Goal: Information Seeking & Learning: Learn about a topic

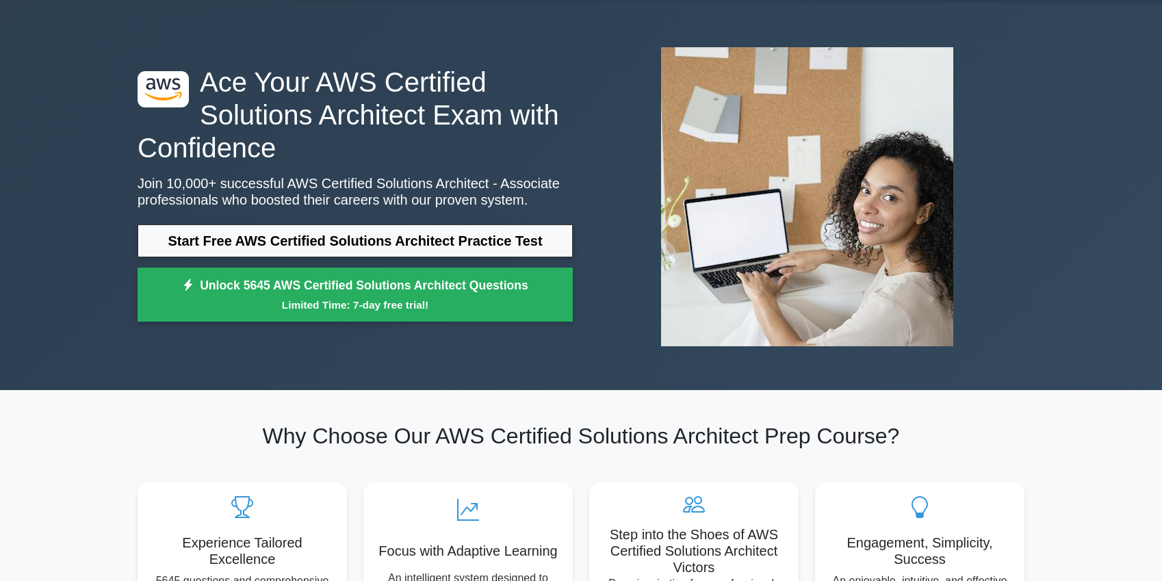
scroll to position [43, 0]
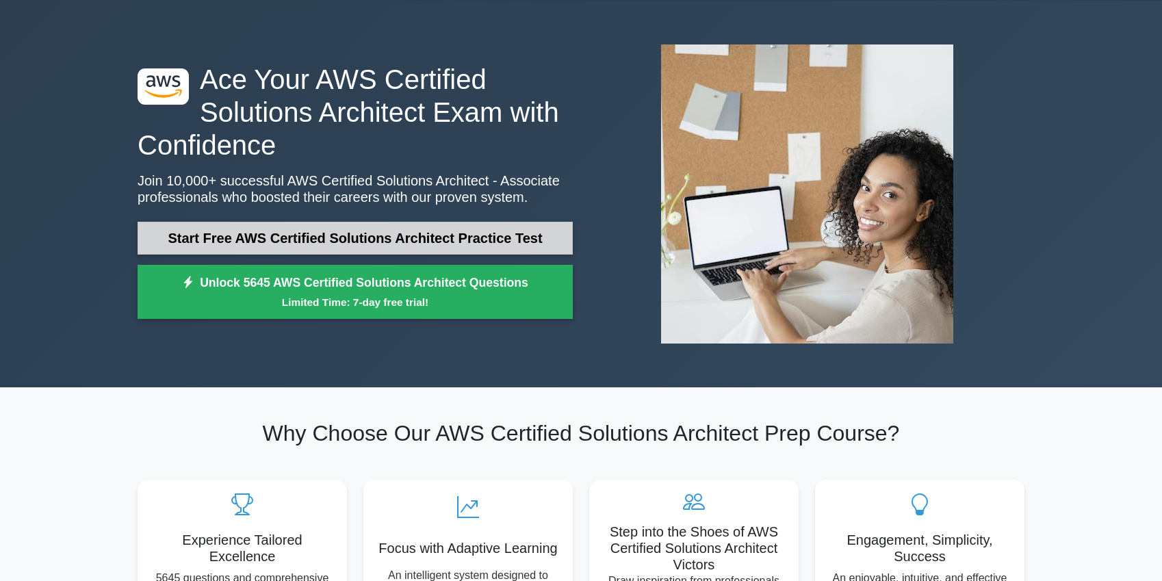
click at [366, 240] on link "Start Free AWS Certified Solutions Architect Practice Test" at bounding box center [355, 238] width 435 height 33
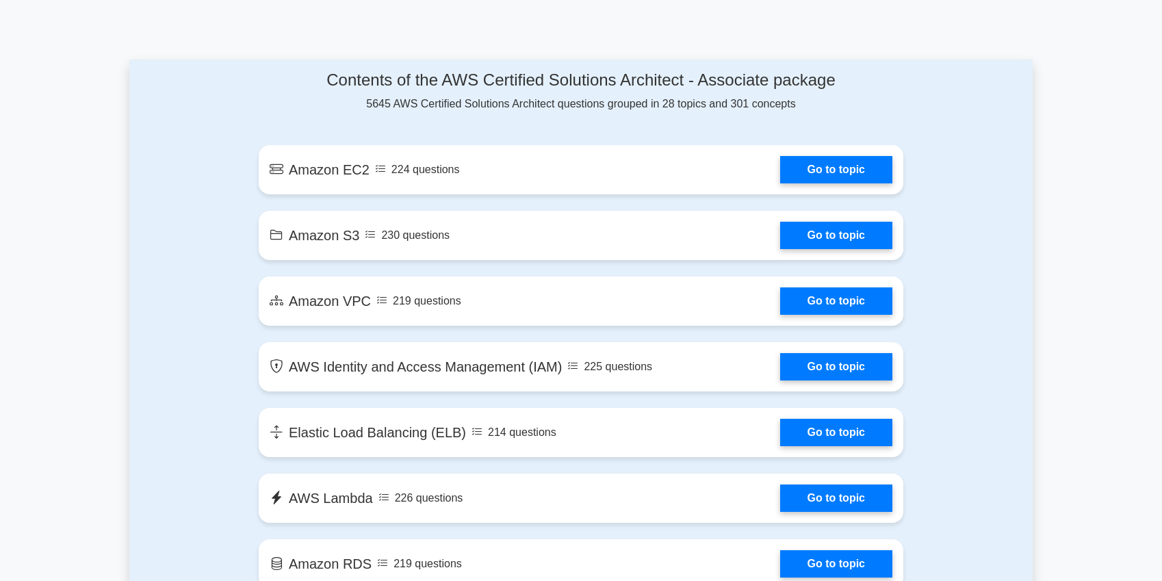
scroll to position [694, 0]
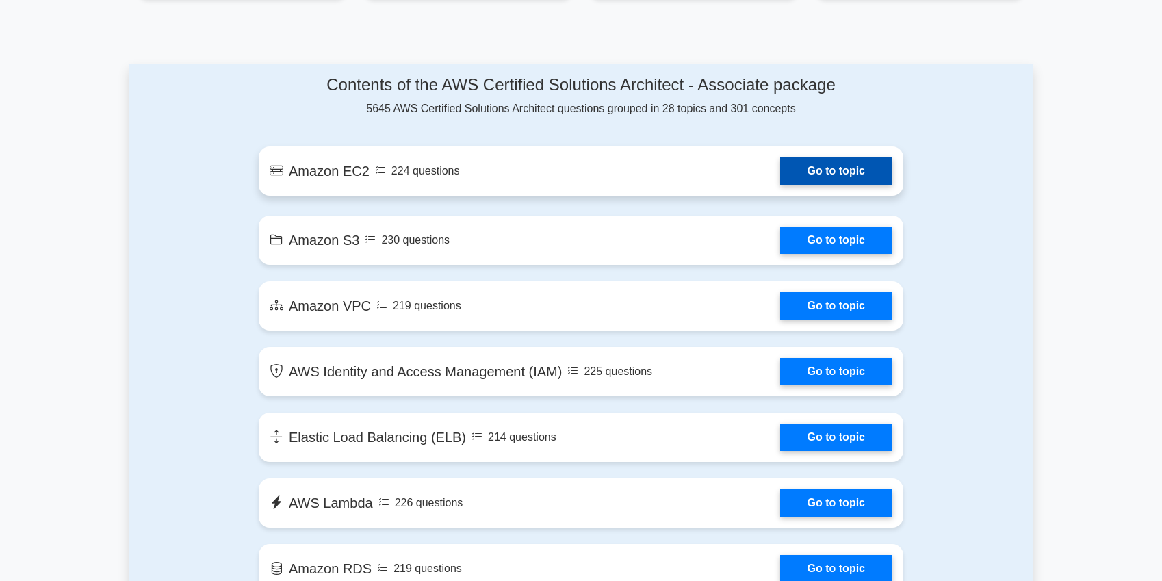
click at [790, 175] on link "Go to topic" at bounding box center [836, 170] width 112 height 27
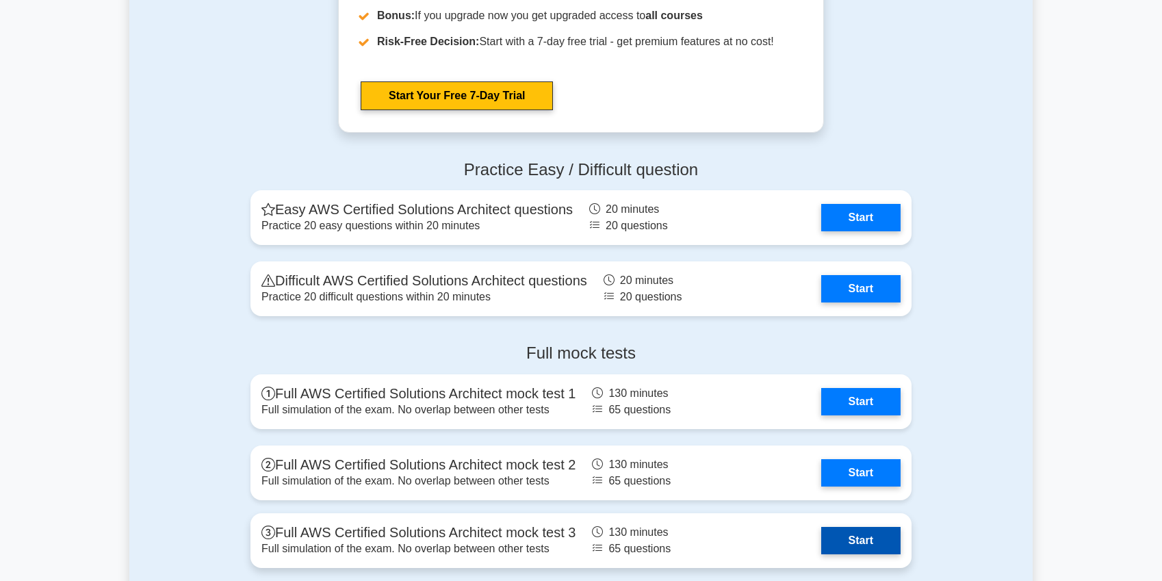
scroll to position [2872, 0]
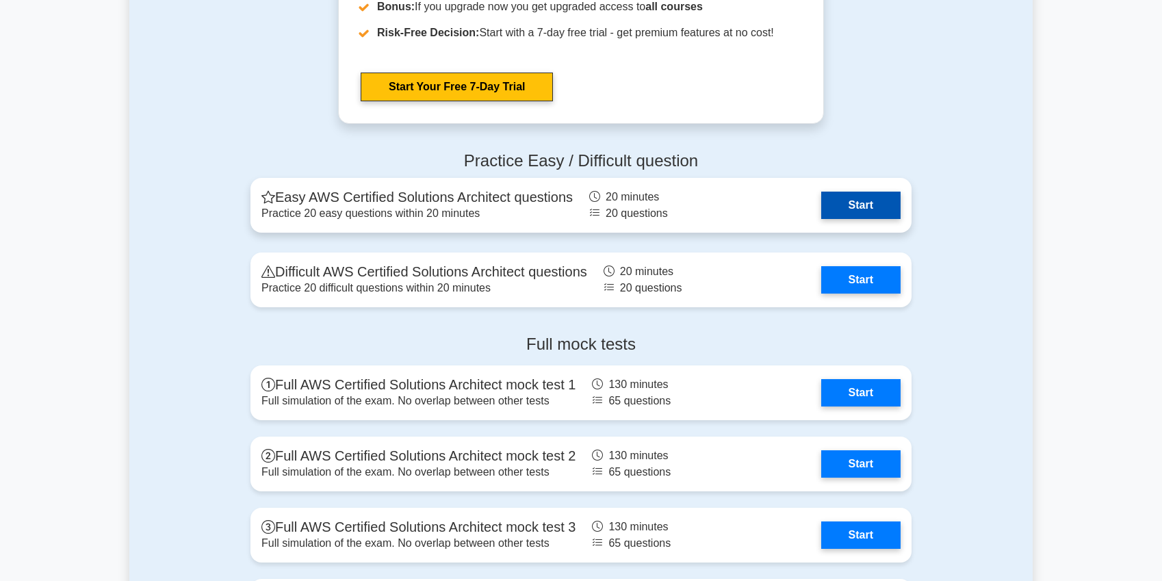
click at [854, 205] on link "Start" at bounding box center [860, 205] width 79 height 27
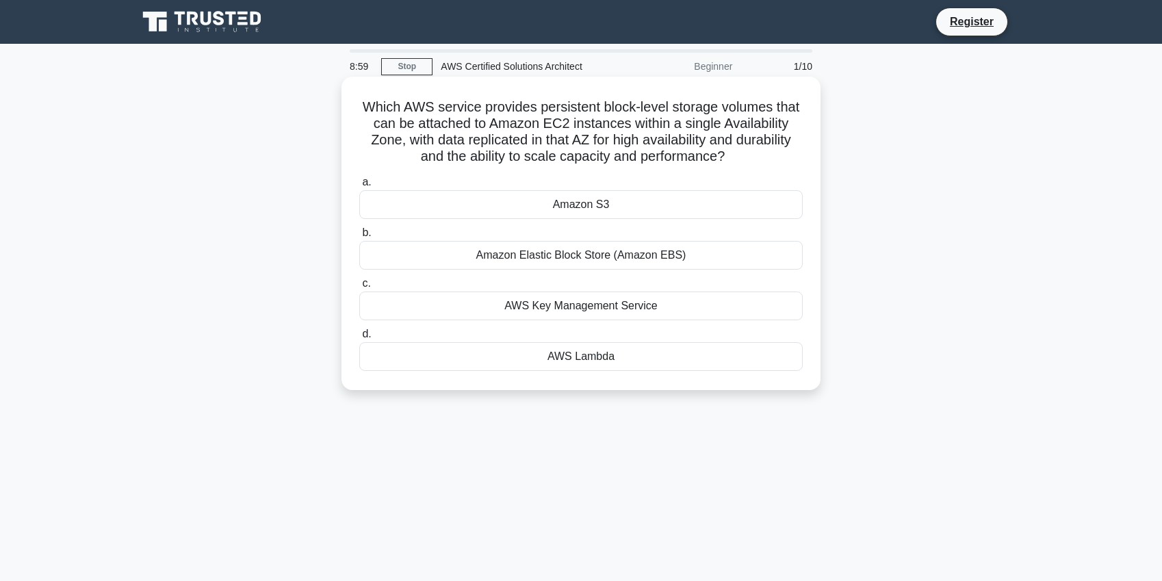
click at [574, 211] on div "Amazon S3" at bounding box center [581, 204] width 444 height 29
click at [359, 187] on input "a. Amazon S3" at bounding box center [359, 182] width 0 height 9
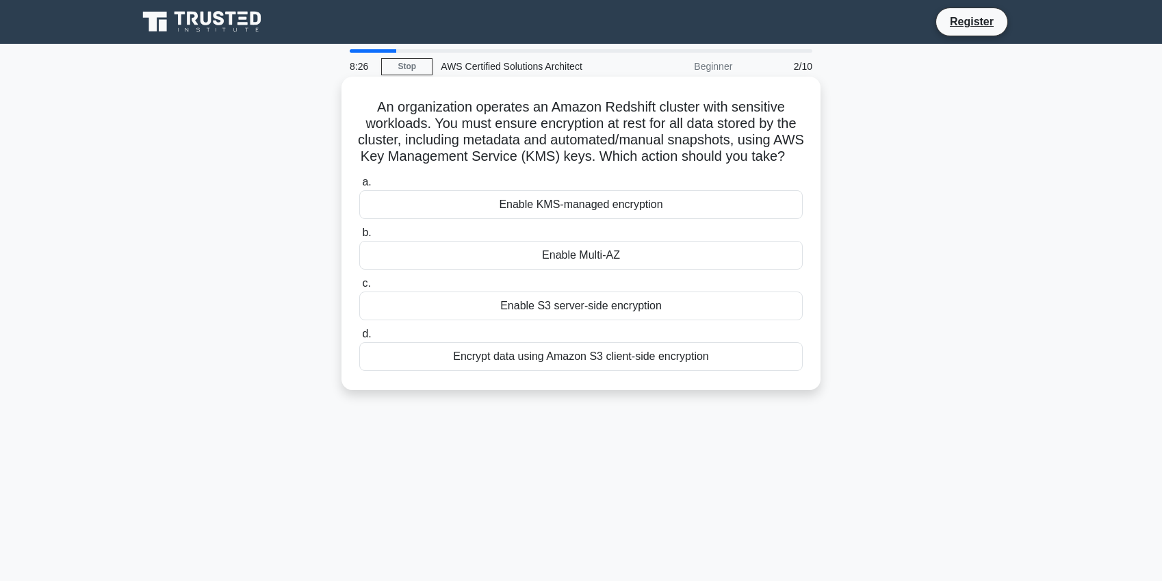
click at [510, 206] on div "Enable KMS-managed encryption" at bounding box center [581, 204] width 444 height 29
click at [359, 187] on input "a. Enable KMS-managed encryption" at bounding box center [359, 182] width 0 height 9
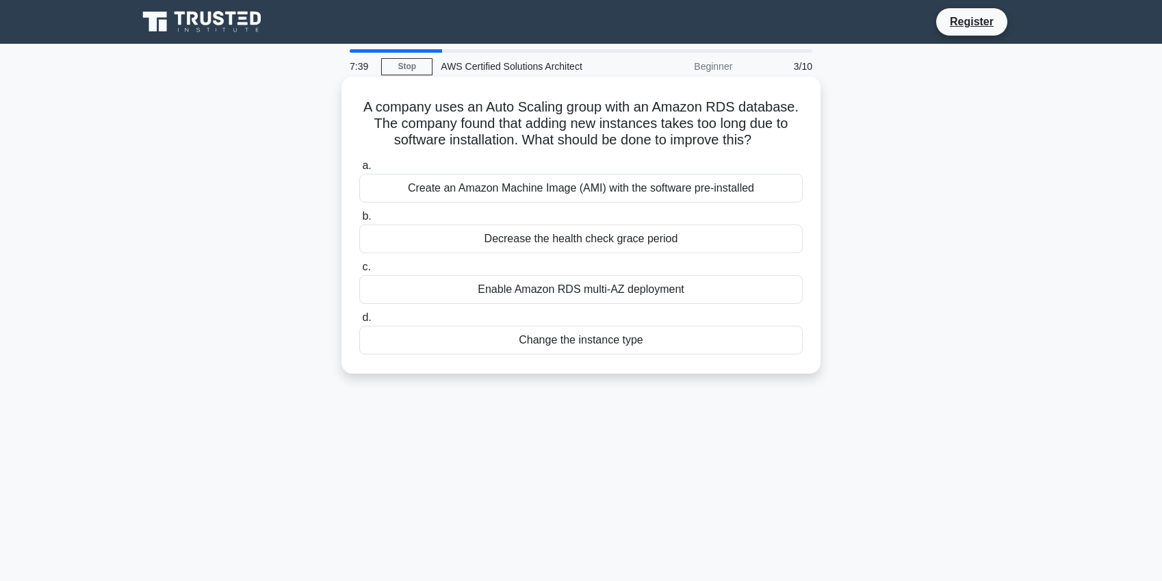
click at [548, 291] on div "Enable Amazon RDS multi-AZ deployment" at bounding box center [581, 289] width 444 height 29
click at [359, 272] on input "c. Enable Amazon RDS multi-AZ deployment" at bounding box center [359, 267] width 0 height 9
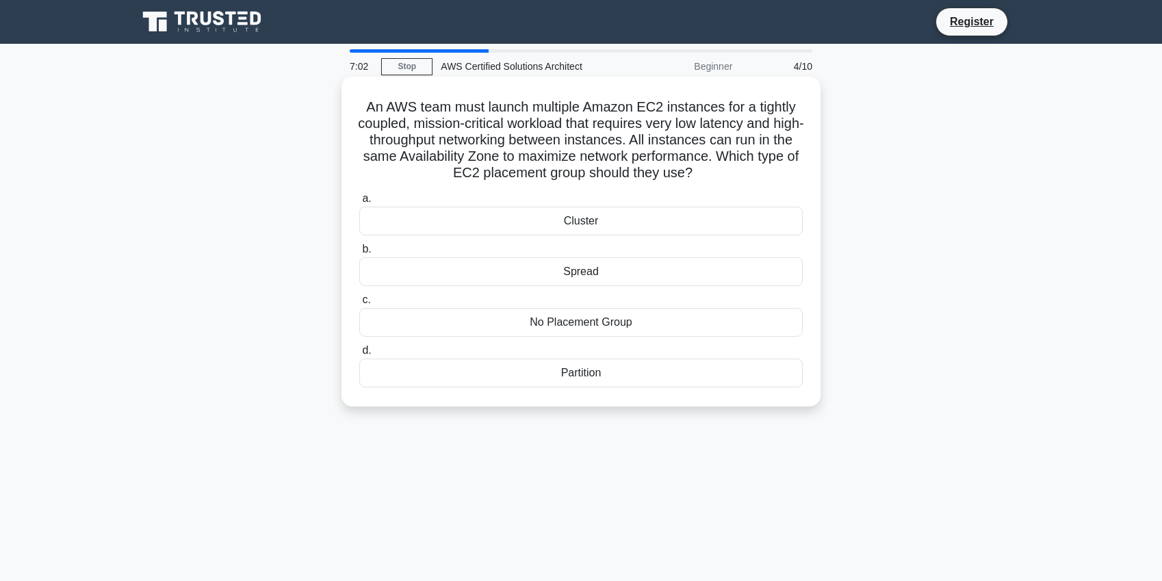
click at [521, 227] on div "Cluster" at bounding box center [581, 221] width 444 height 29
click at [359, 203] on input "a. Cluster" at bounding box center [359, 198] width 0 height 9
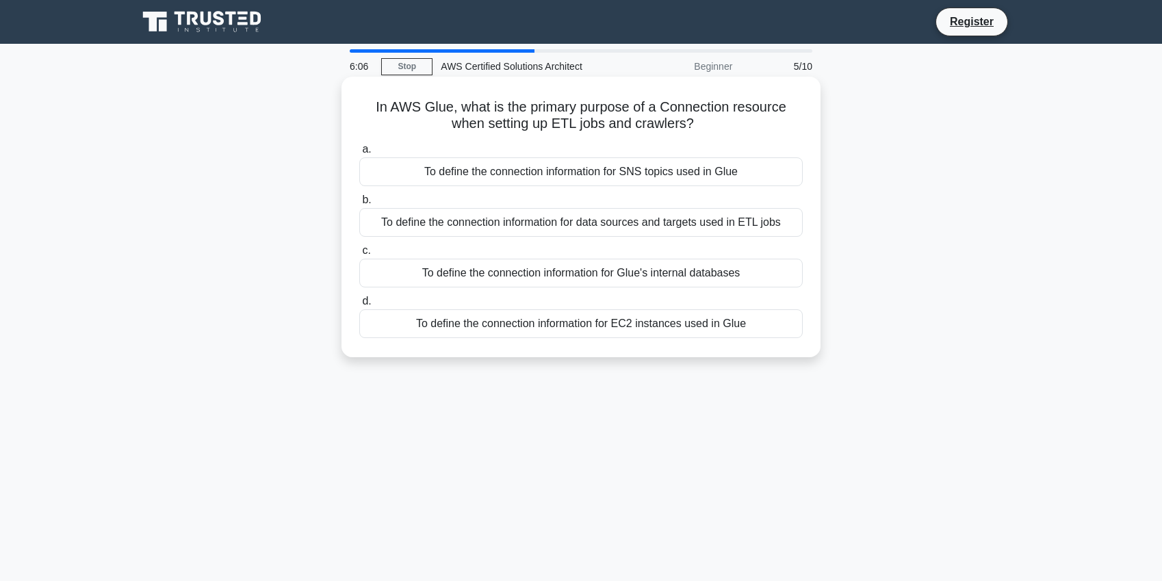
click at [406, 227] on div "To define the connection information for data sources and targets used in ETL j…" at bounding box center [581, 222] width 444 height 29
click at [359, 205] on input "b. To define the connection information for data sources and targets used in ET…" at bounding box center [359, 200] width 0 height 9
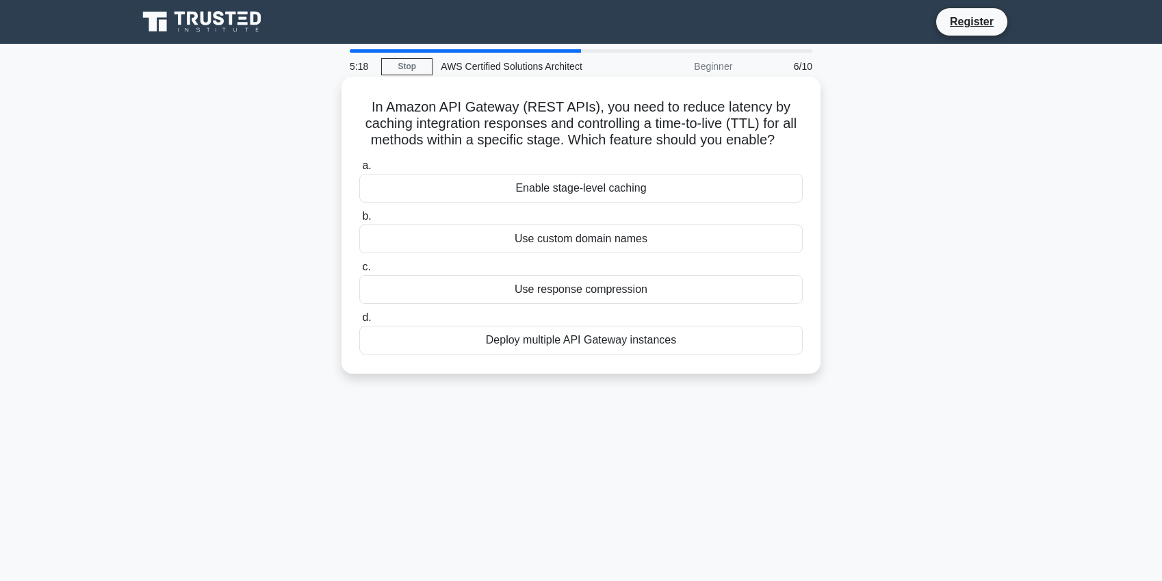
click at [541, 337] on div "Deploy multiple API Gateway instances" at bounding box center [581, 340] width 444 height 29
click at [359, 322] on input "d. Deploy multiple API Gateway instances" at bounding box center [359, 318] width 0 height 9
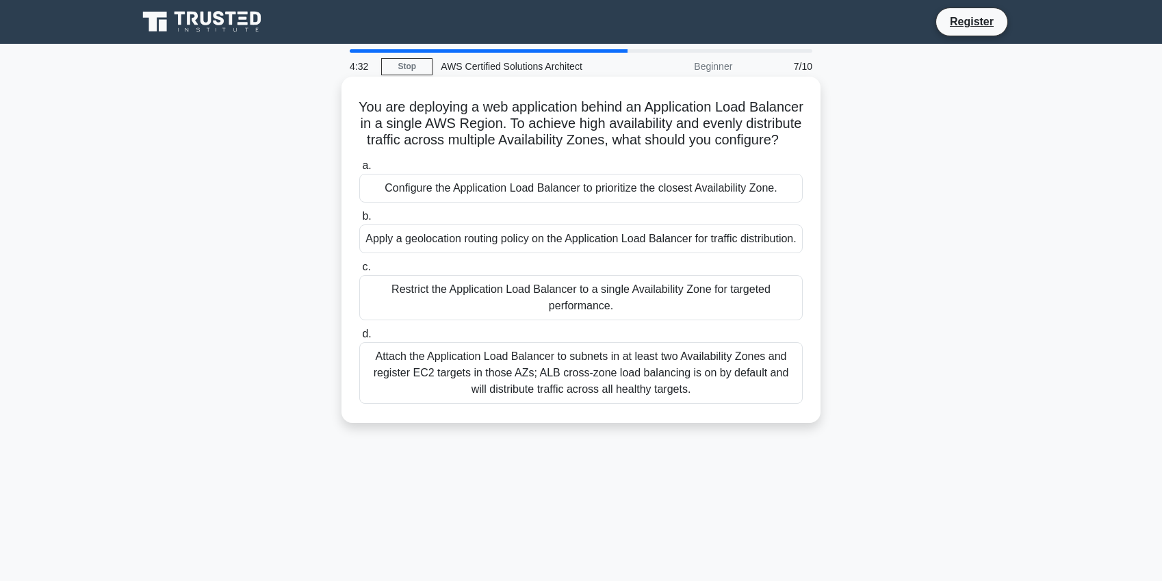
click at [518, 392] on div "Attach the Application Load Balancer to subnets in at least two Availability Zo…" at bounding box center [581, 373] width 444 height 62
click at [359, 339] on input "d. Attach the Application Load Balancer to subnets in at least two Availability…" at bounding box center [359, 334] width 0 height 9
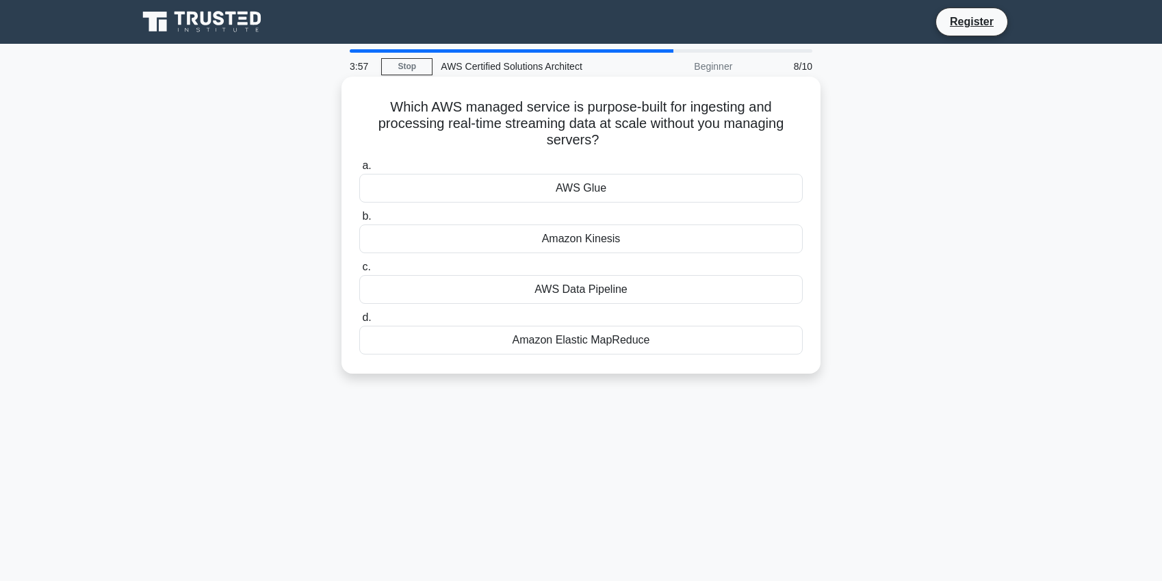
click at [502, 244] on div "Amazon Kinesis" at bounding box center [581, 239] width 444 height 29
click at [359, 221] on input "b. Amazon Kinesis" at bounding box center [359, 216] width 0 height 9
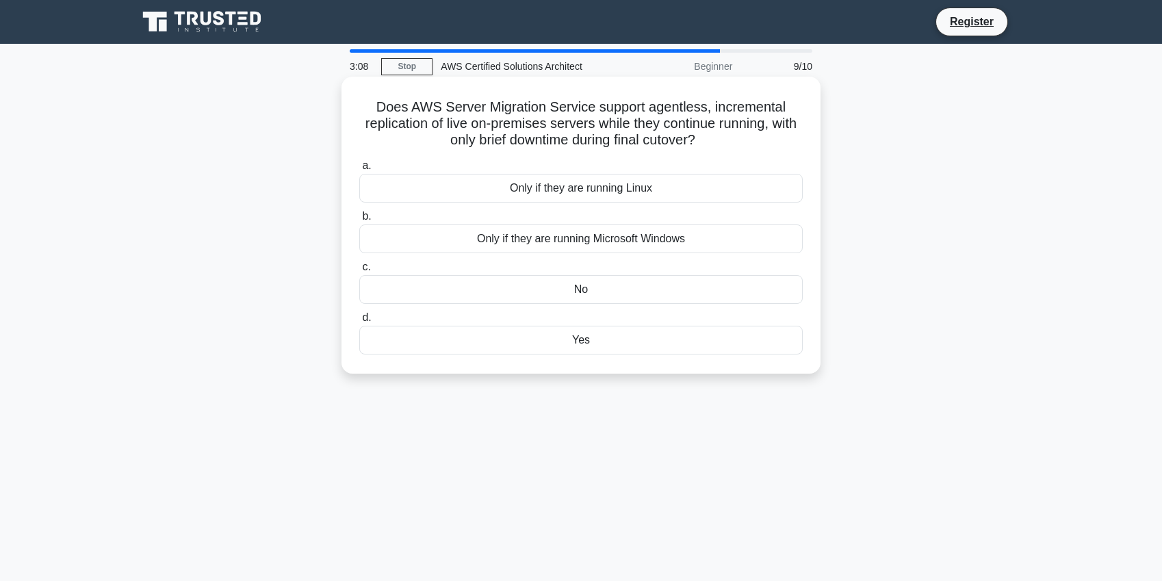
click at [497, 195] on div "Only if they are running Linux" at bounding box center [581, 188] width 444 height 29
click at [359, 170] on input "a. Only if they are running Linux" at bounding box center [359, 166] width 0 height 9
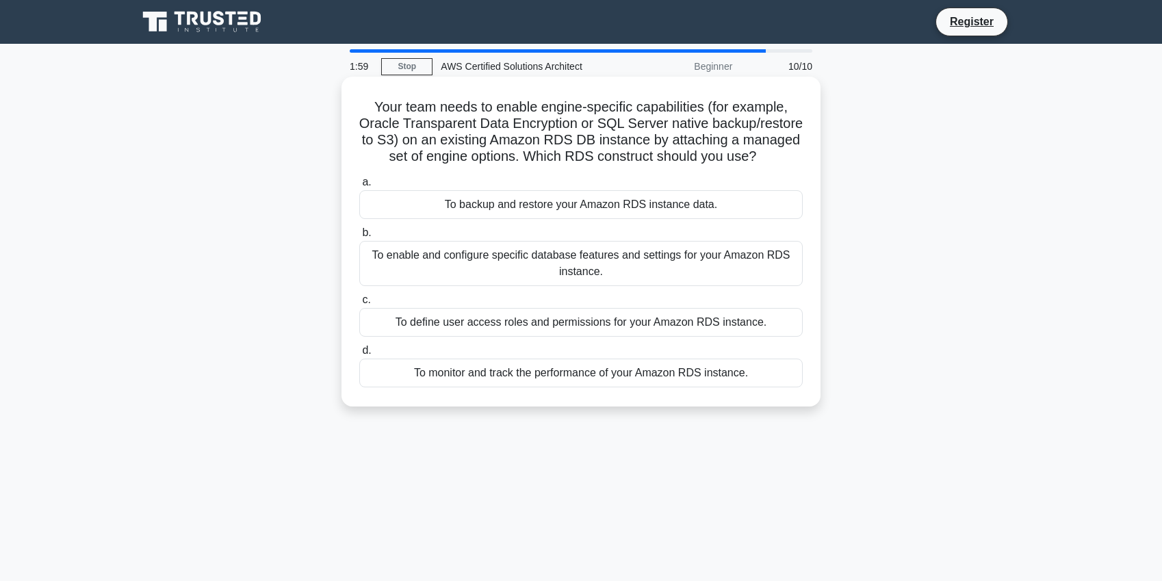
click at [472, 283] on div "To enable and configure specific database features and settings for your Amazon…" at bounding box center [581, 263] width 444 height 45
click at [359, 238] on input "b. To enable and configure specific database features and settings for your Ama…" at bounding box center [359, 233] width 0 height 9
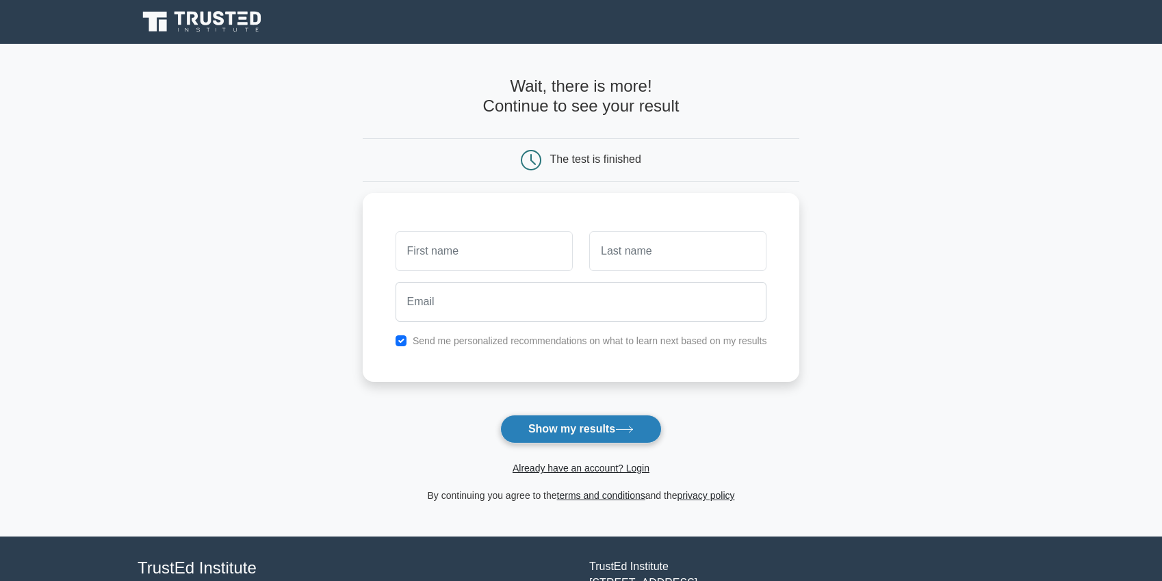
click at [531, 435] on button "Show my results" at bounding box center [581, 429] width 162 height 29
type input "hjgdjf"
click at [525, 440] on button "Show my results" at bounding box center [581, 429] width 162 height 29
type input "fhh"
click at [572, 419] on button "Show my results" at bounding box center [581, 429] width 162 height 29
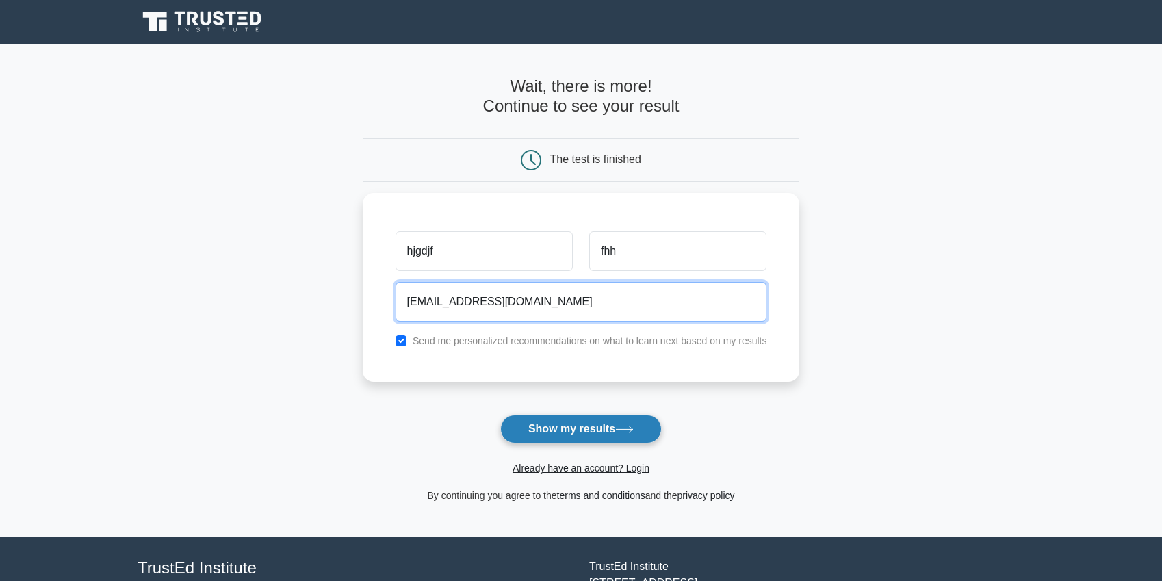
type input "sdftg@gmail.com"
click at [576, 433] on button "Show my results" at bounding box center [581, 429] width 162 height 29
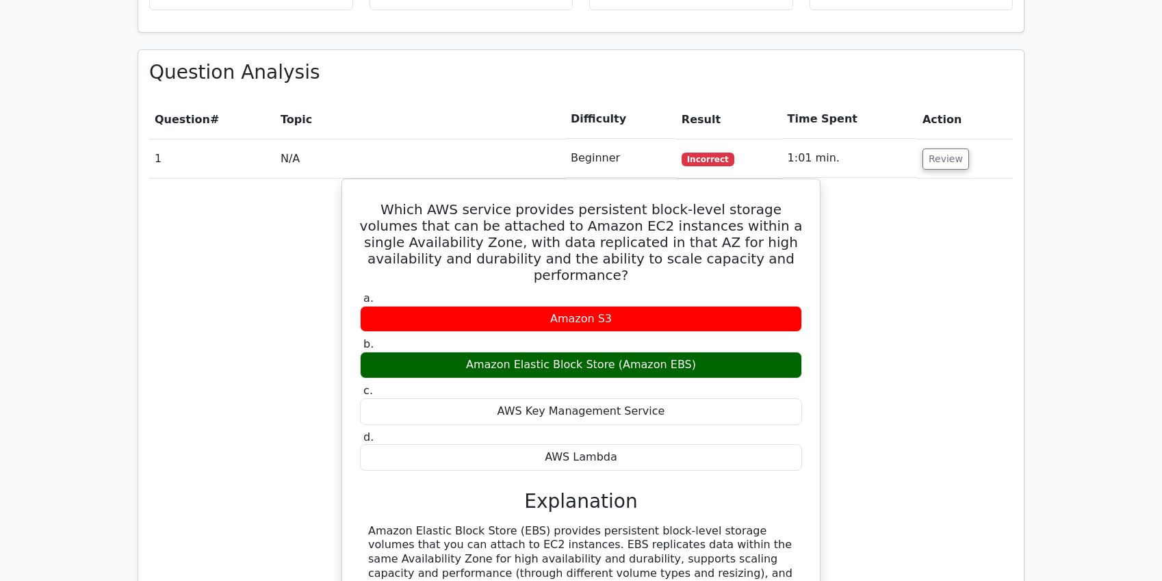
scroll to position [1107, 0]
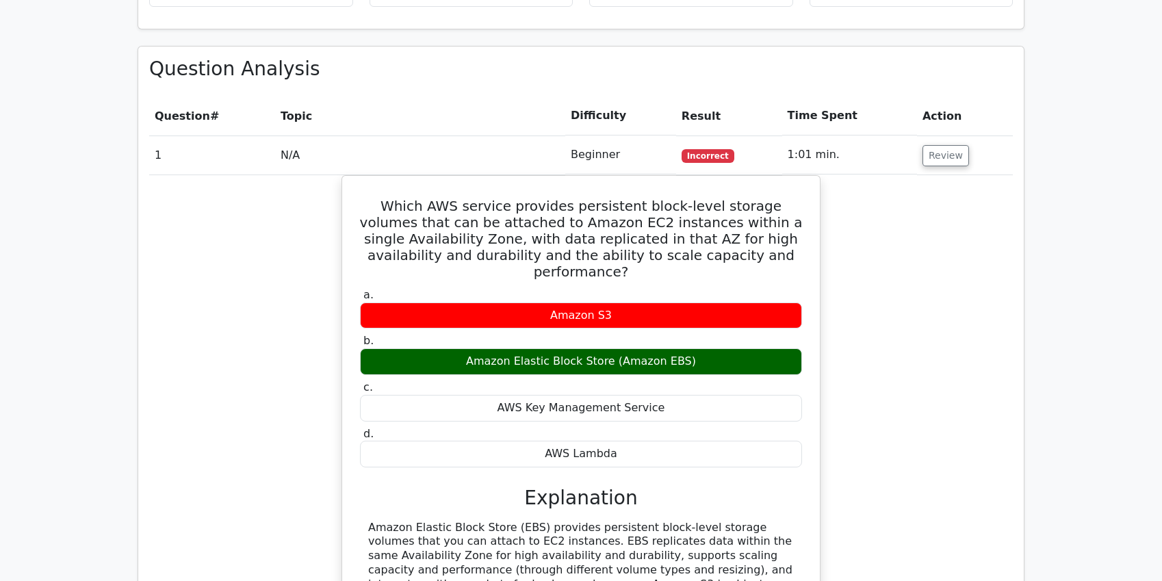
click at [646, 348] on div "Amazon Elastic Block Store (Amazon EBS)" at bounding box center [581, 361] width 442 height 27
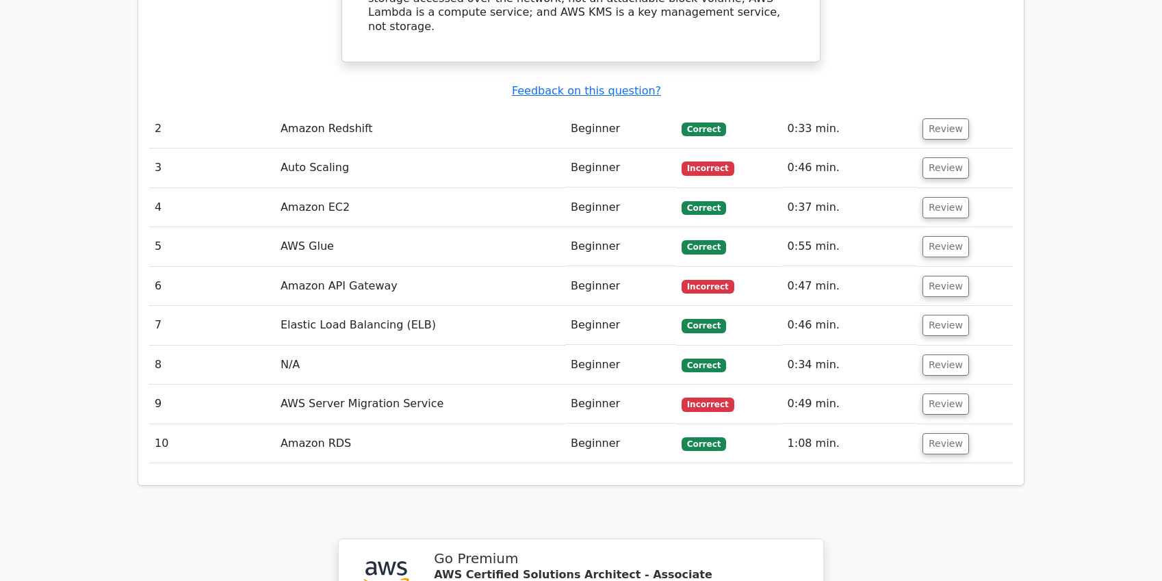
scroll to position [1700, 0]
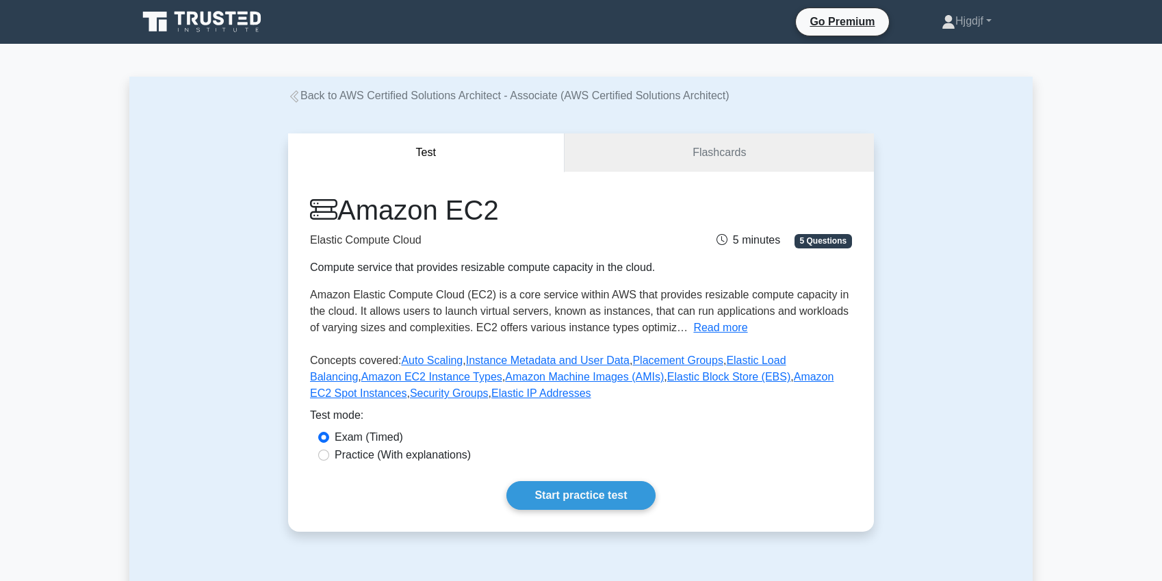
click at [434, 459] on label "Practice (With explanations)" at bounding box center [403, 455] width 136 height 16
click at [329, 459] on input "Practice (With explanations)" at bounding box center [323, 455] width 11 height 11
radio input "true"
click at [570, 491] on link "Start practice test" at bounding box center [581, 495] width 149 height 29
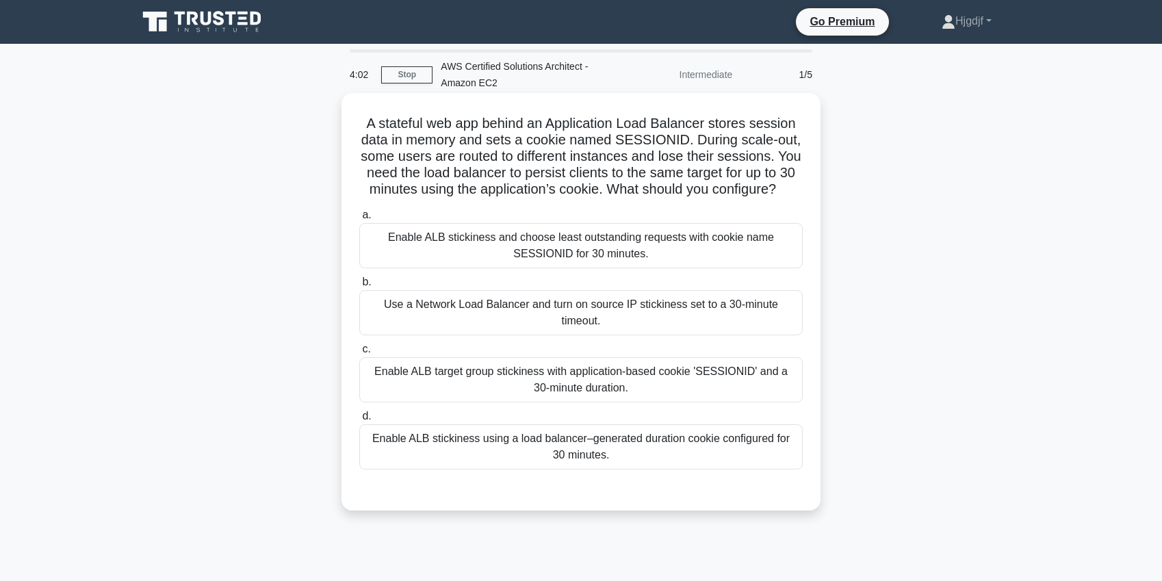
click at [526, 457] on div "Enable ALB stickiness using a load balancer–generated duration cookie configure…" at bounding box center [581, 446] width 444 height 45
click at [359, 421] on input "d. Enable ALB stickiness using a load balancer–generated duration cookie config…" at bounding box center [359, 416] width 0 height 9
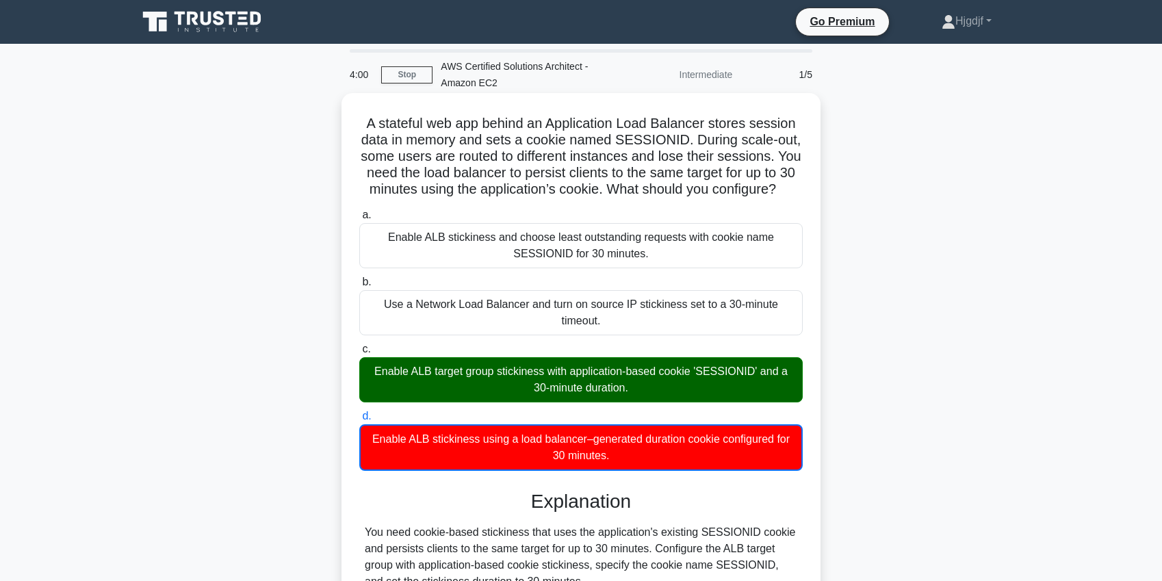
click at [524, 374] on div "Enable ALB target group stickiness with application-based cookie 'SESSIONID' an…" at bounding box center [581, 379] width 444 height 45
click at [359, 354] on input "c. Enable ALB target group stickiness with application-based cookie 'SESSIONID'…" at bounding box center [359, 349] width 0 height 9
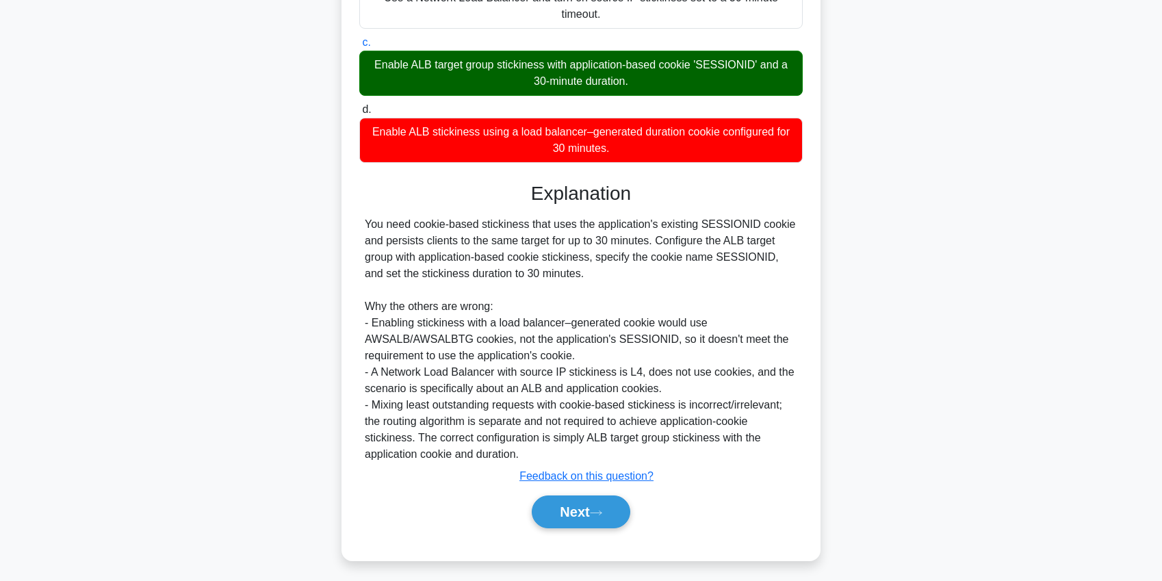
scroll to position [312, 0]
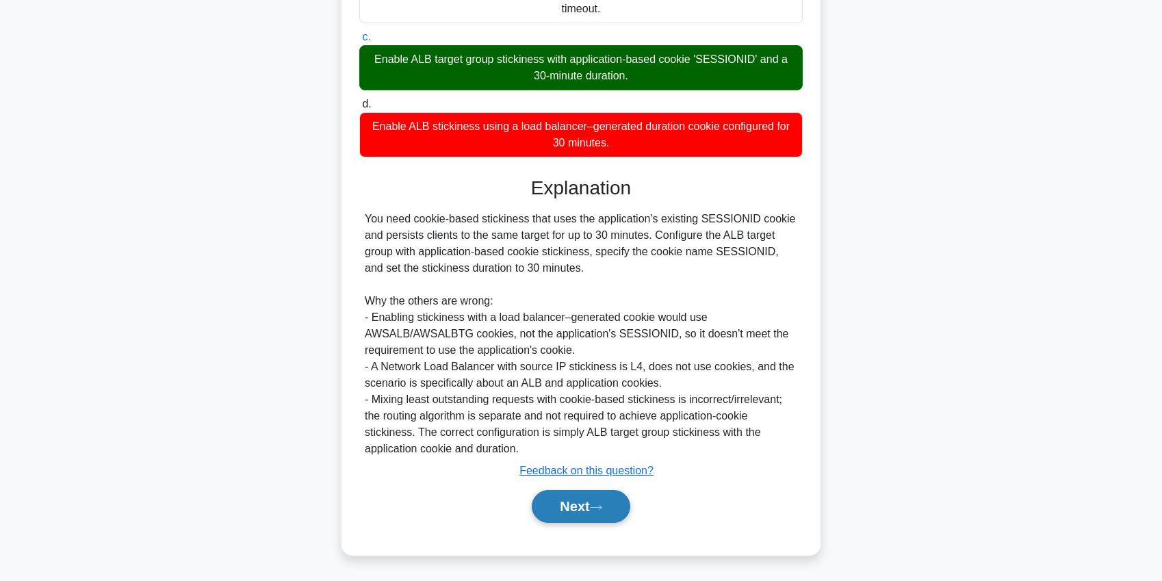
click at [567, 514] on button "Next" at bounding box center [581, 506] width 98 height 33
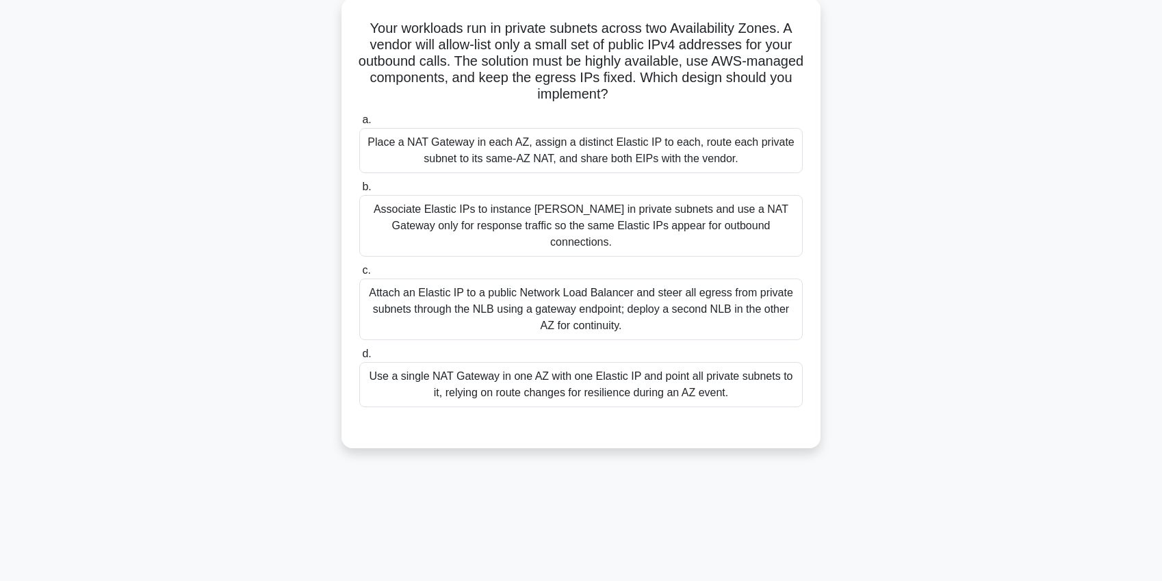
scroll to position [96, 0]
click at [477, 278] on div "Attach an Elastic IP to a public Network Load Balancer and steer all egress fro…" at bounding box center [581, 309] width 444 height 62
click at [359, 266] on input "c. Attach an Elastic IP to a public Network Load Balancer and steer all egress …" at bounding box center [359, 270] width 0 height 9
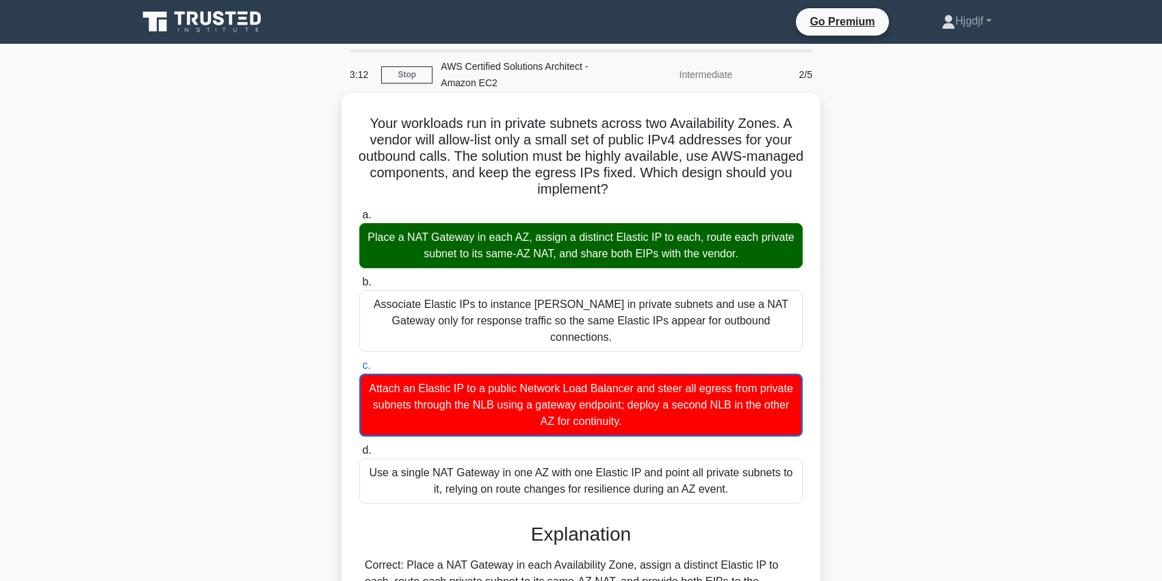
scroll to position [346, 0]
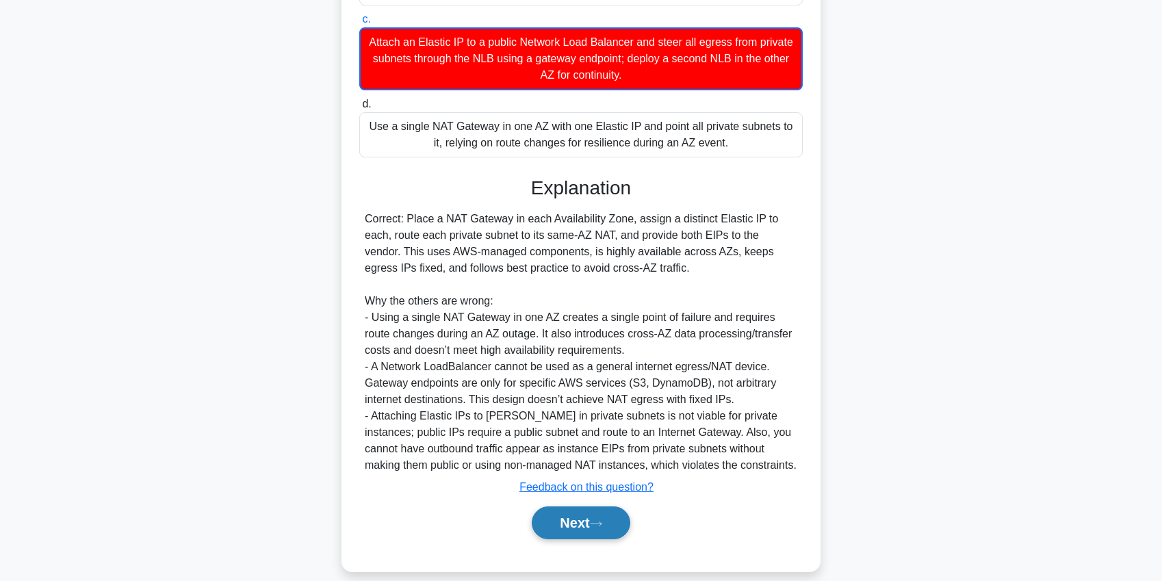
click at [585, 519] on button "Next" at bounding box center [581, 523] width 98 height 33
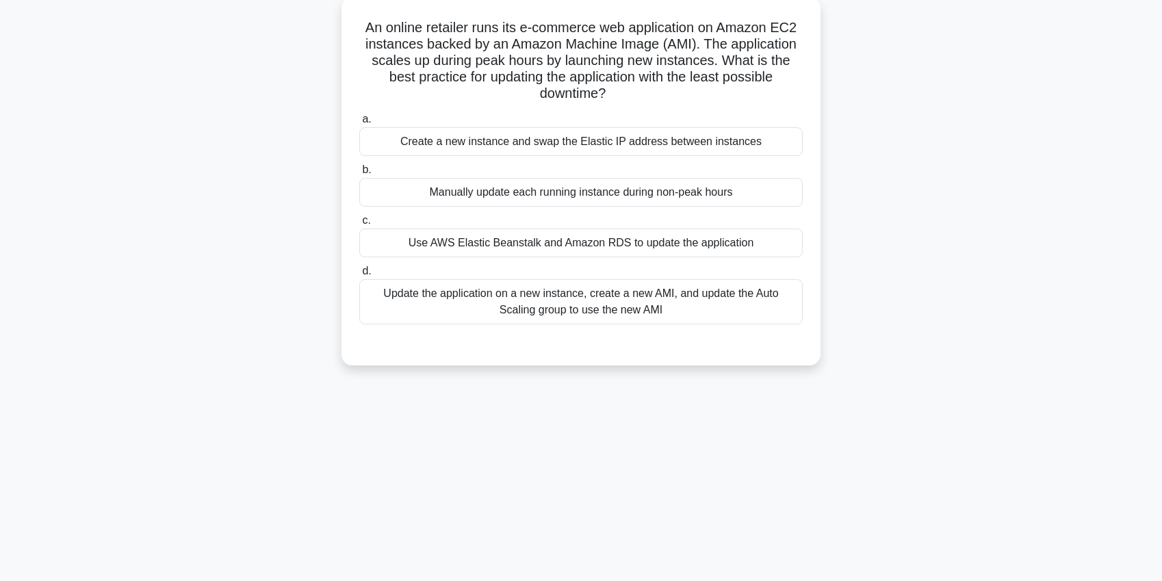
scroll to position [97, 0]
click at [481, 302] on div "Update the application on a new instance, create a new AMI, and update the Auto…" at bounding box center [581, 301] width 444 height 45
click at [359, 275] on input "d. Update the application on a new instance, create a new AMI, and update the A…" at bounding box center [359, 270] width 0 height 9
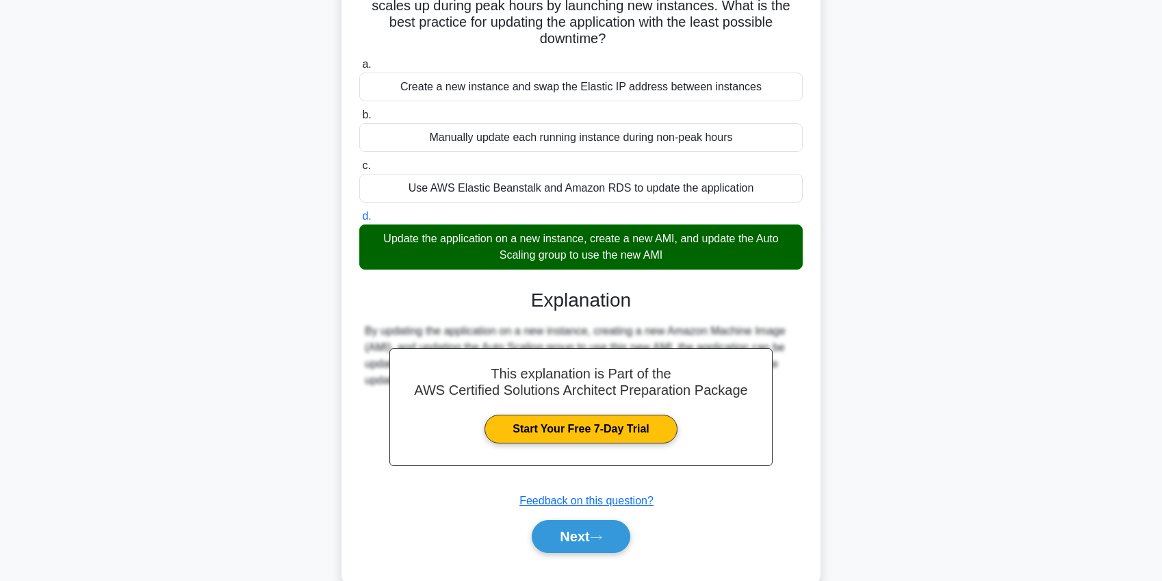
scroll to position [181, 0]
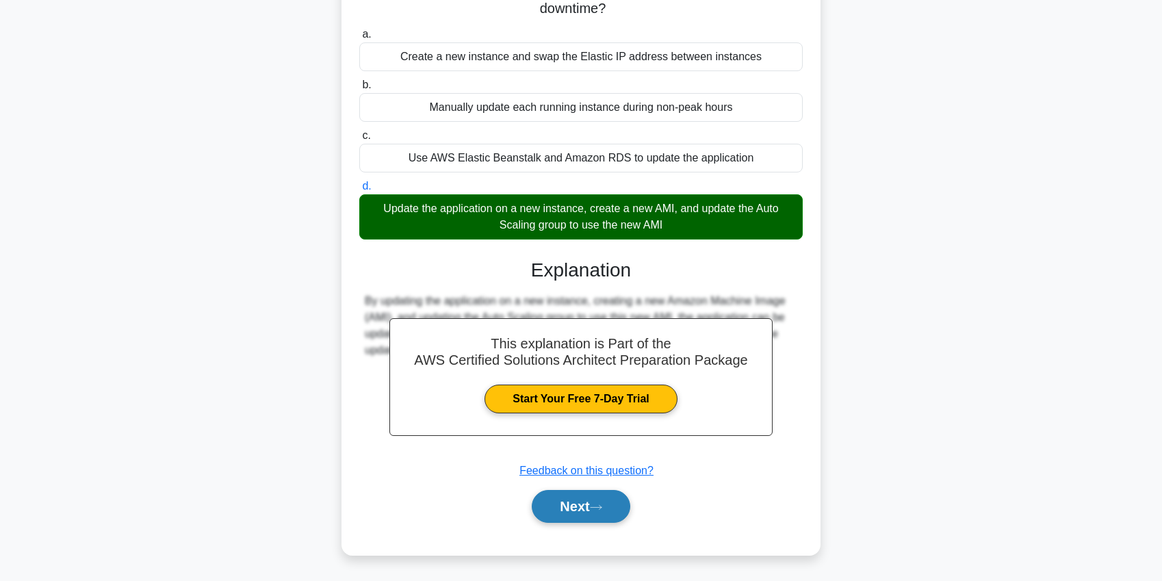
click at [594, 509] on button "Next" at bounding box center [581, 506] width 98 height 33
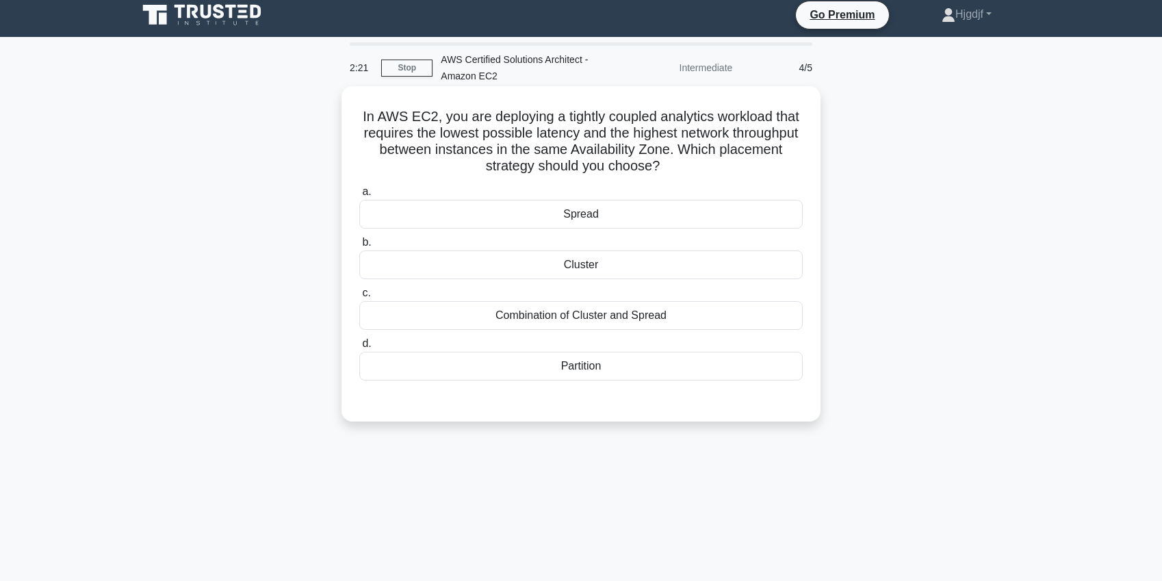
scroll to position [8, 0]
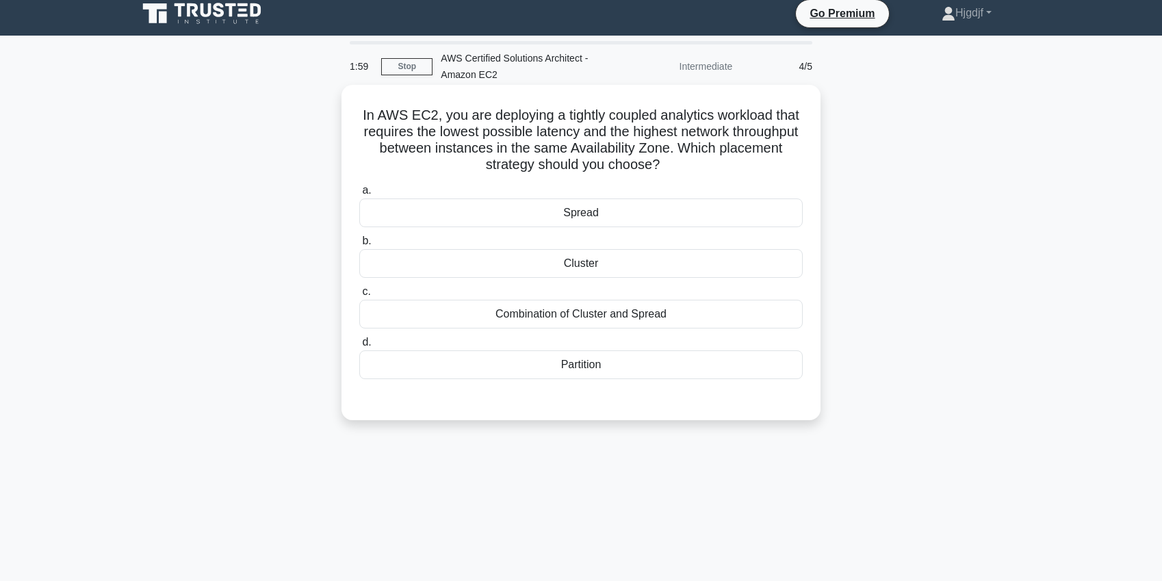
click at [529, 316] on div "Combination of Cluster and Spread" at bounding box center [581, 314] width 444 height 29
click at [359, 296] on input "c. Combination of Cluster and Spread" at bounding box center [359, 292] width 0 height 9
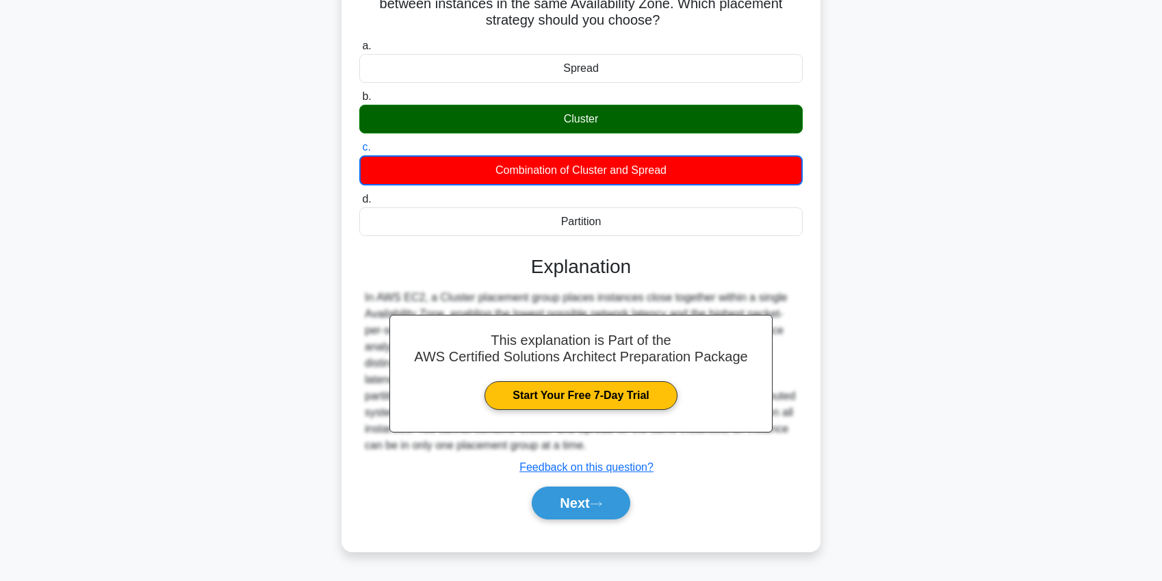
scroll to position [158, 0]
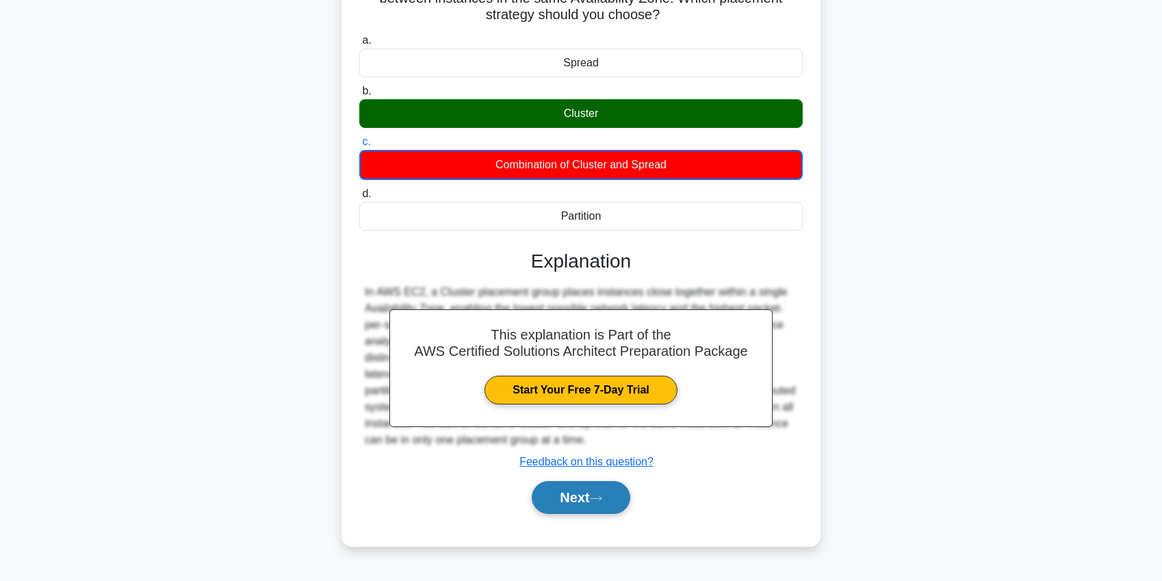
click at [574, 494] on button "Next" at bounding box center [581, 497] width 98 height 33
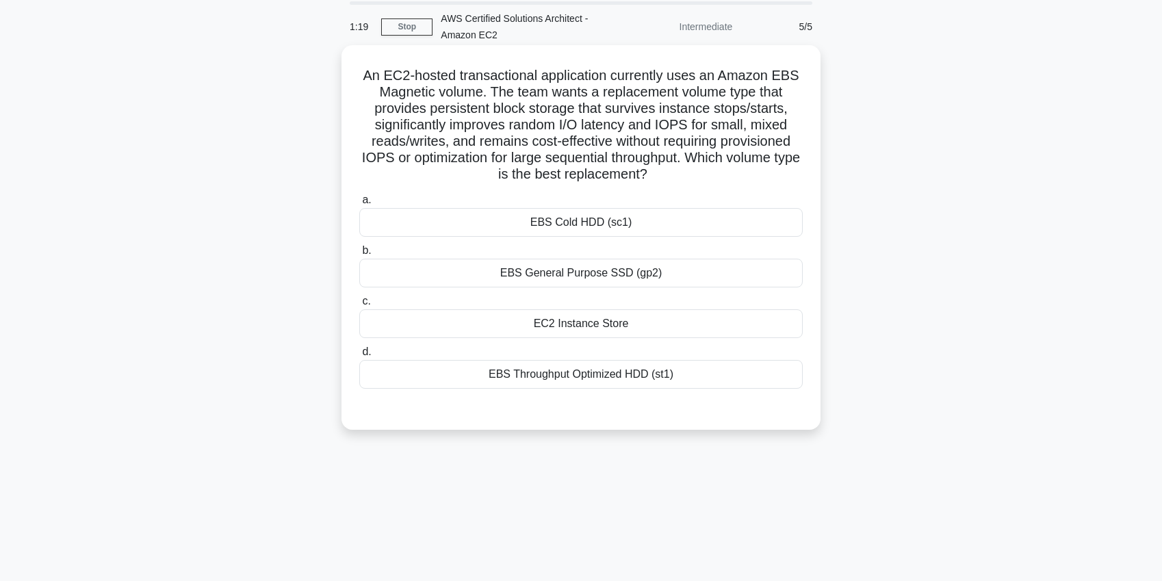
scroll to position [49, 0]
click at [539, 320] on div "EC2 Instance Store" at bounding box center [581, 322] width 444 height 29
click at [359, 305] on input "c. EC2 Instance Store" at bounding box center [359, 300] width 0 height 9
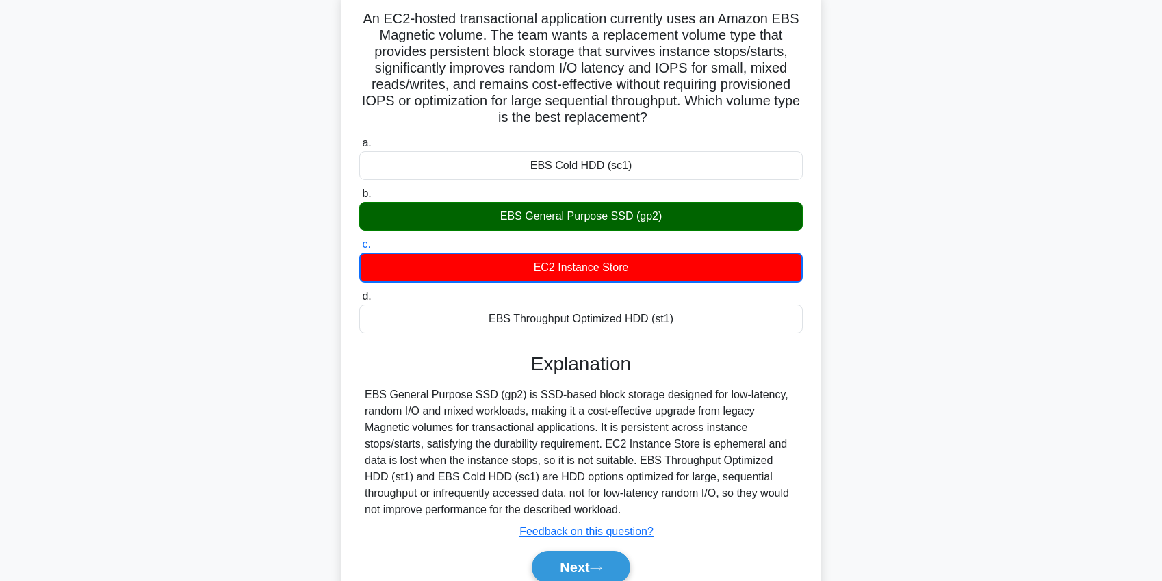
scroll to position [166, 0]
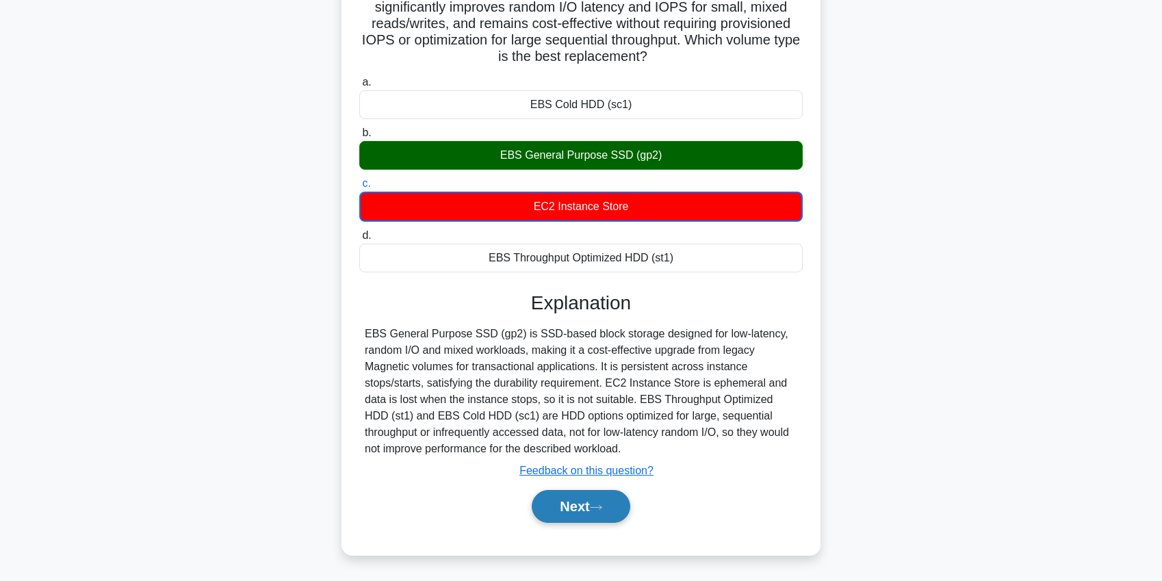
click at [541, 507] on button "Next" at bounding box center [581, 506] width 98 height 33
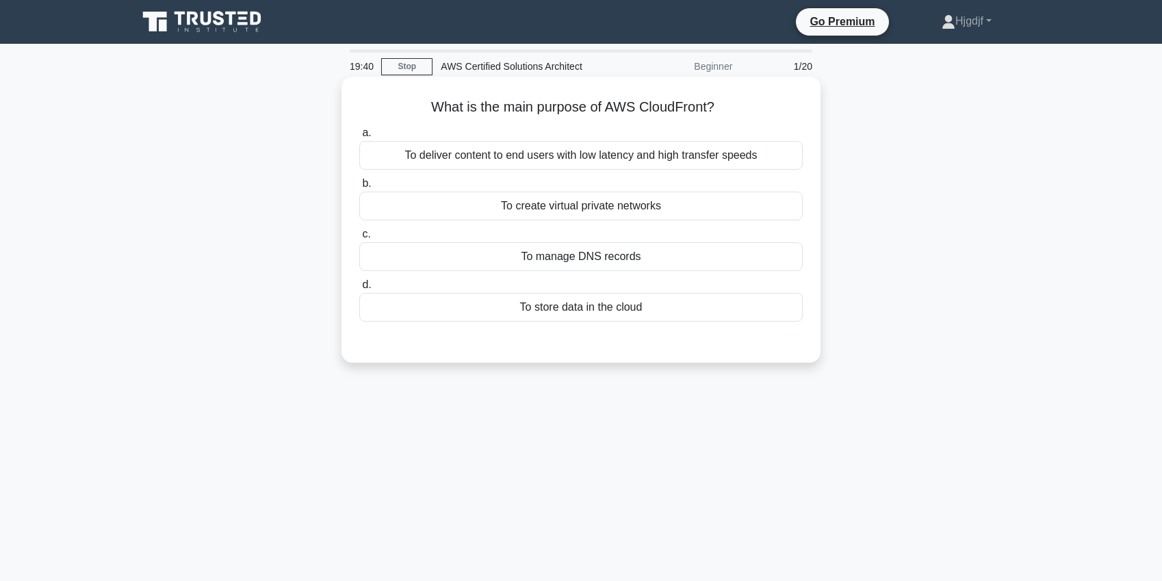
click at [618, 159] on div "To deliver content to end users with low latency and high transfer speeds" at bounding box center [581, 155] width 444 height 29
click at [359, 138] on input "a. To deliver content to end users with low latency and high transfer speeds" at bounding box center [359, 133] width 0 height 9
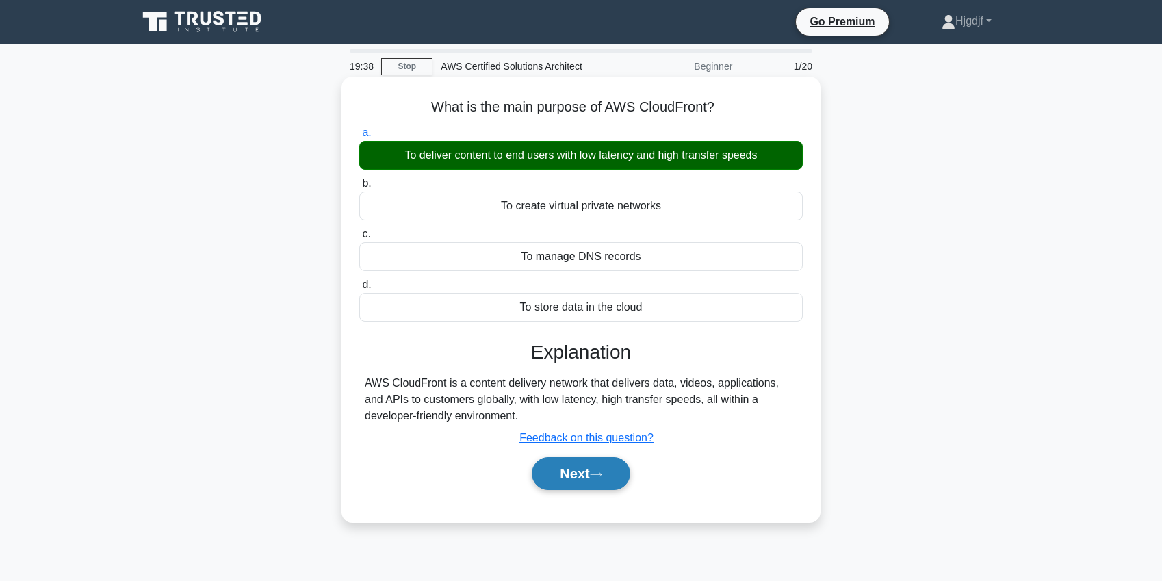
click at [593, 468] on button "Next" at bounding box center [581, 473] width 98 height 33
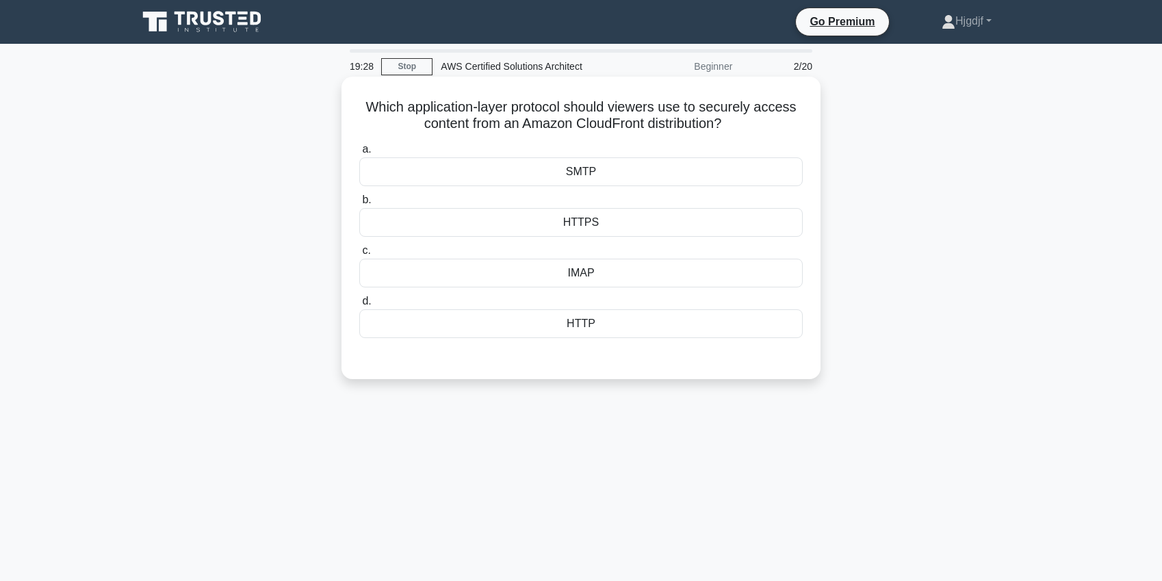
click at [590, 227] on div "HTTPS" at bounding box center [581, 222] width 444 height 29
click at [359, 205] on input "b. HTTPS" at bounding box center [359, 200] width 0 height 9
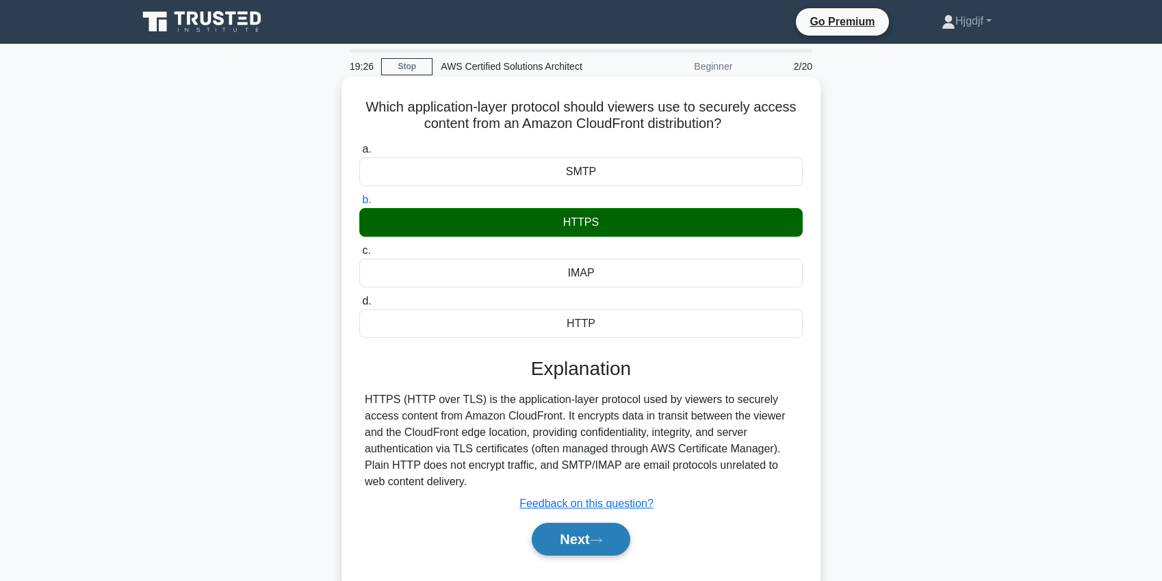
click at [602, 542] on icon at bounding box center [596, 541] width 12 height 8
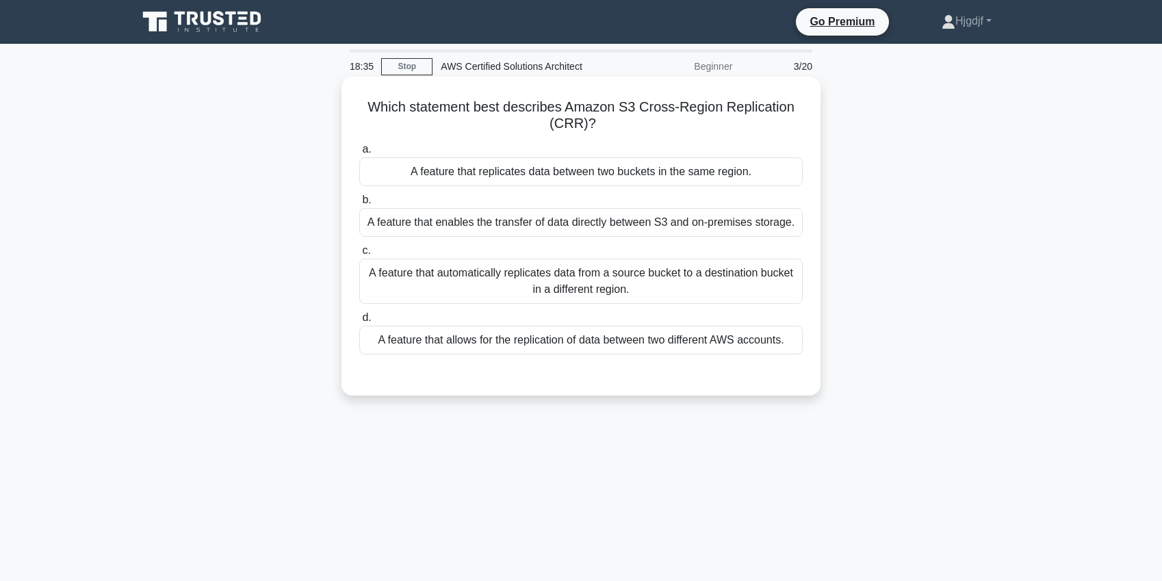
click at [521, 283] on div "A feature that automatically replicates data from a source bucket to a destinat…" at bounding box center [581, 281] width 444 height 45
click at [359, 255] on input "c. A feature that automatically replicates data from a source bucket to a desti…" at bounding box center [359, 250] width 0 height 9
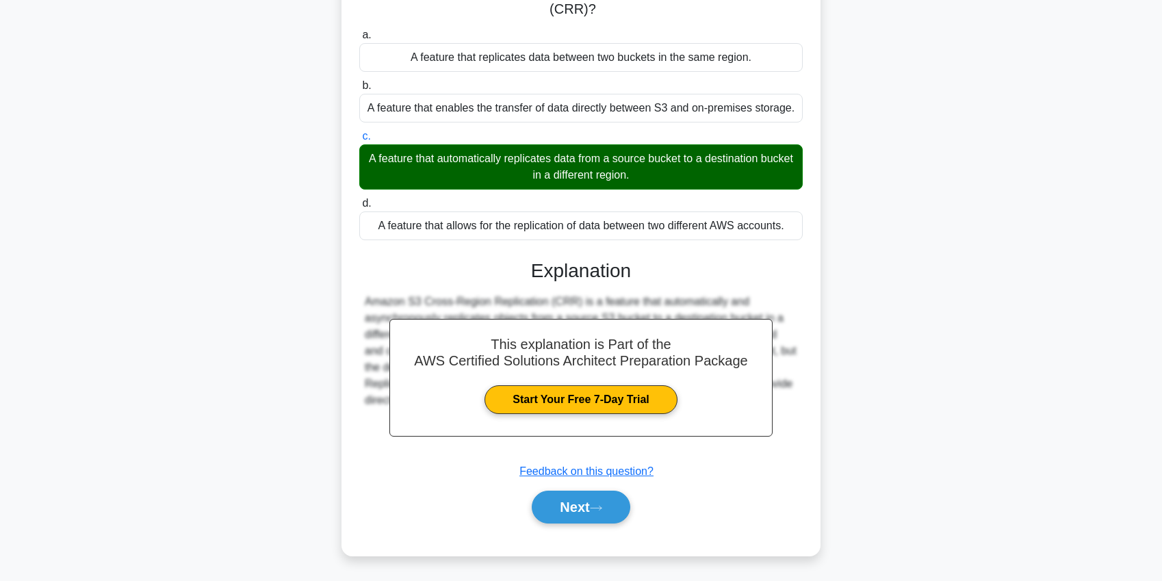
scroll to position [158, 0]
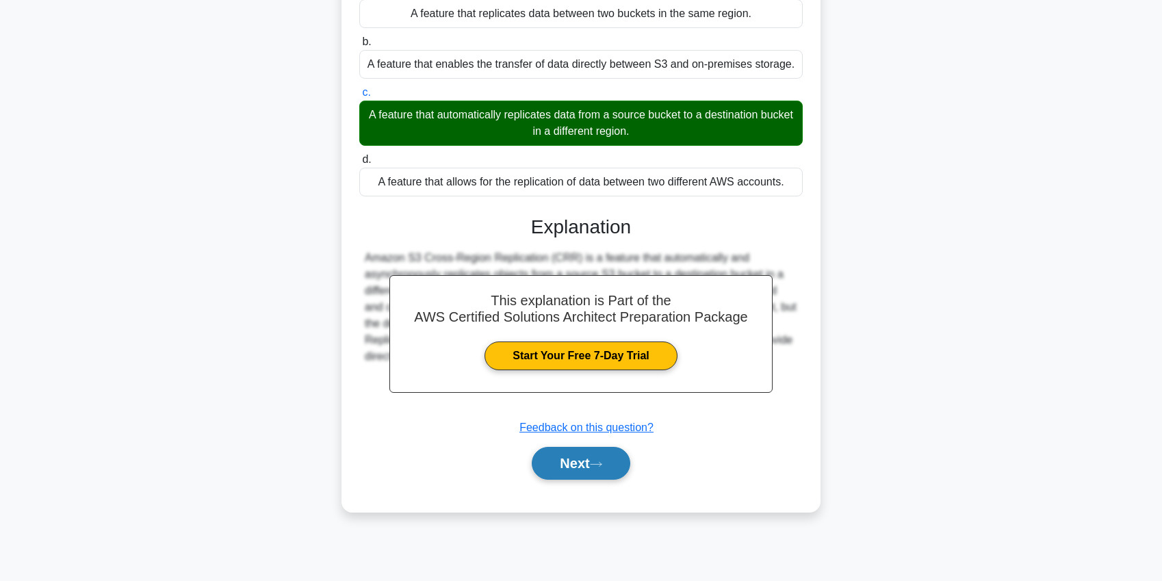
click at [567, 467] on button "Next" at bounding box center [581, 463] width 98 height 33
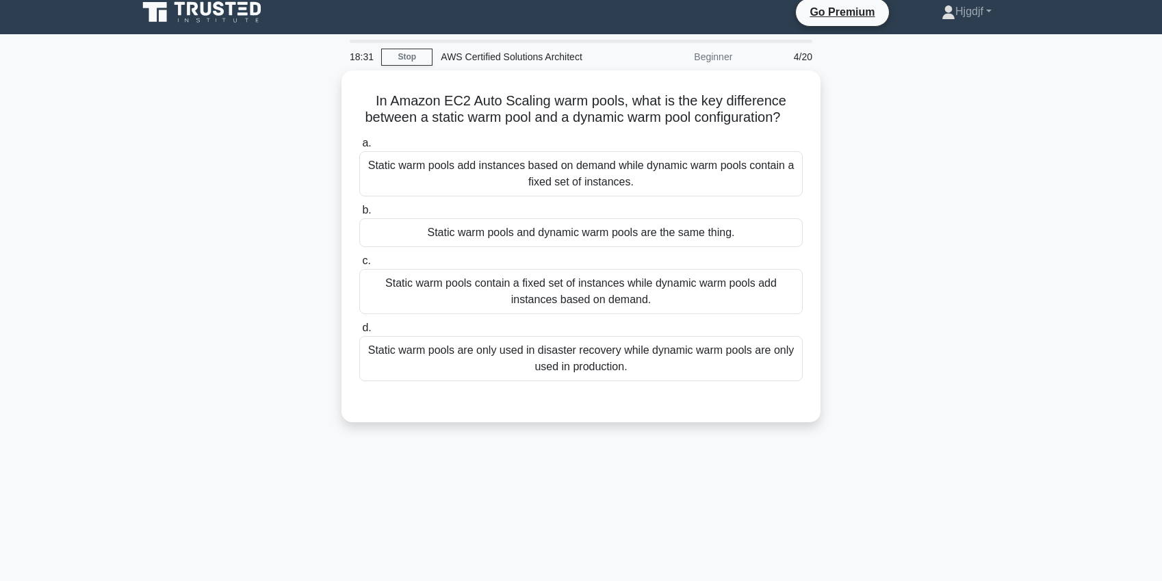
scroll to position [0, 0]
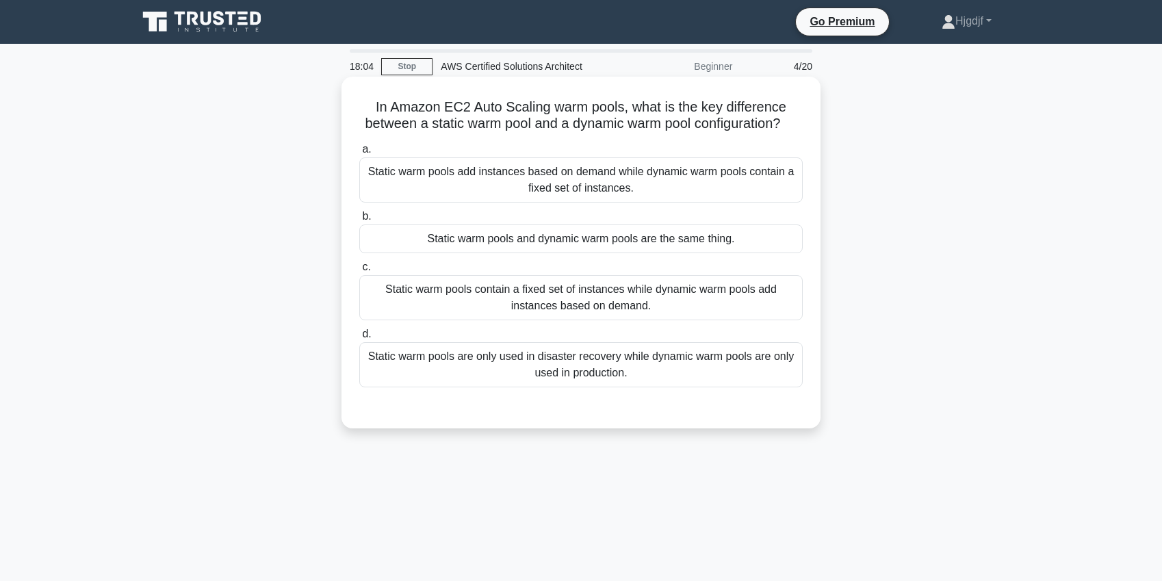
click at [520, 312] on div "Static warm pools contain a fixed set of instances while dynamic warm pools add…" at bounding box center [581, 297] width 444 height 45
click at [359, 272] on input "c. Static warm pools contain a fixed set of instances while dynamic warm pools …" at bounding box center [359, 267] width 0 height 9
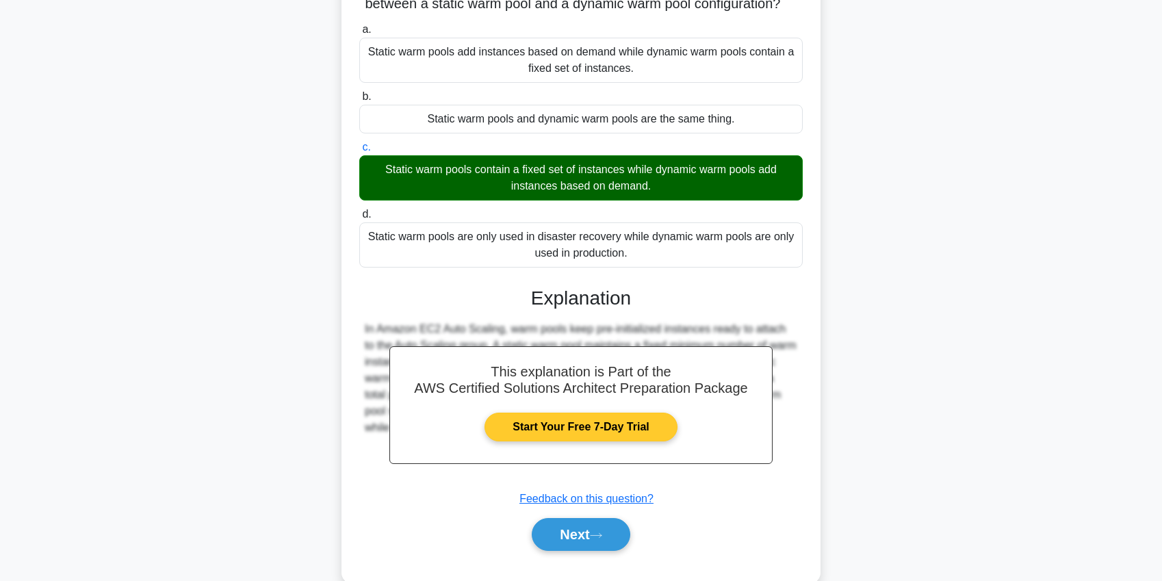
scroll to position [158, 0]
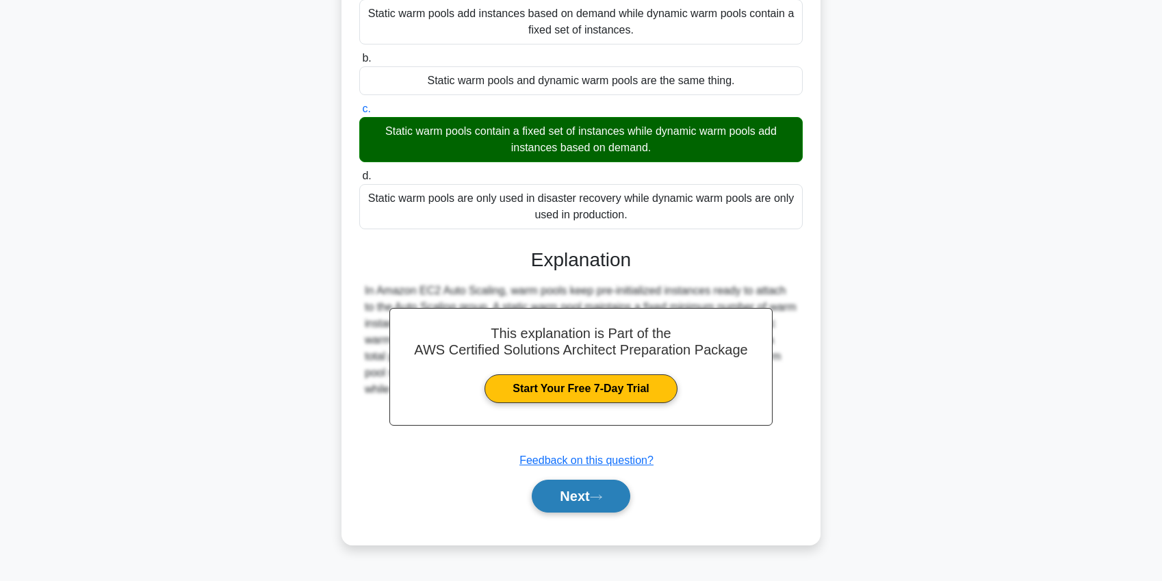
click at [577, 501] on button "Next" at bounding box center [581, 496] width 98 height 33
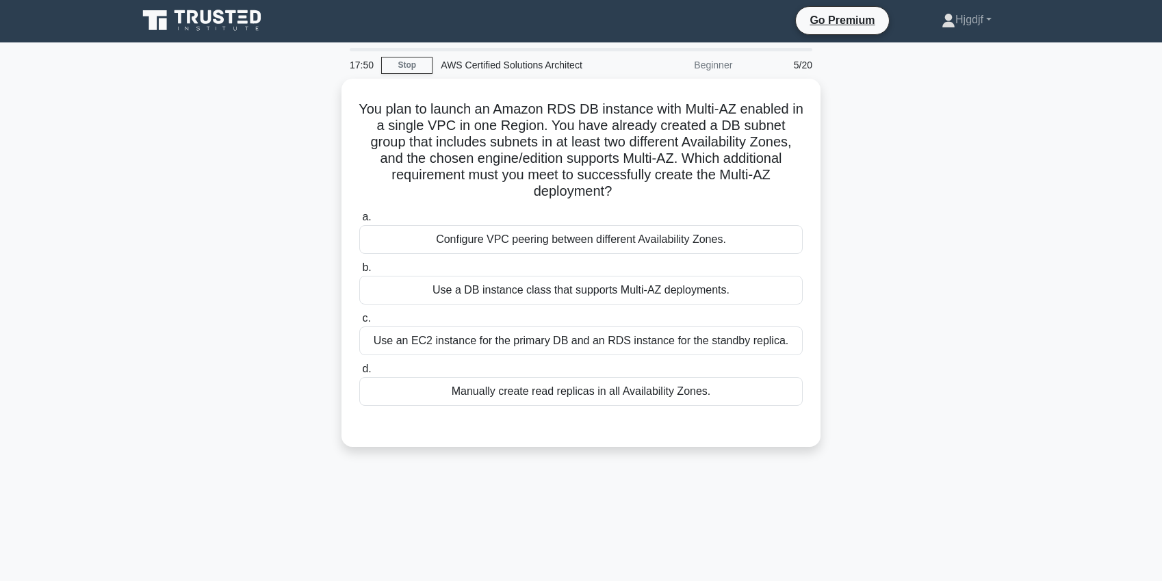
scroll to position [0, 0]
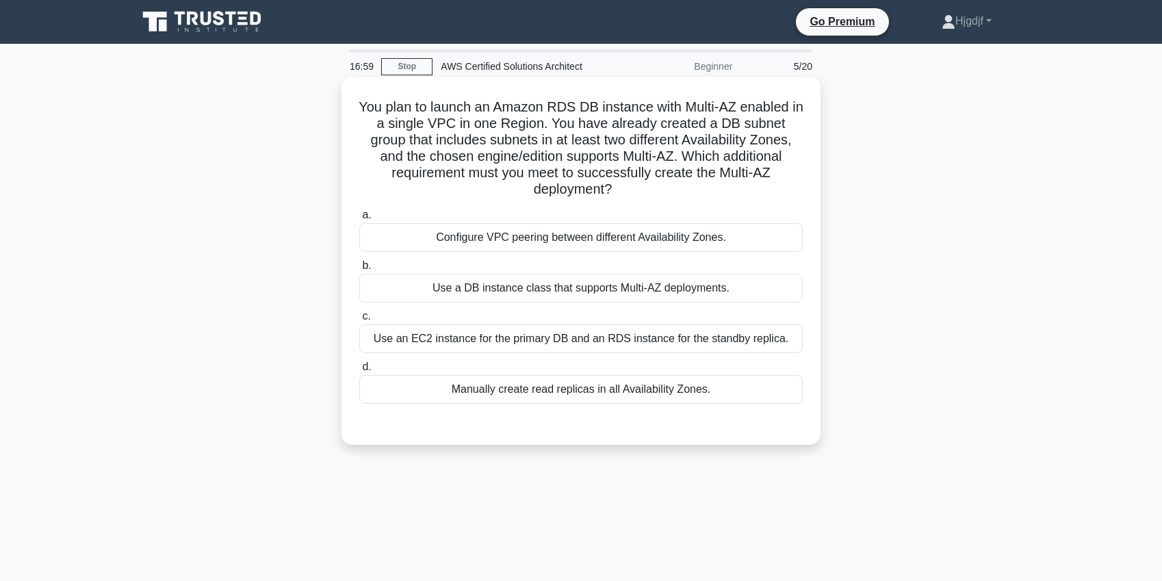
click at [516, 327] on div "Use an EC2 instance for the primary DB and an RDS instance for the standby repl…" at bounding box center [581, 338] width 444 height 29
click at [359, 321] on input "c. Use an EC2 instance for the primary DB and an RDS instance for the standby r…" at bounding box center [359, 316] width 0 height 9
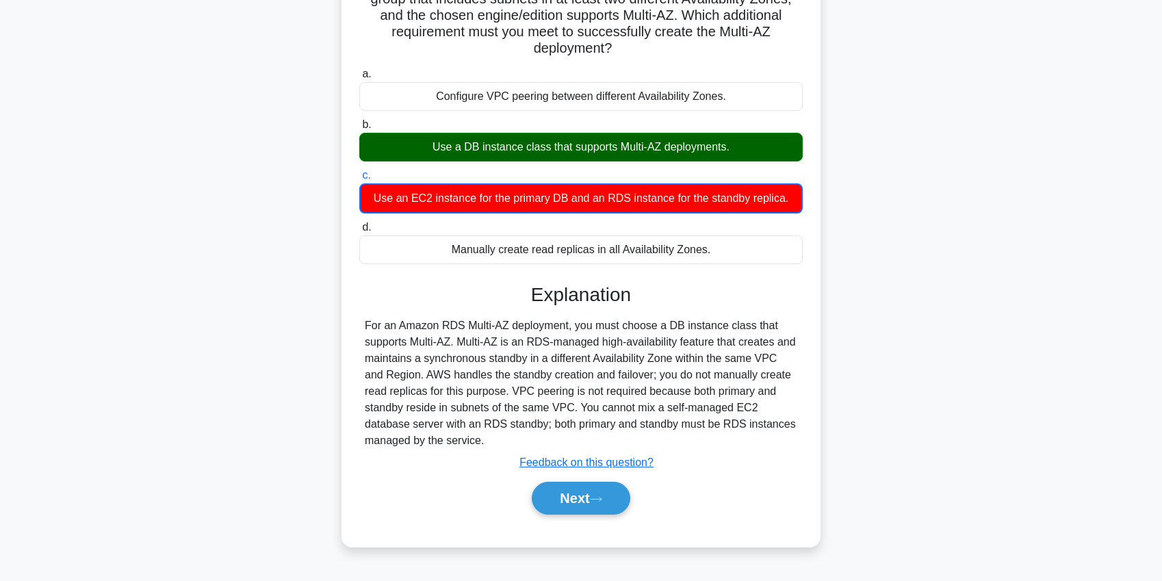
scroll to position [151, 0]
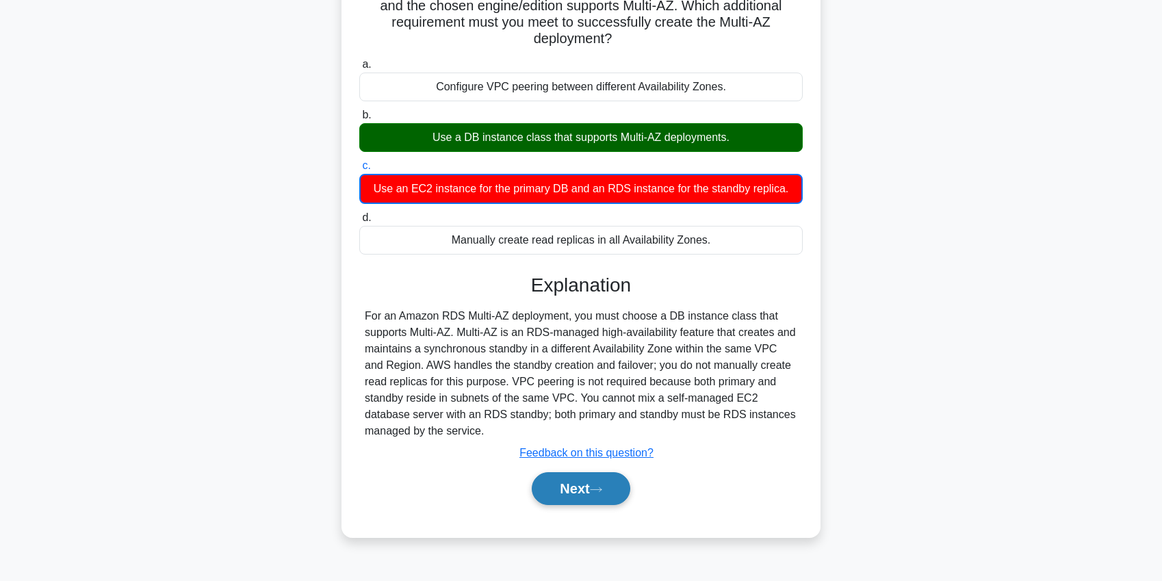
click at [539, 472] on button "Next" at bounding box center [581, 488] width 98 height 33
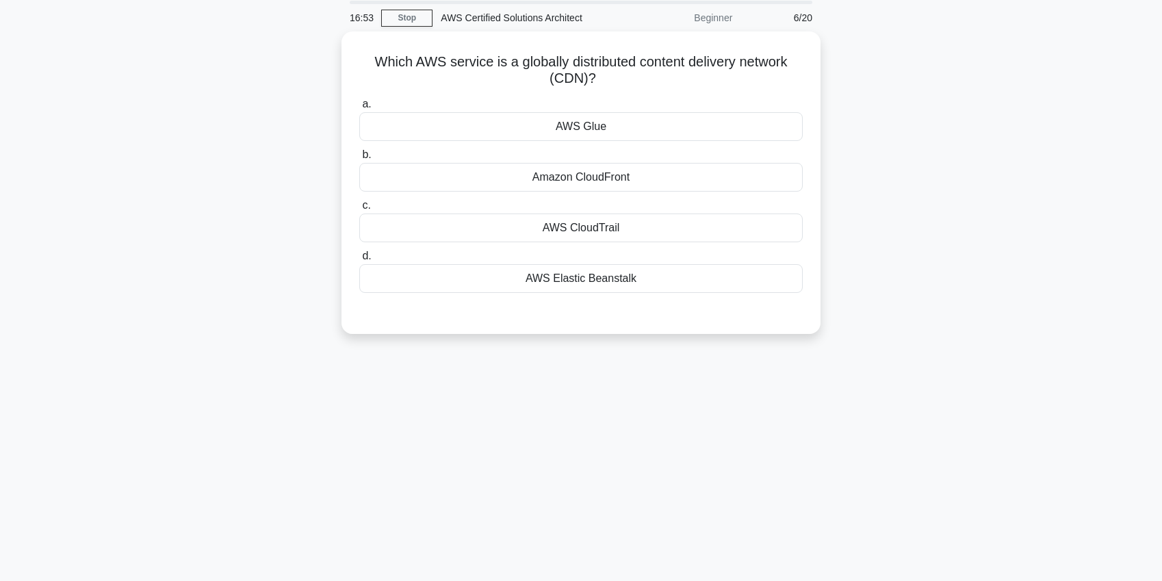
scroll to position [0, 0]
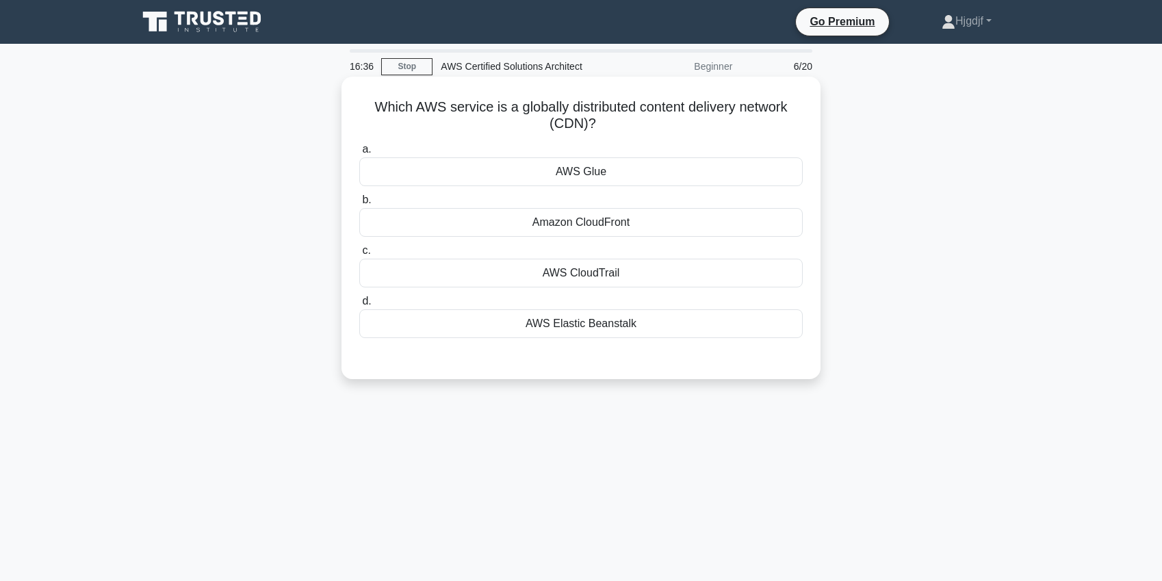
click at [513, 232] on div "Amazon CloudFront" at bounding box center [581, 222] width 444 height 29
click at [359, 205] on input "b. Amazon CloudFront" at bounding box center [359, 200] width 0 height 9
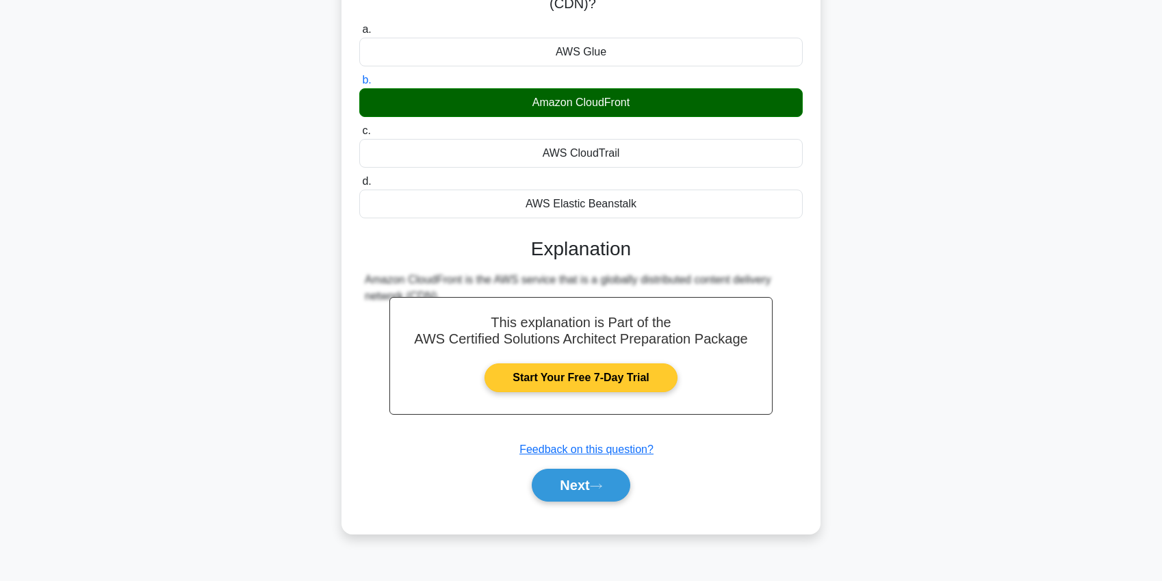
scroll to position [158, 0]
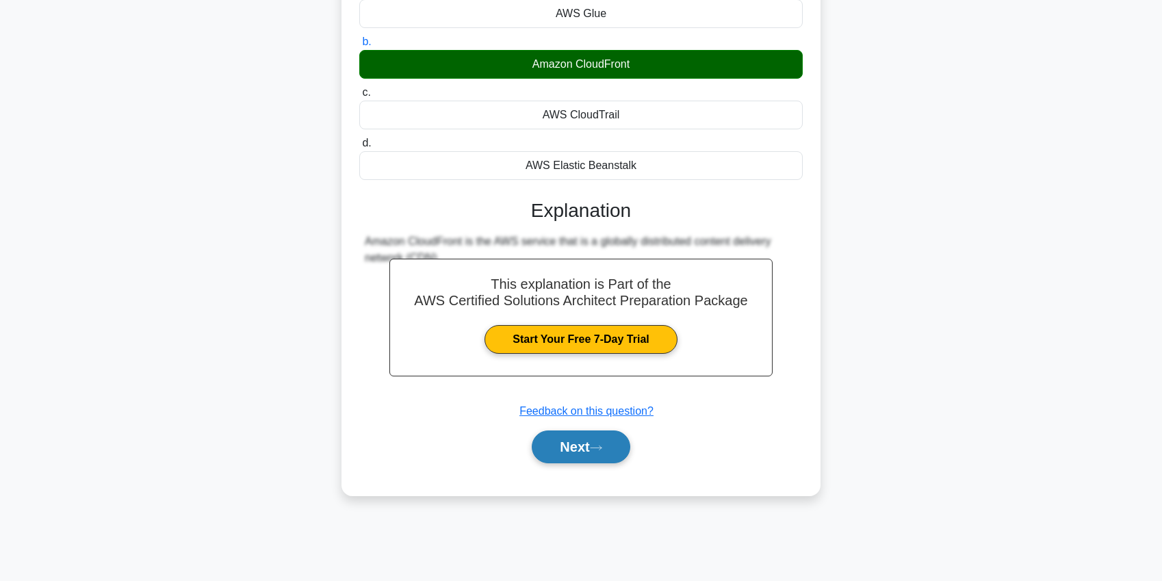
click at [573, 450] on button "Next" at bounding box center [581, 447] width 98 height 33
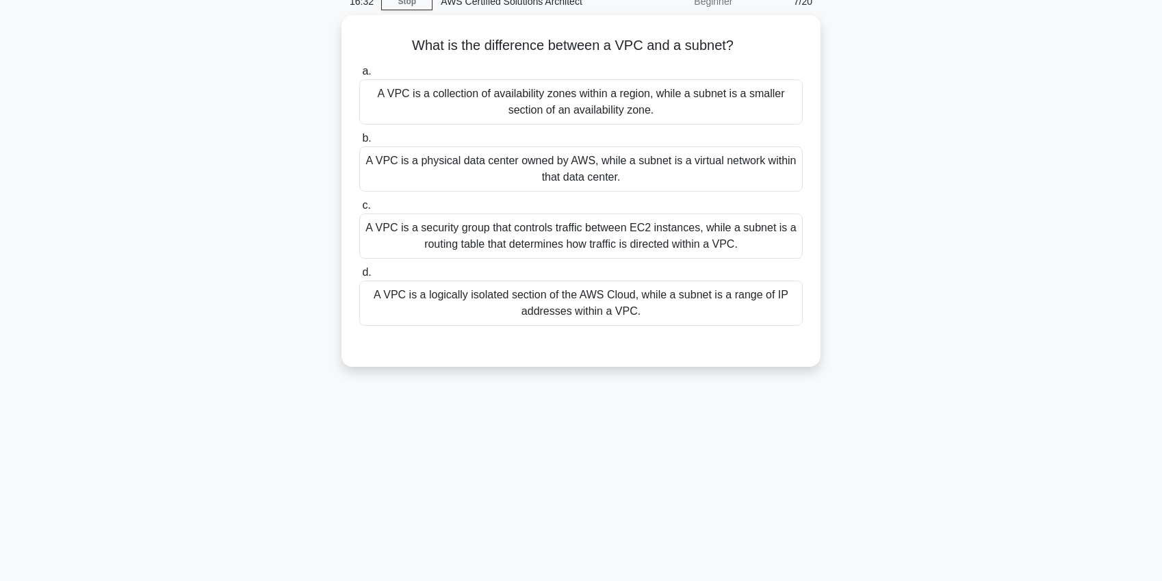
scroll to position [0, 0]
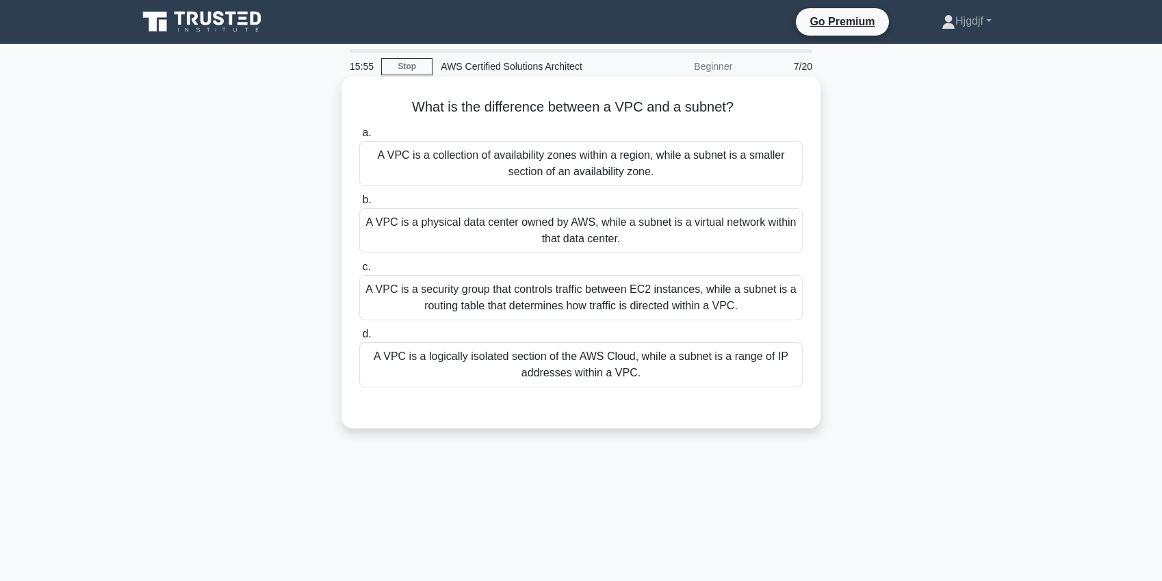
click at [506, 312] on div "A VPC is a security group that controls traffic between EC2 instances, while a …" at bounding box center [581, 297] width 444 height 45
click at [359, 272] on input "c. A VPC is a security group that controls traffic between EC2 instances, while…" at bounding box center [359, 267] width 0 height 9
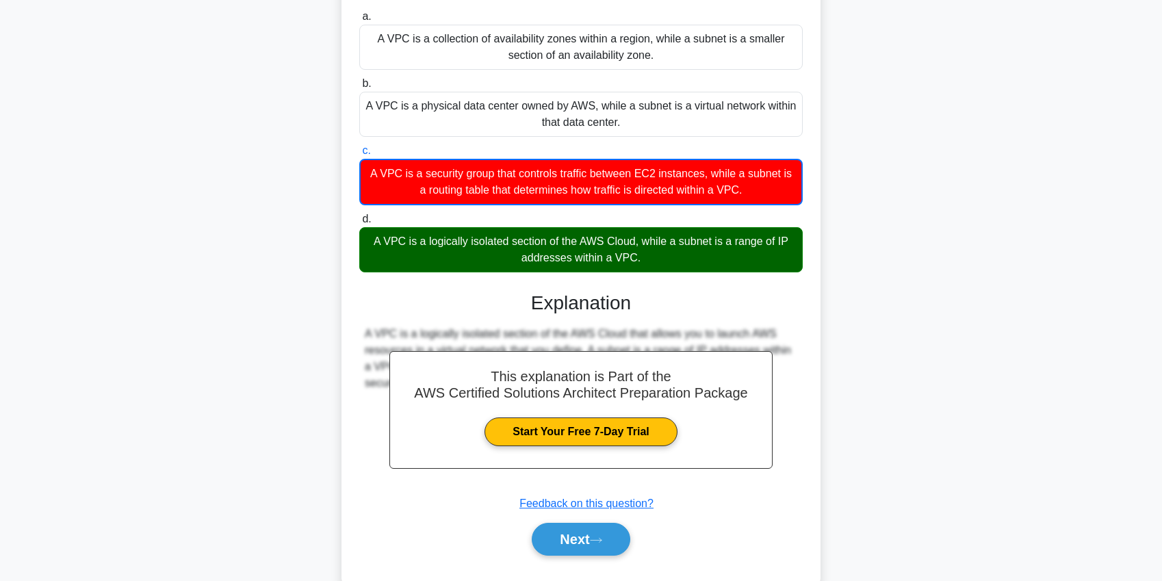
scroll to position [158, 0]
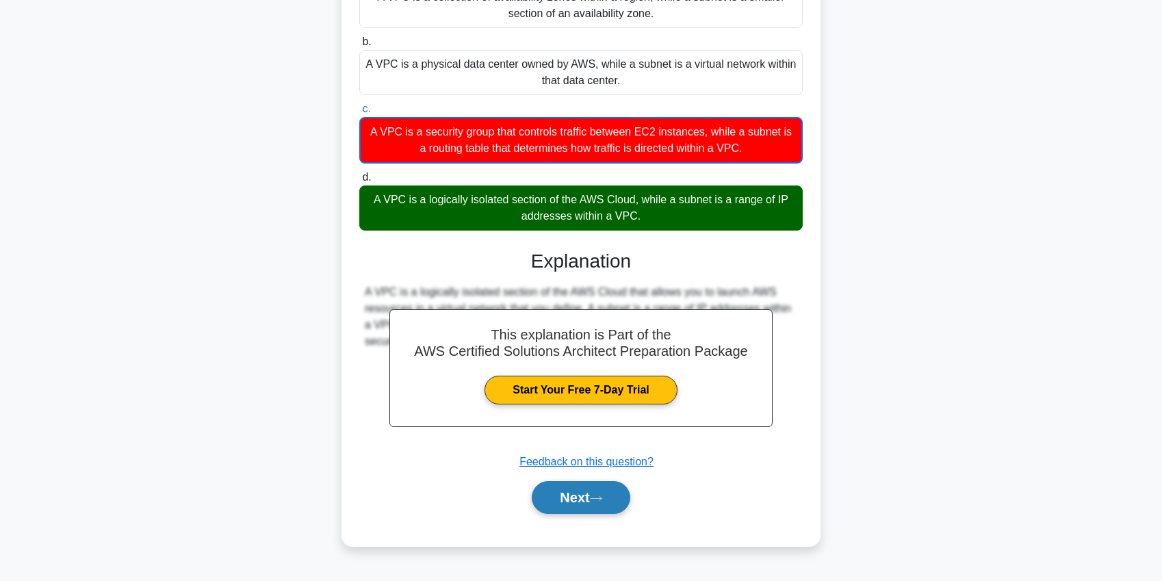
click at [559, 489] on button "Next" at bounding box center [581, 497] width 98 height 33
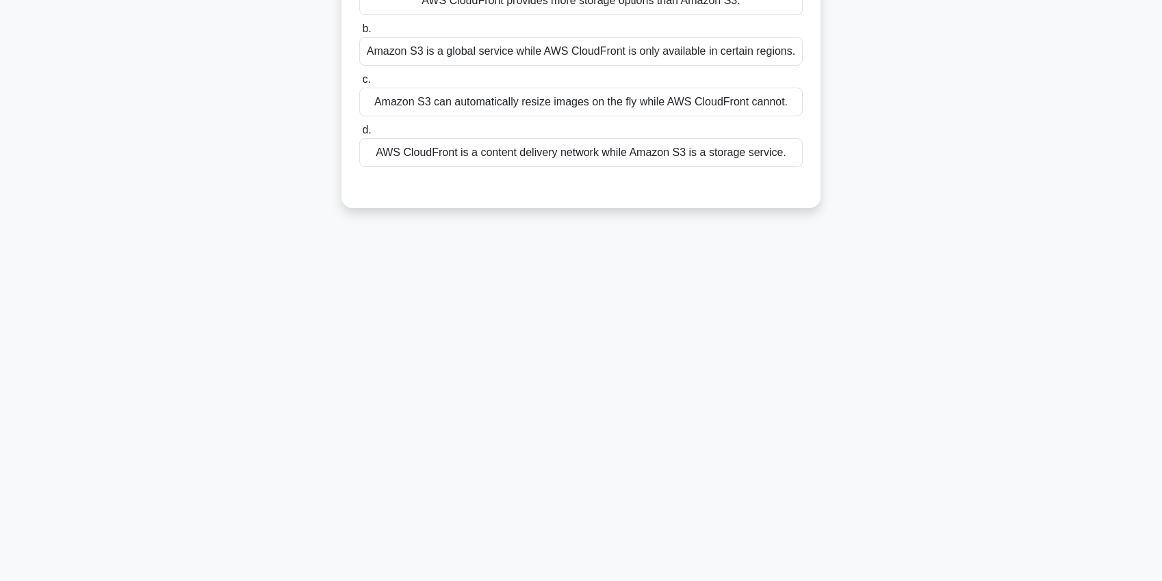
scroll to position [0, 0]
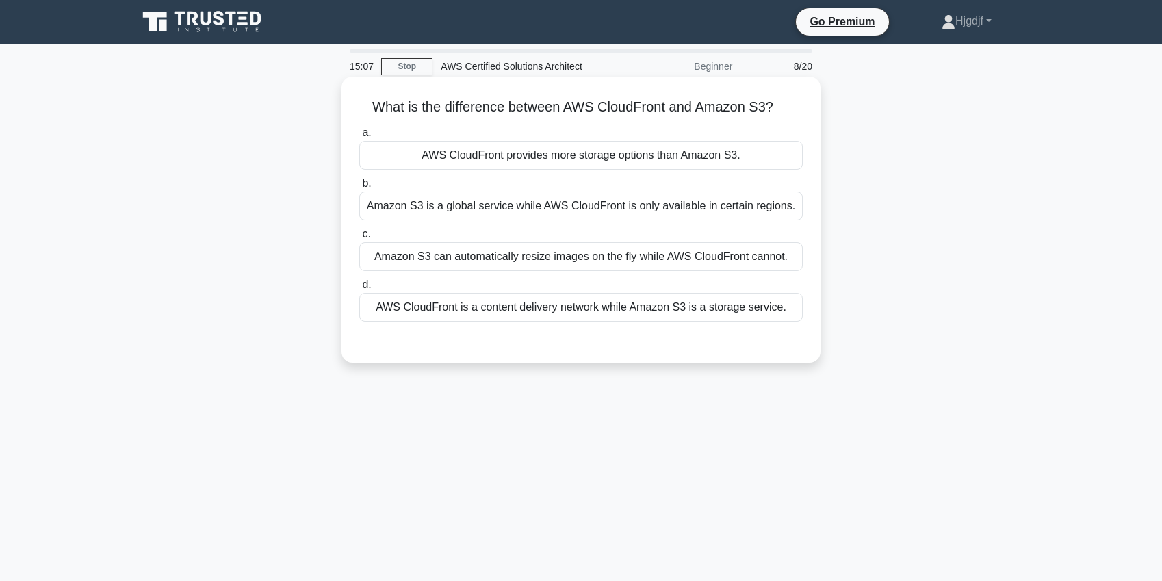
click at [453, 316] on div "AWS CloudFront is a content delivery network while Amazon S3 is a storage servi…" at bounding box center [581, 307] width 444 height 29
click at [359, 290] on input "d. AWS CloudFront is a content delivery network while Amazon S3 is a storage se…" at bounding box center [359, 285] width 0 height 9
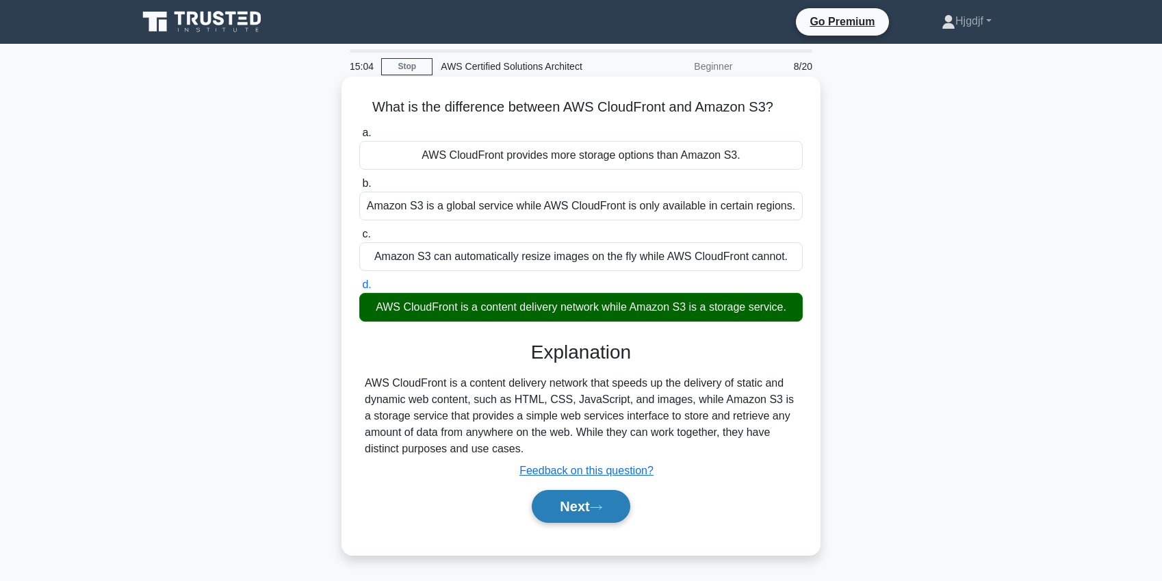
click at [550, 499] on button "Next" at bounding box center [581, 506] width 98 height 33
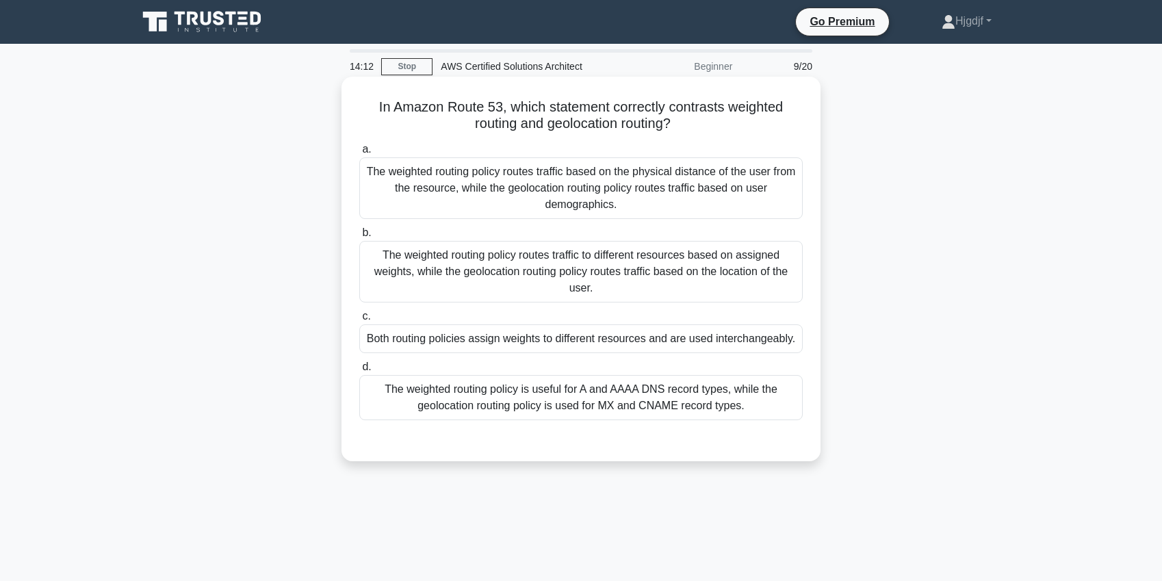
scroll to position [4, 0]
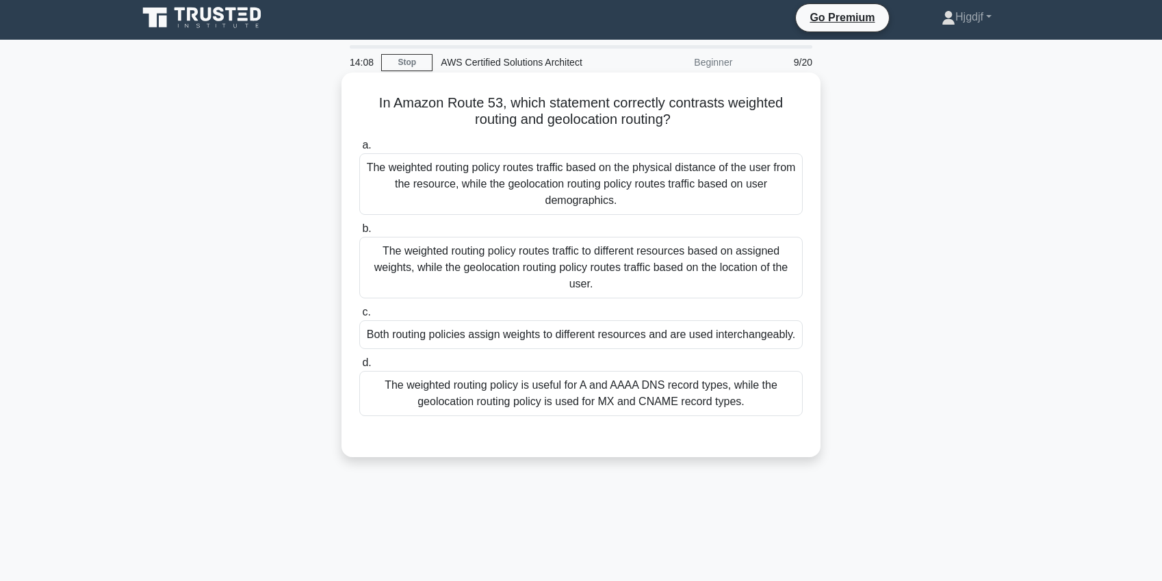
click at [480, 275] on div "The weighted routing policy routes traffic to different resources based on assi…" at bounding box center [581, 268] width 444 height 62
click at [359, 233] on input "b. The weighted routing policy routes traffic to different resources based on a…" at bounding box center [359, 229] width 0 height 9
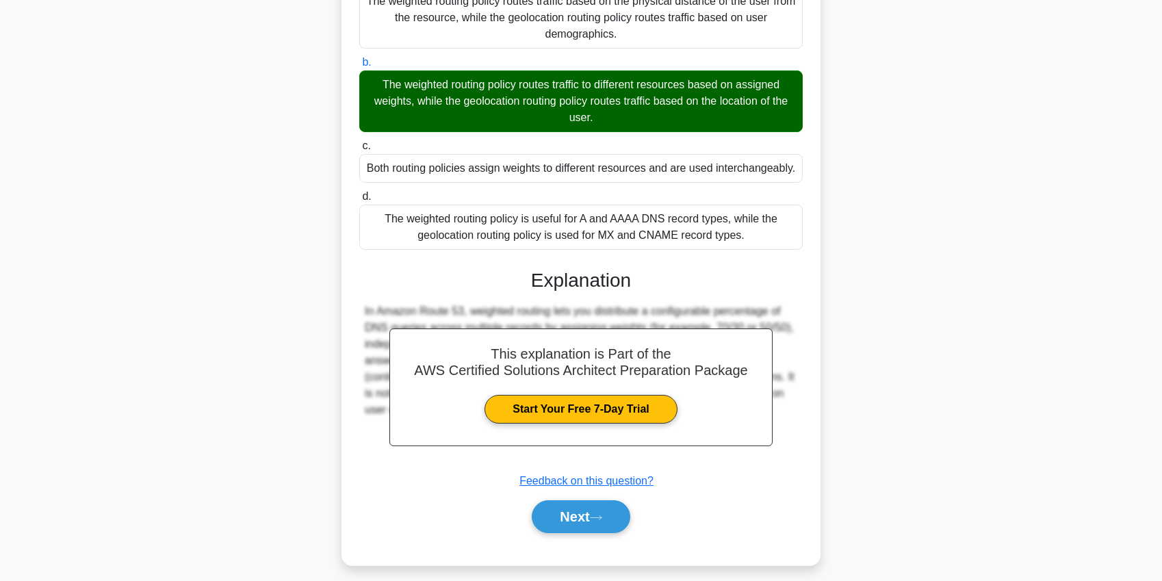
scroll to position [181, 0]
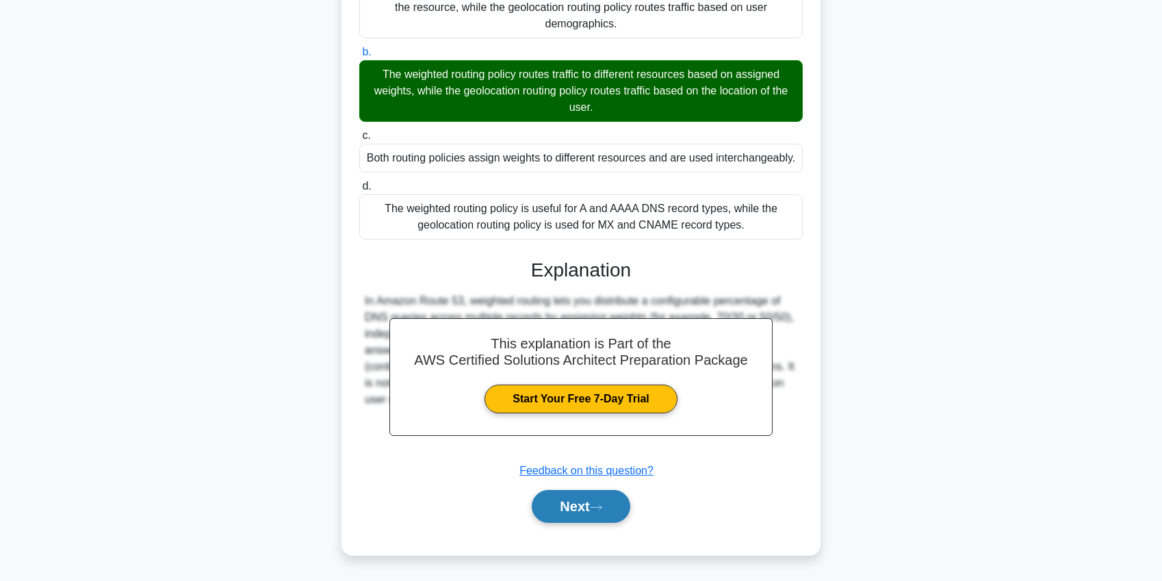
click at [543, 504] on button "Next" at bounding box center [581, 506] width 98 height 33
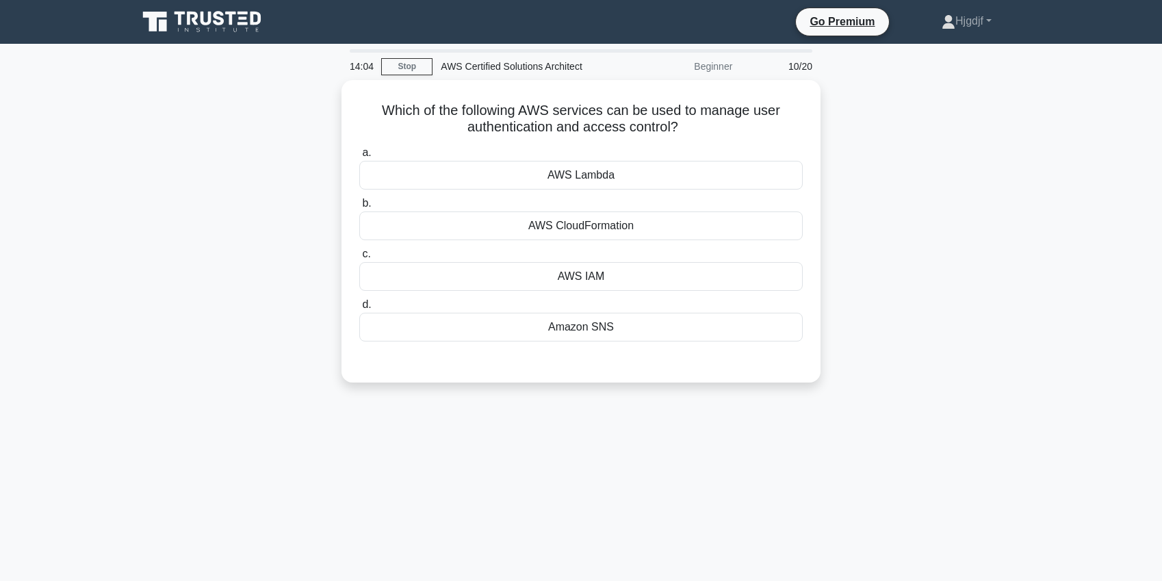
scroll to position [38, 0]
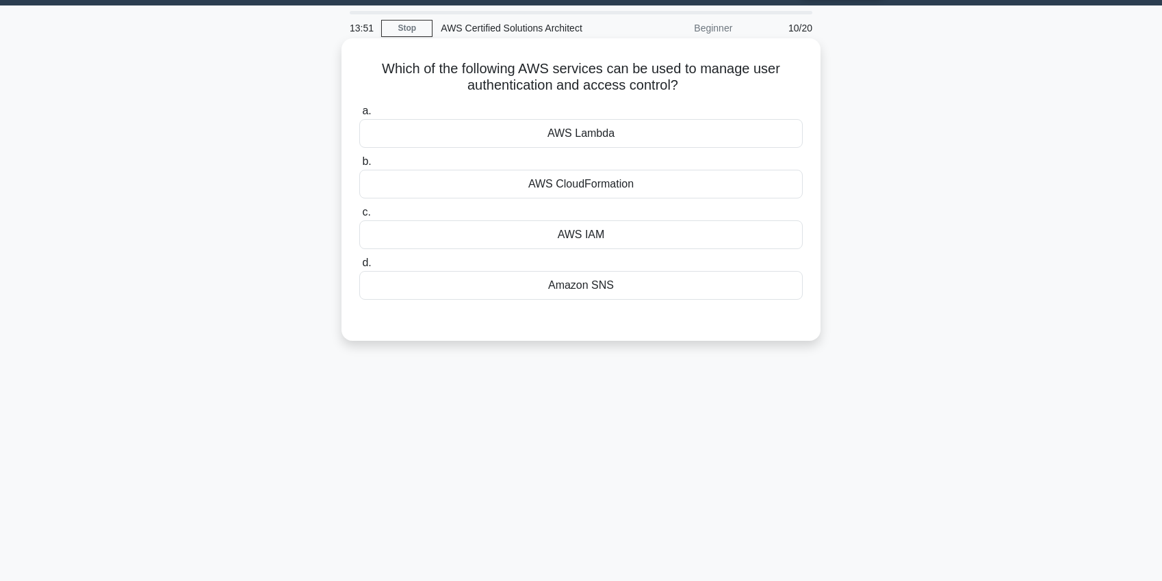
click at [500, 235] on div "AWS IAM" at bounding box center [581, 234] width 444 height 29
click at [359, 217] on input "c. AWS IAM" at bounding box center [359, 212] width 0 height 9
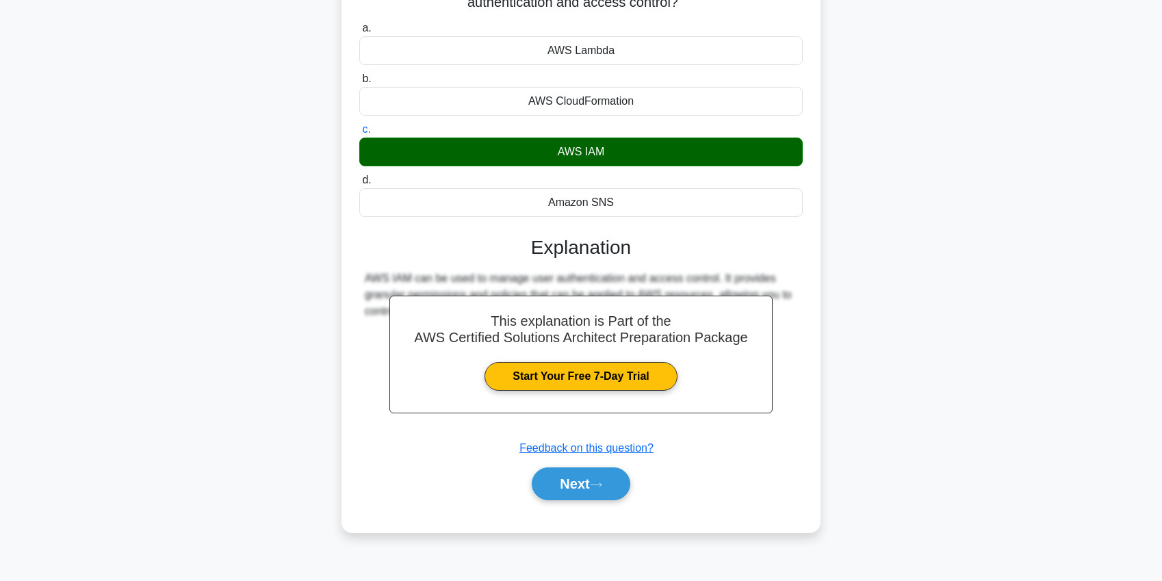
scroll to position [149, 0]
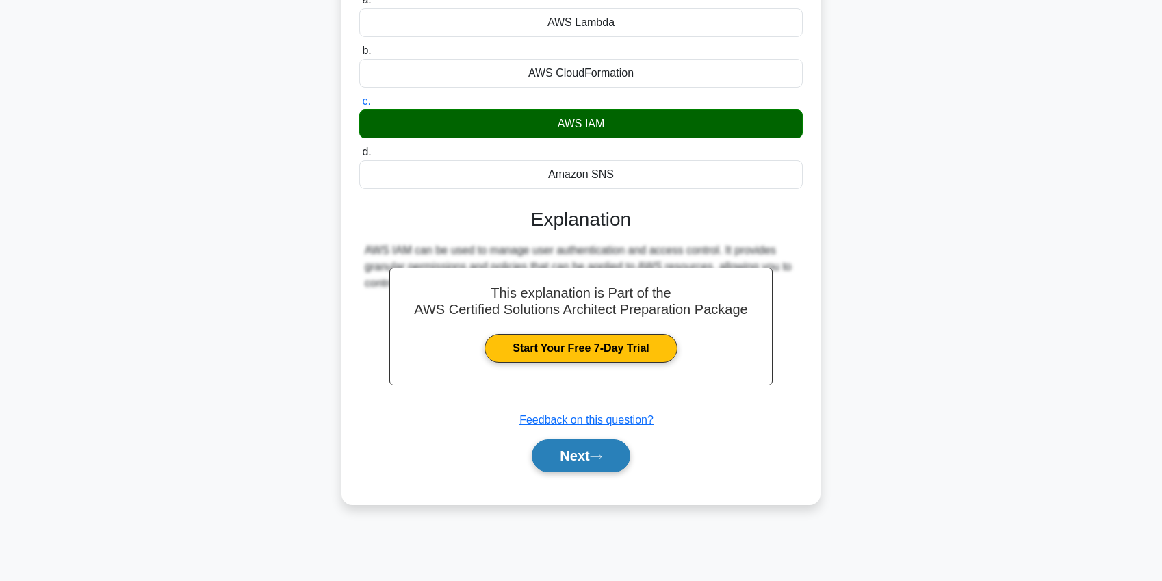
click at [550, 462] on button "Next" at bounding box center [581, 455] width 98 height 33
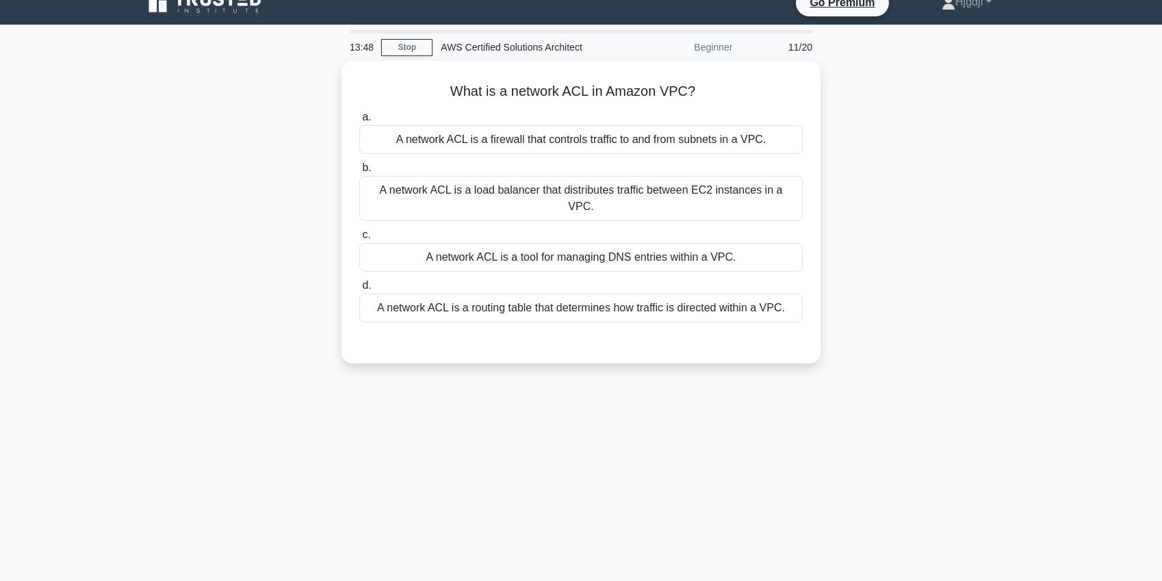
scroll to position [17, 0]
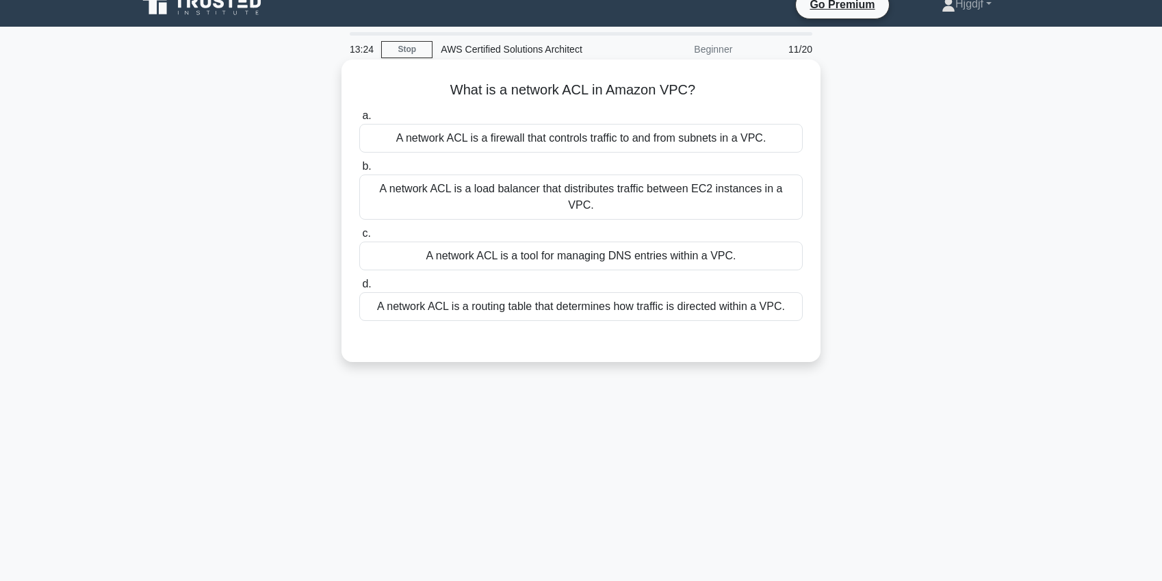
click at [477, 292] on div "A network ACL is a routing table that determines how traffic is directed within…" at bounding box center [581, 306] width 444 height 29
click at [359, 287] on input "d. A network ACL is a routing table that determines how traffic is directed wit…" at bounding box center [359, 284] width 0 height 9
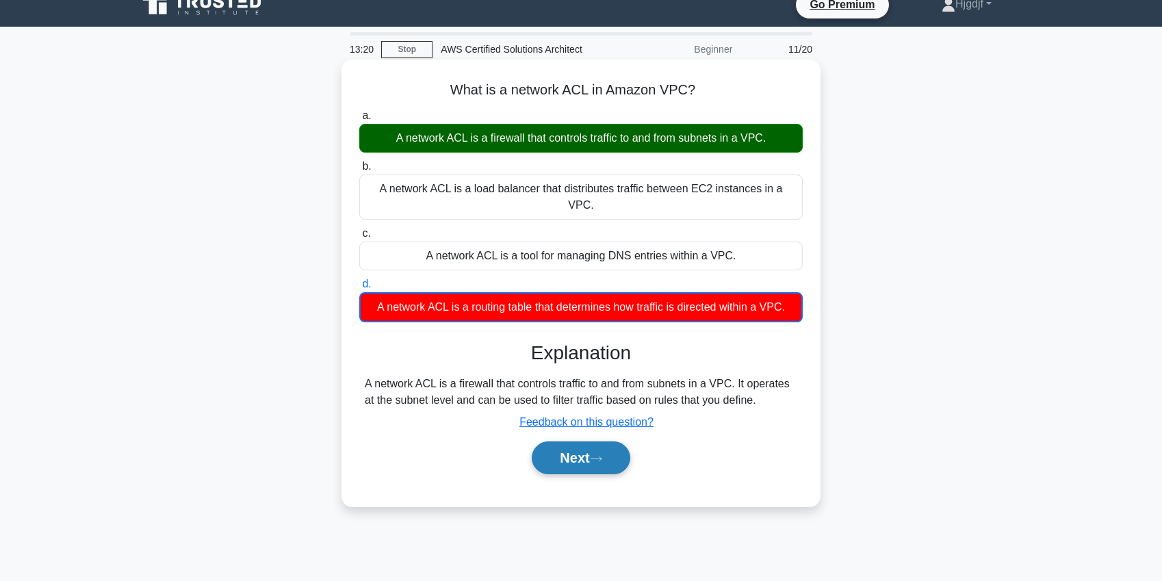
click at [570, 445] on button "Next" at bounding box center [581, 458] width 98 height 33
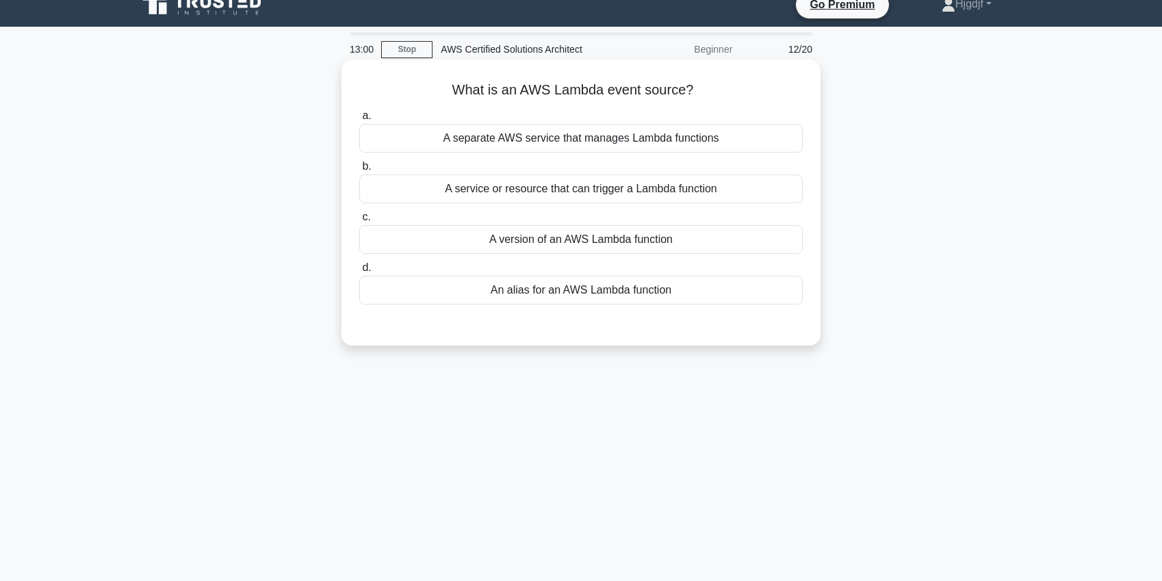
click at [535, 188] on div "A service or resource that can trigger a Lambda function" at bounding box center [581, 189] width 444 height 29
click at [359, 171] on input "b. A service or resource that can trigger a Lambda function" at bounding box center [359, 166] width 0 height 9
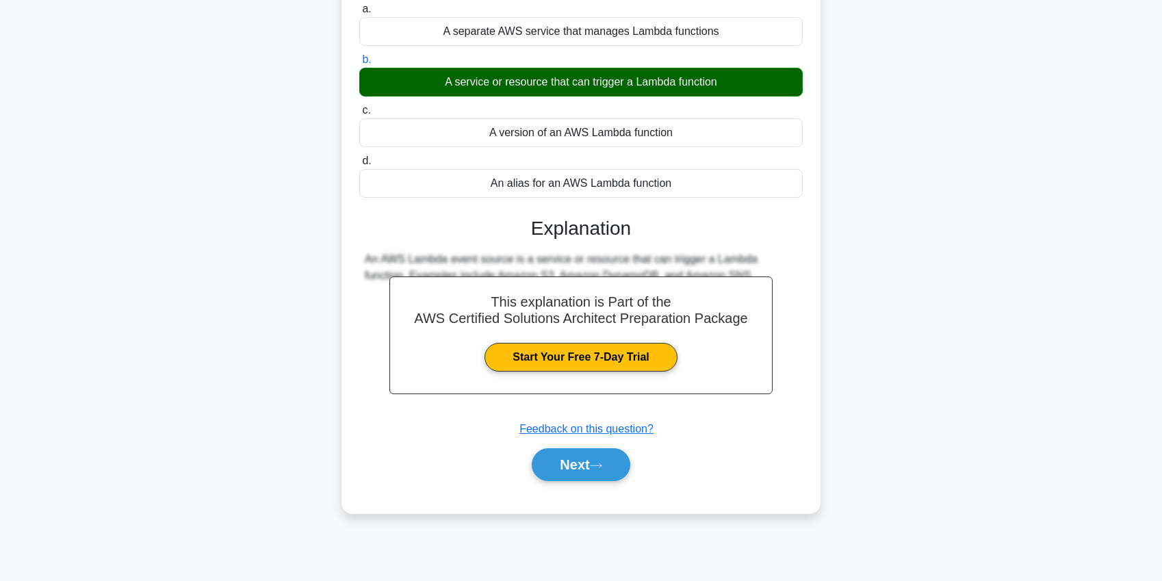
scroll to position [158, 0]
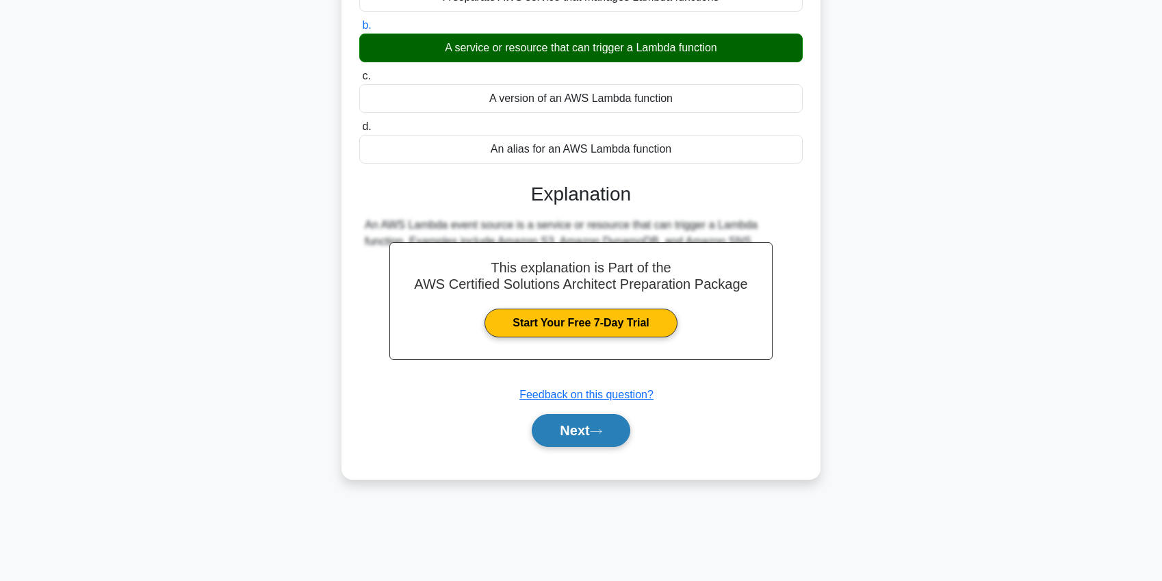
click at [583, 425] on button "Next" at bounding box center [581, 430] width 98 height 33
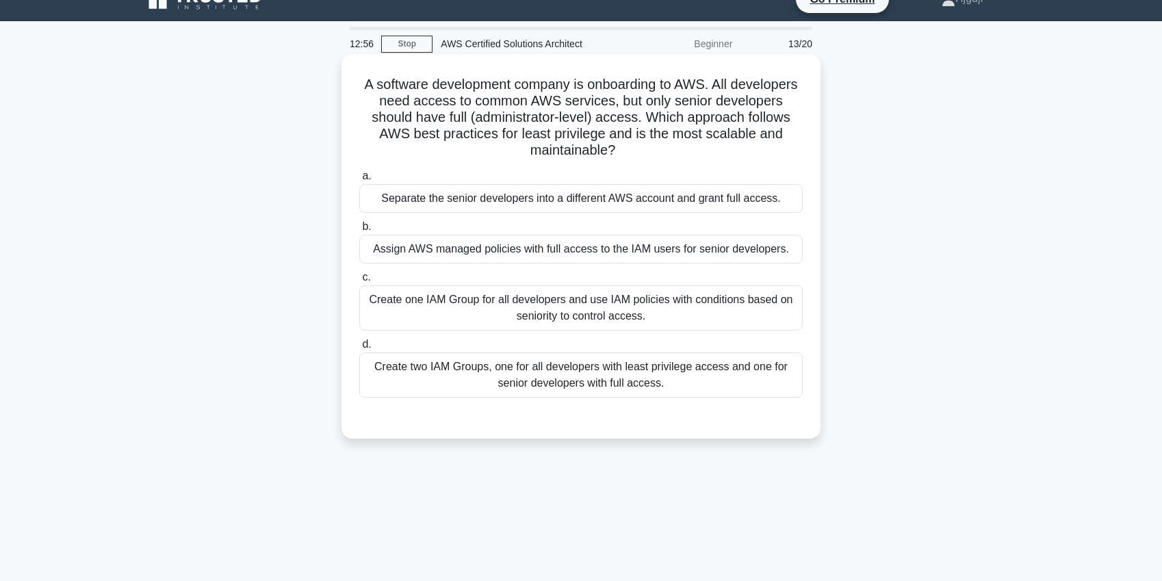
scroll to position [0, 0]
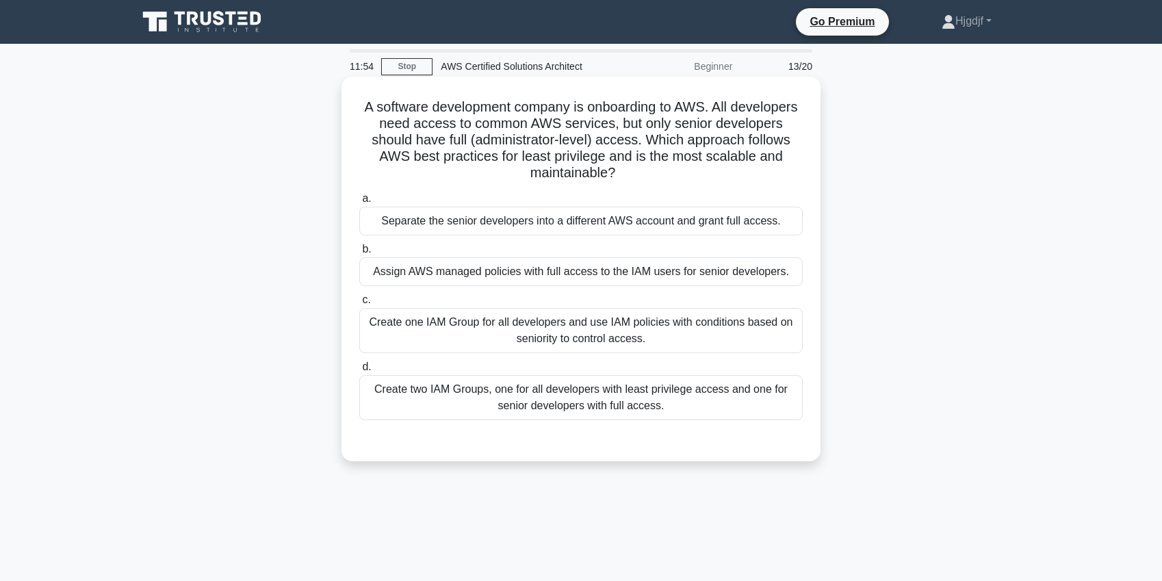
click at [502, 332] on div "Create one IAM Group for all developers and use IAM policies with conditions ba…" at bounding box center [581, 330] width 444 height 45
click at [359, 305] on input "c. Create one IAM Group for all developers and use IAM policies with conditions…" at bounding box center [359, 300] width 0 height 9
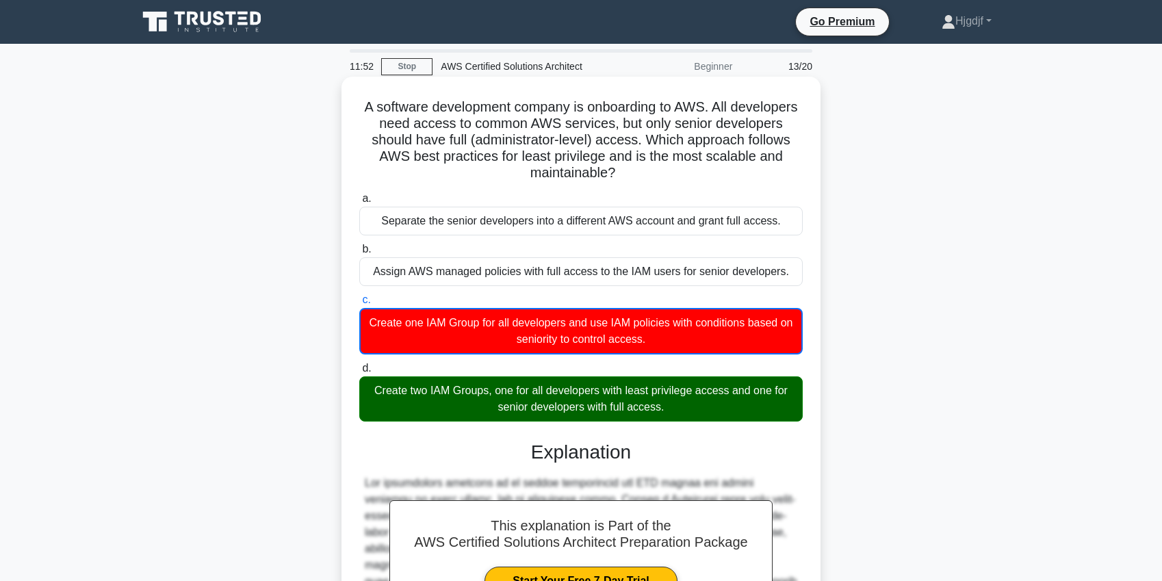
scroll to position [231, 0]
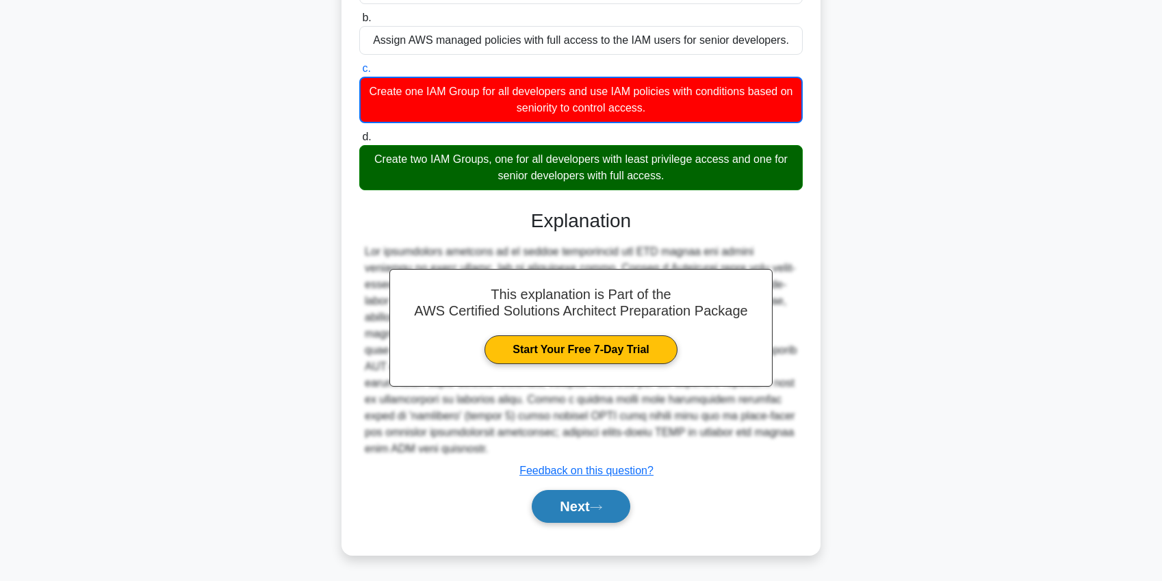
click at [577, 515] on button "Next" at bounding box center [581, 506] width 98 height 33
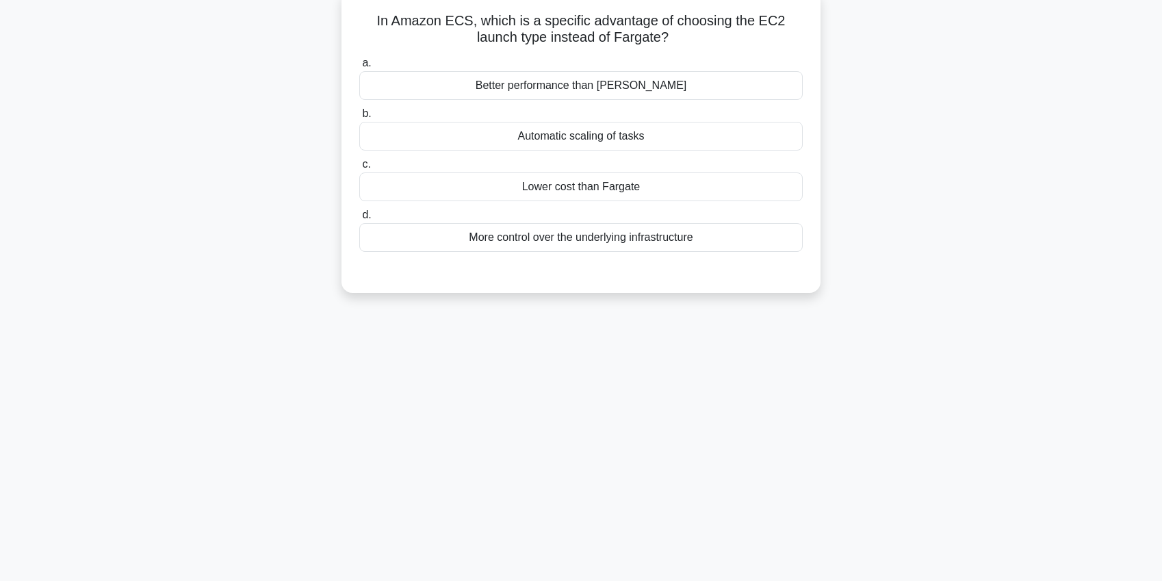
scroll to position [0, 0]
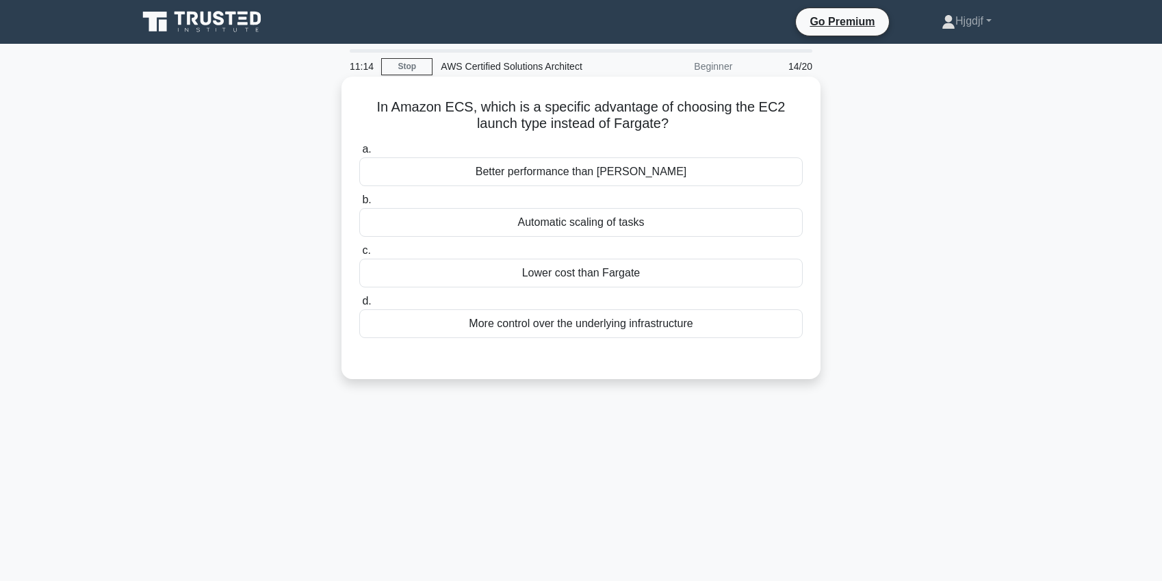
click at [565, 228] on div "Automatic scaling of tasks" at bounding box center [581, 222] width 444 height 29
click at [359, 205] on input "b. Automatic scaling of tasks" at bounding box center [359, 200] width 0 height 9
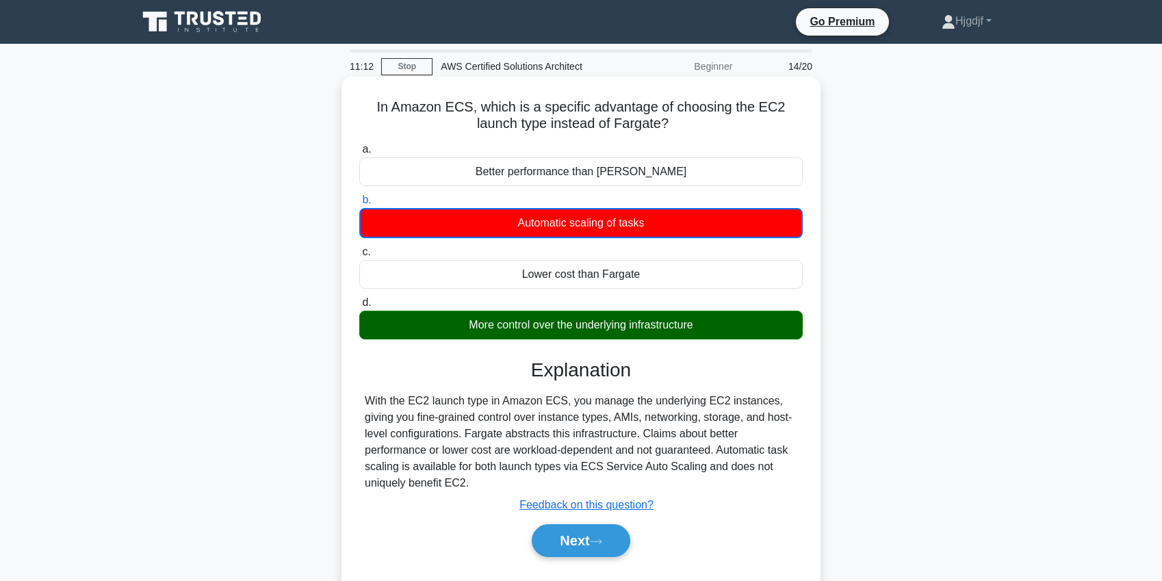
scroll to position [28, 0]
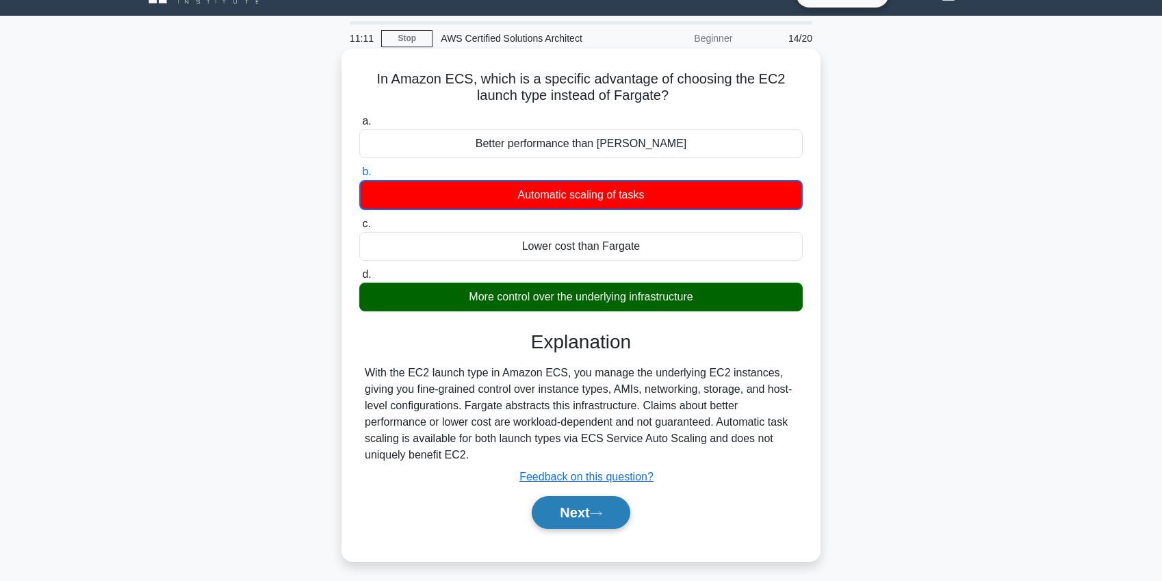
click at [600, 505] on button "Next" at bounding box center [581, 512] width 98 height 33
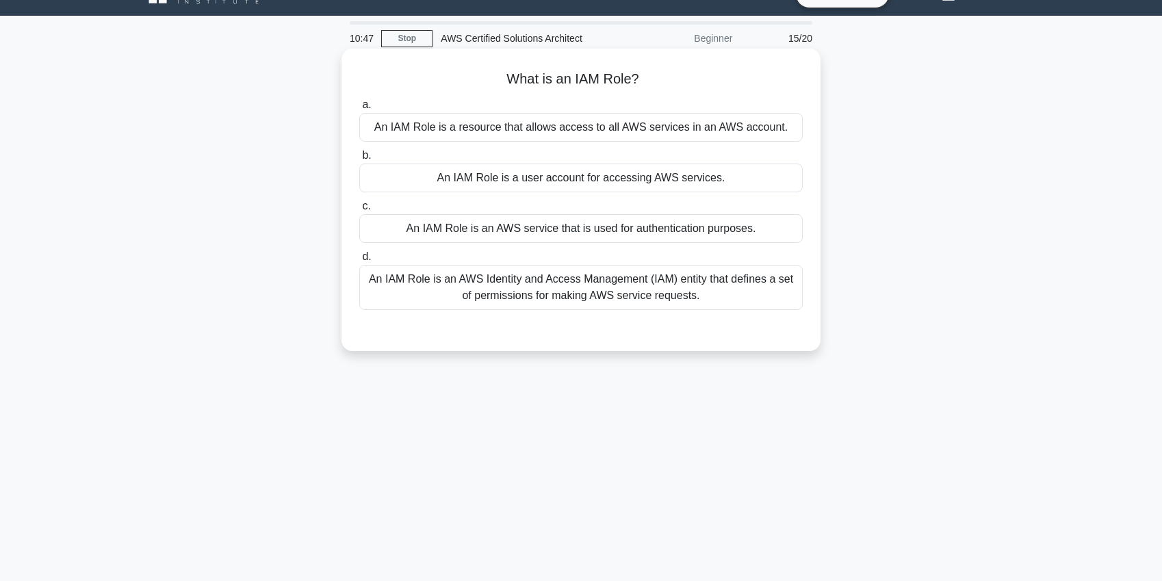
click at [511, 292] on div "An IAM Role is an AWS Identity and Access Management (IAM) entity that defines …" at bounding box center [581, 287] width 444 height 45
click at [359, 261] on input "d. An IAM Role is an AWS Identity and Access Management (IAM) entity that defin…" at bounding box center [359, 257] width 0 height 9
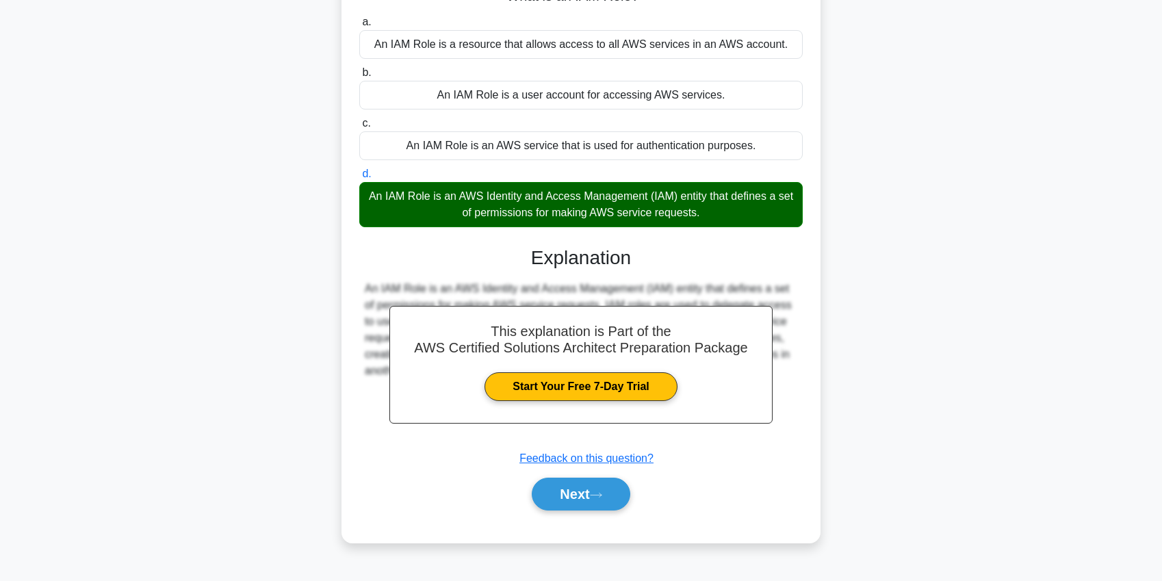
scroll to position [158, 0]
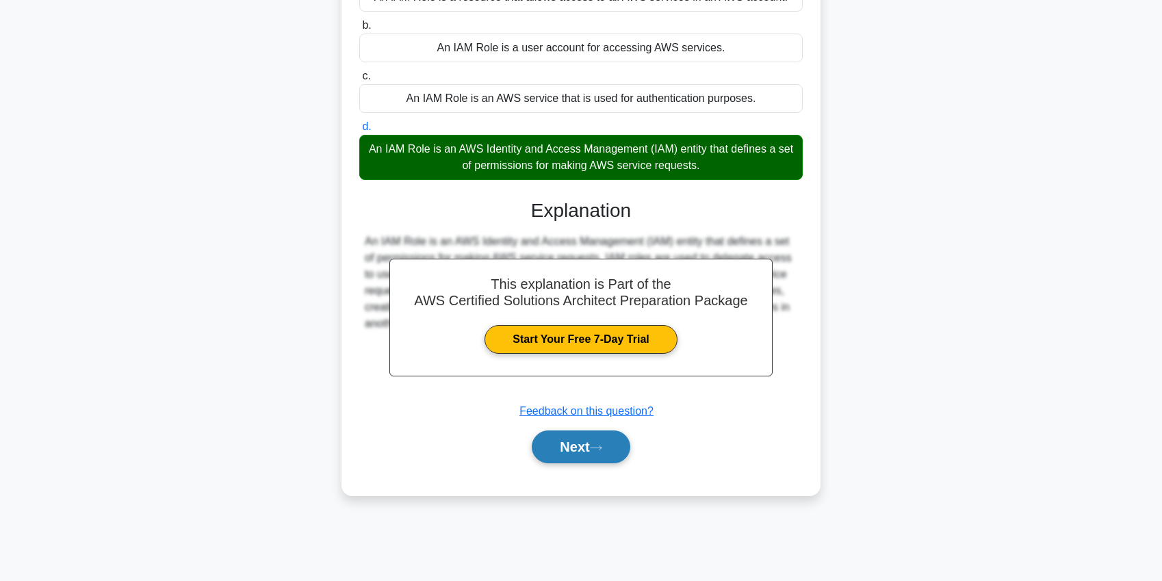
click at [556, 452] on button "Next" at bounding box center [581, 447] width 98 height 33
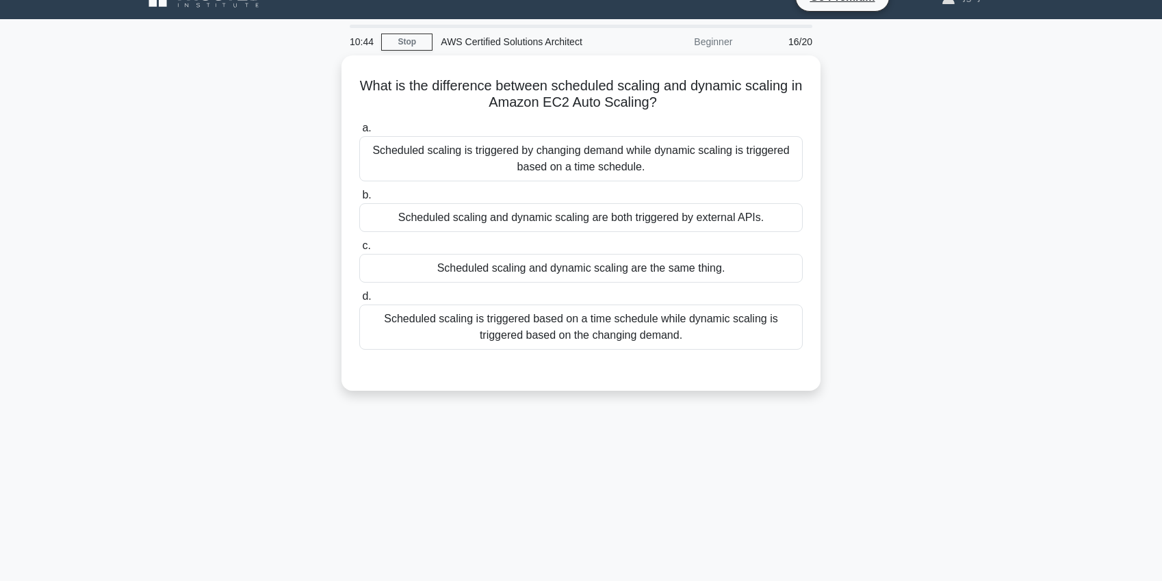
scroll to position [0, 0]
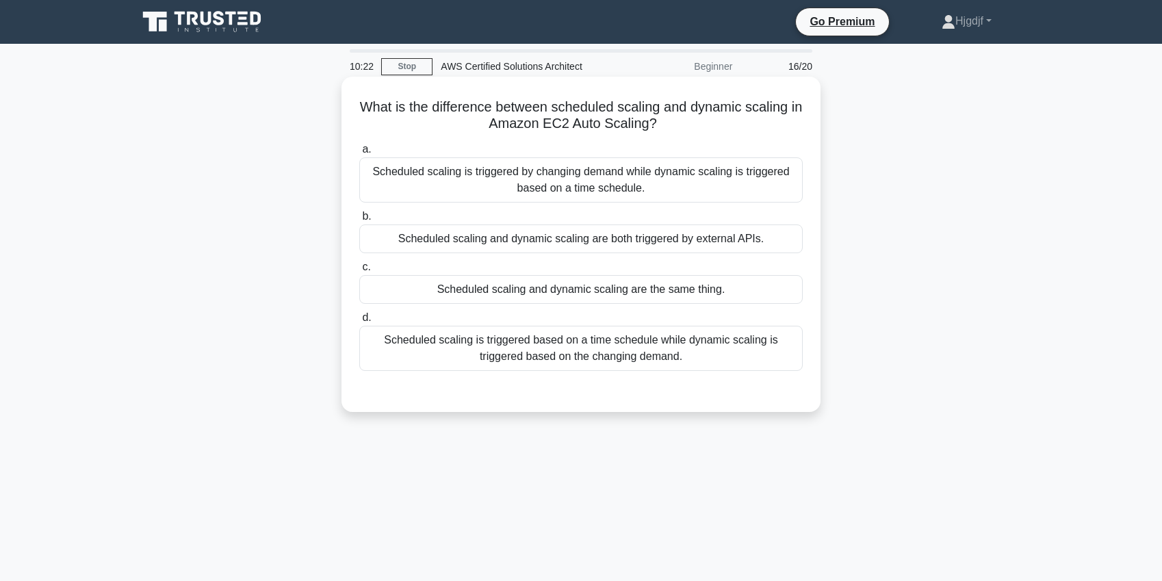
click at [502, 353] on div "Scheduled scaling is triggered based on a time schedule while dynamic scaling i…" at bounding box center [581, 348] width 444 height 45
click at [359, 322] on input "d. Scheduled scaling is triggered based on a time schedule while dynamic scalin…" at bounding box center [359, 318] width 0 height 9
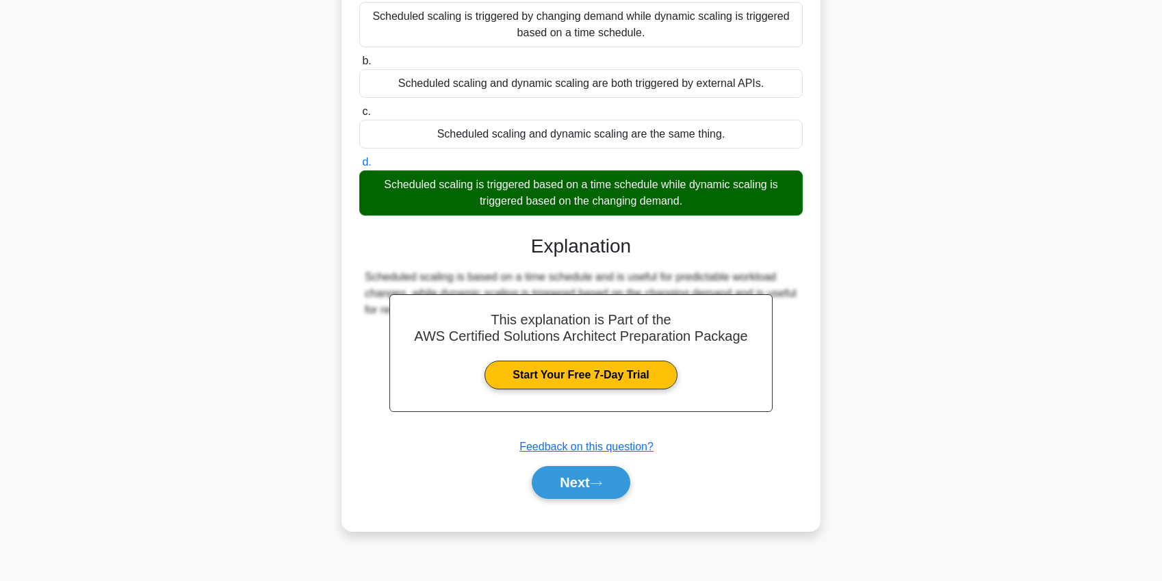
scroll to position [158, 0]
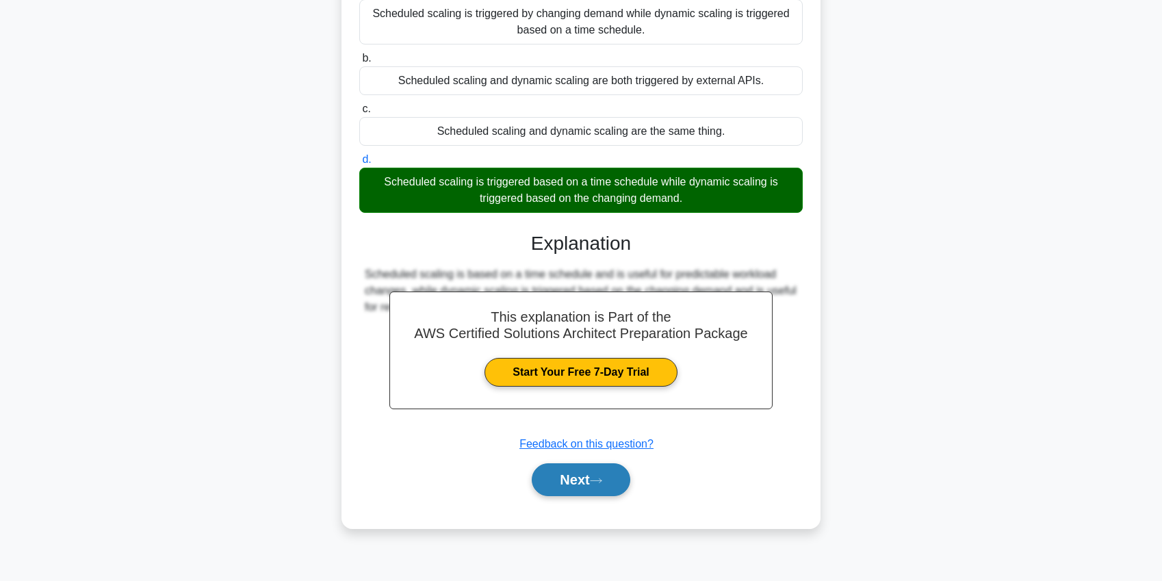
click at [560, 483] on button "Next" at bounding box center [581, 479] width 98 height 33
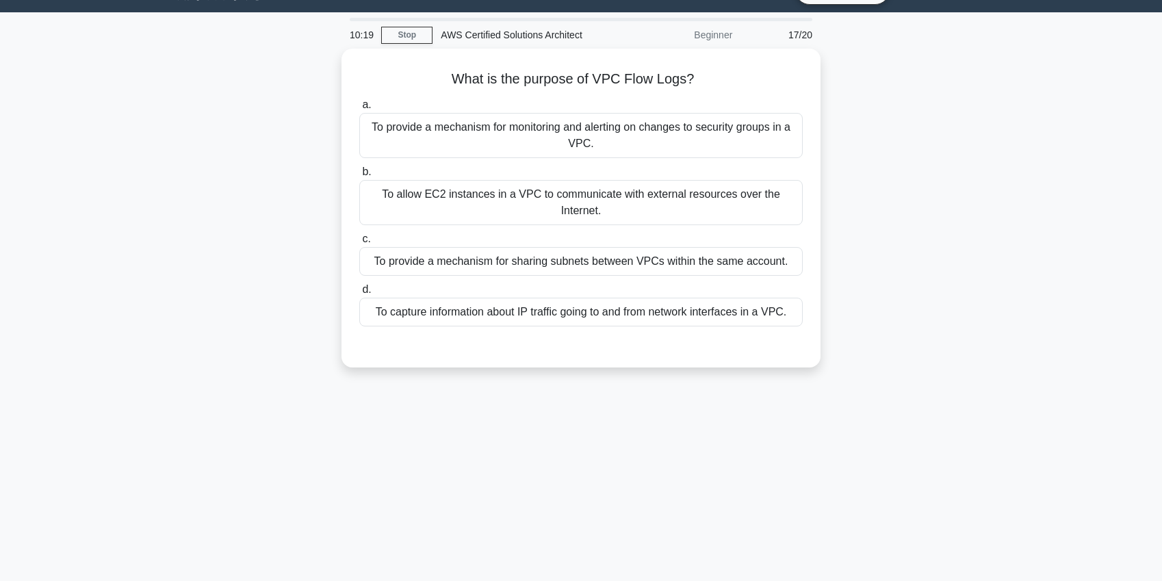
scroll to position [0, 0]
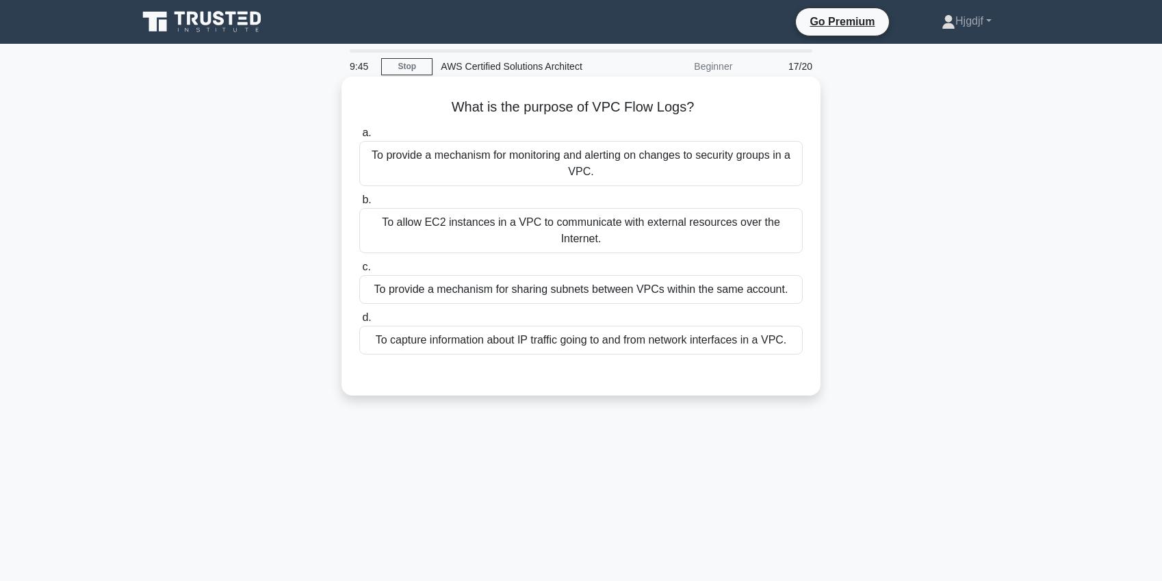
click at [471, 238] on div "To allow EC2 instances in a VPC to communicate with external resources over the…" at bounding box center [581, 230] width 444 height 45
click at [359, 205] on input "b. To allow EC2 instances in a VPC to communicate with external resources over …" at bounding box center [359, 200] width 0 height 9
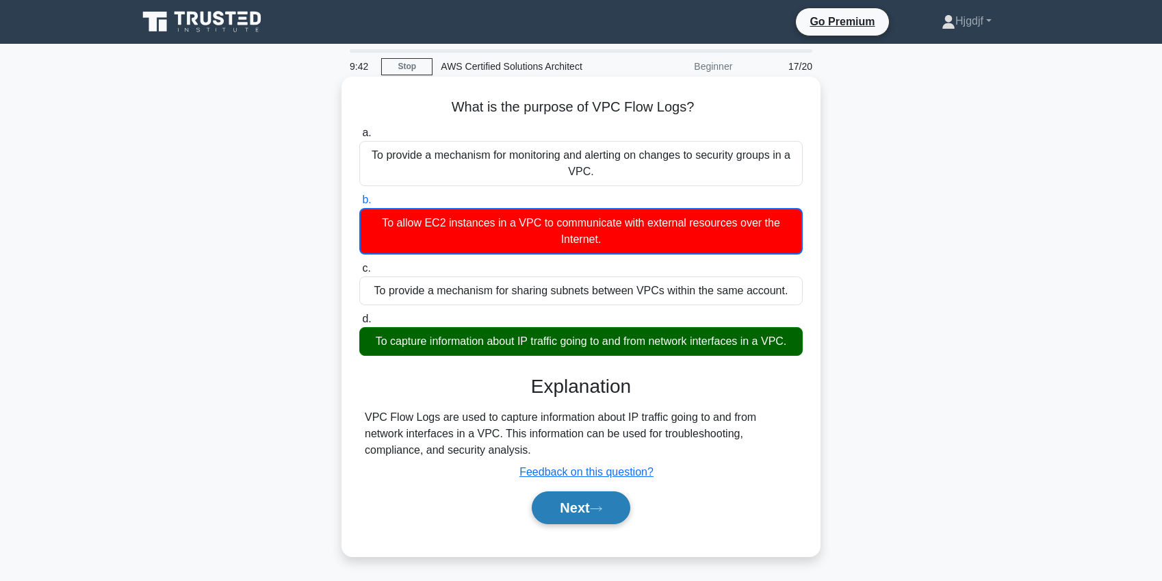
click at [563, 509] on button "Next" at bounding box center [581, 507] width 98 height 33
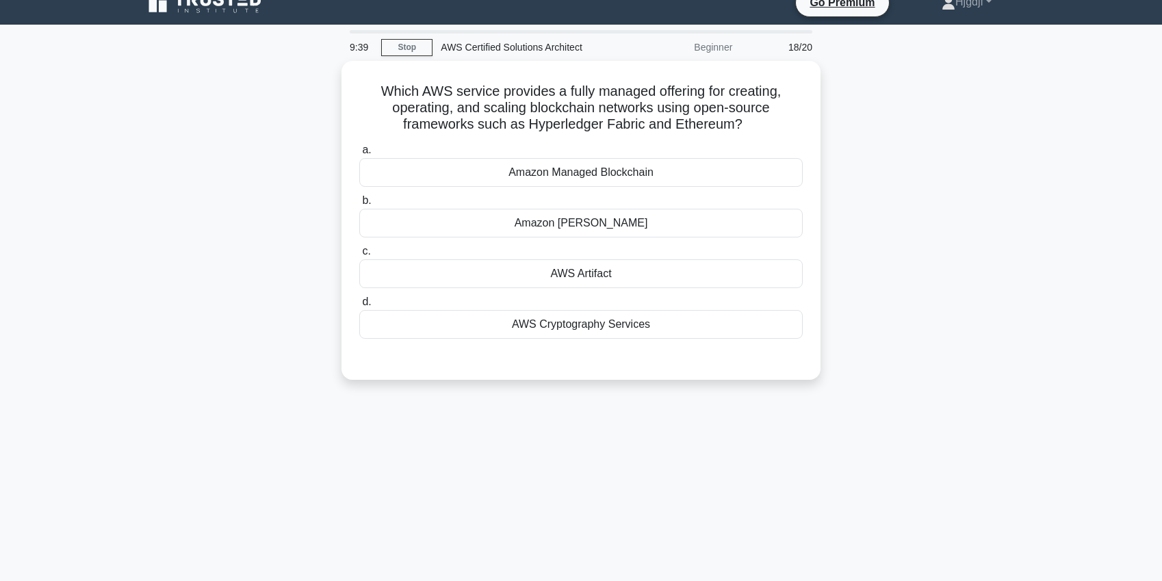
scroll to position [21, 0]
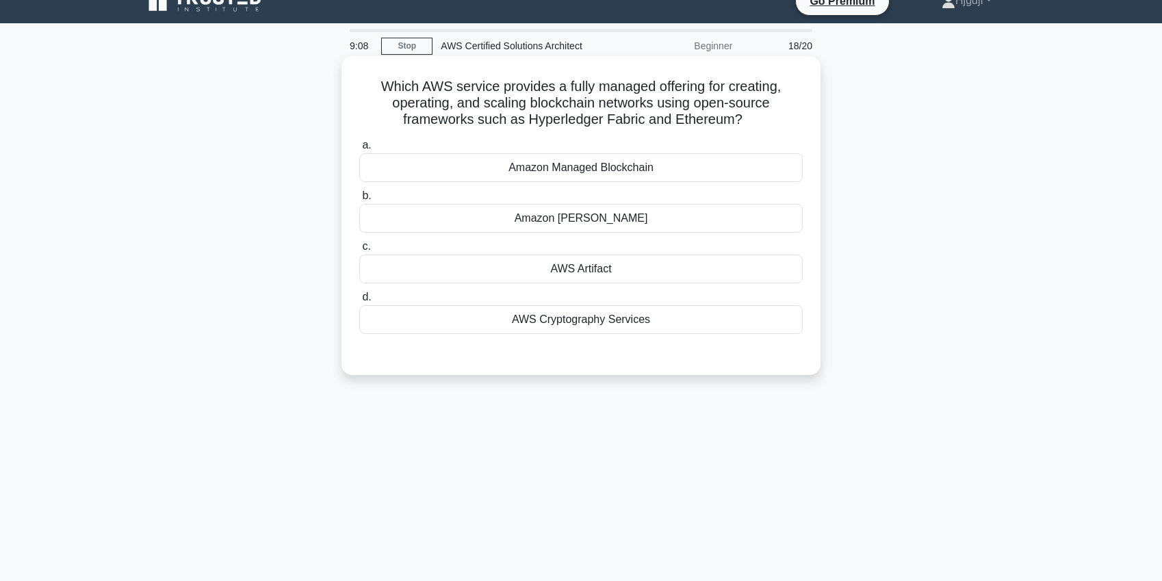
click at [507, 170] on div "Amazon Managed Blockchain" at bounding box center [581, 167] width 444 height 29
click at [359, 150] on input "a. Amazon Managed Blockchain" at bounding box center [359, 145] width 0 height 9
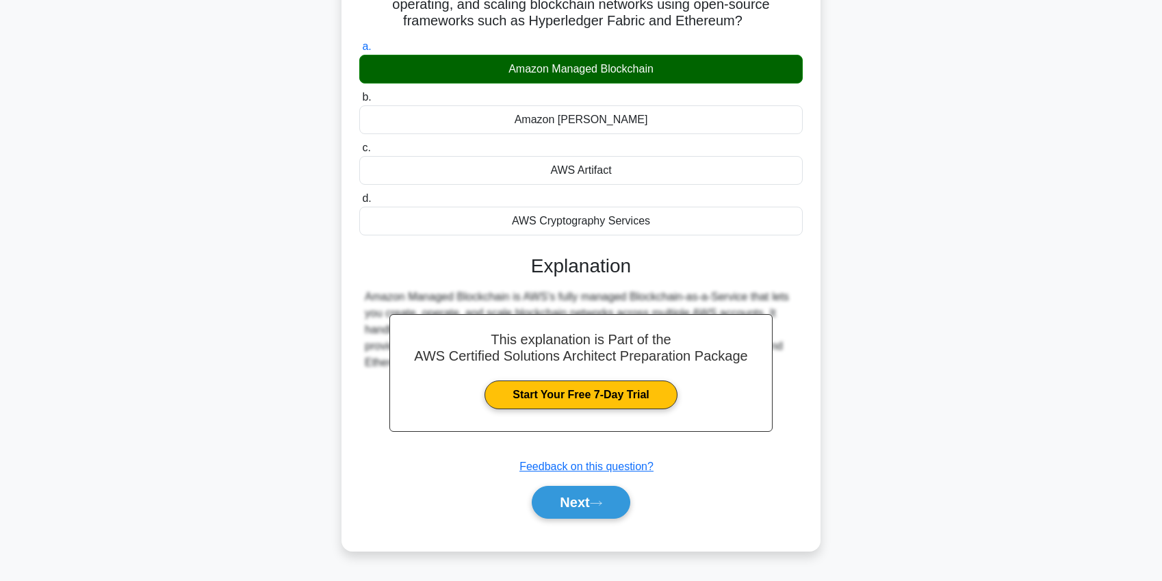
scroll to position [151, 0]
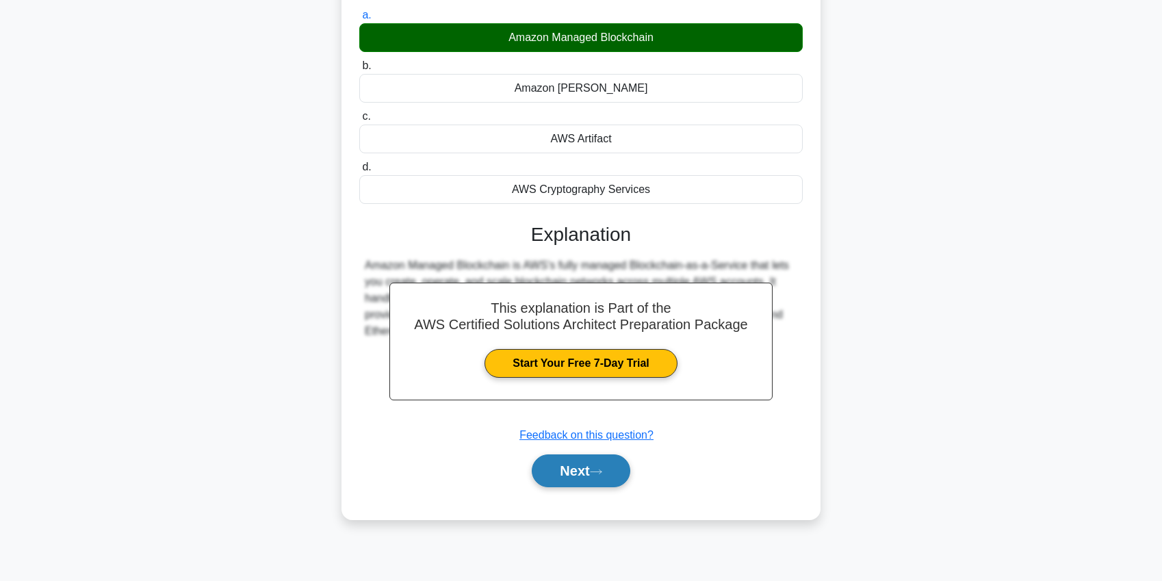
click at [580, 481] on button "Next" at bounding box center [581, 471] width 98 height 33
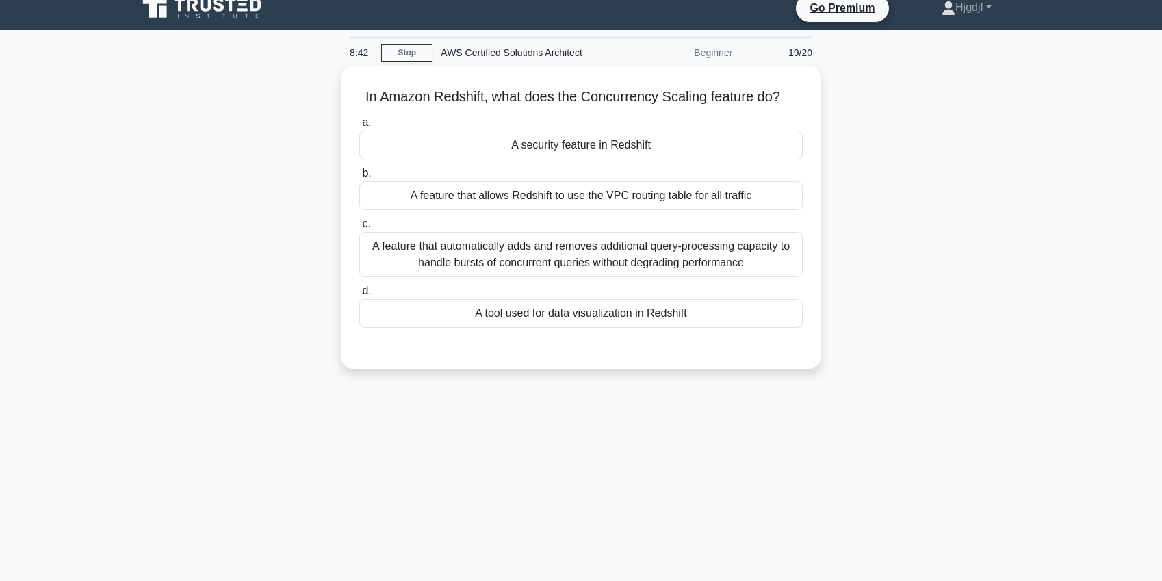
scroll to position [10, 0]
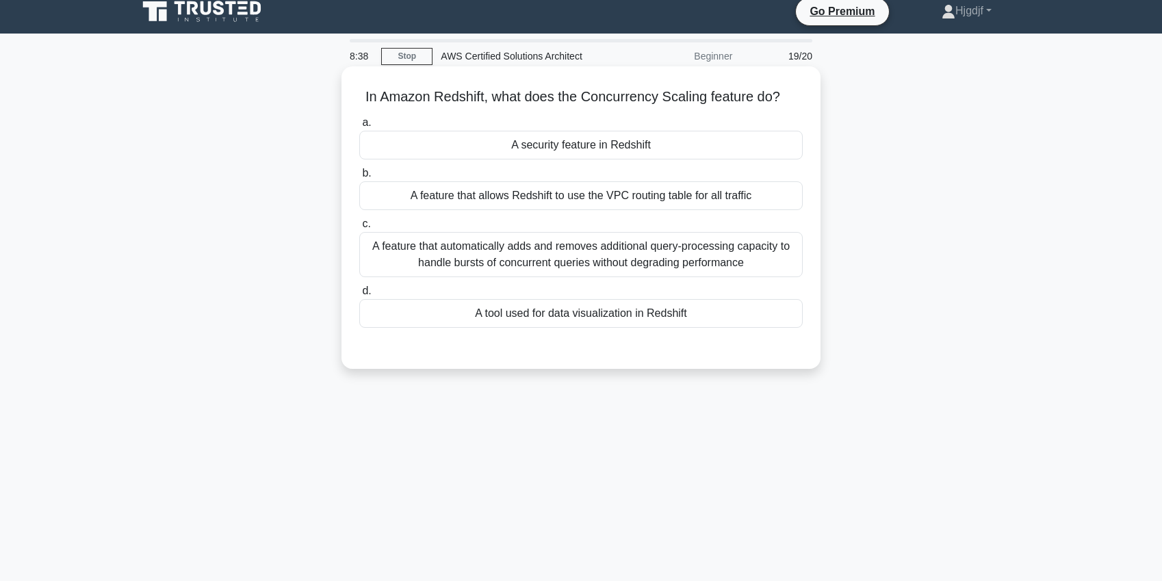
click at [524, 261] on div "A feature that automatically adds and removes additional query-processing capac…" at bounding box center [581, 254] width 444 height 45
click at [359, 229] on input "c. A feature that automatically adds and removes additional query-processing ca…" at bounding box center [359, 224] width 0 height 9
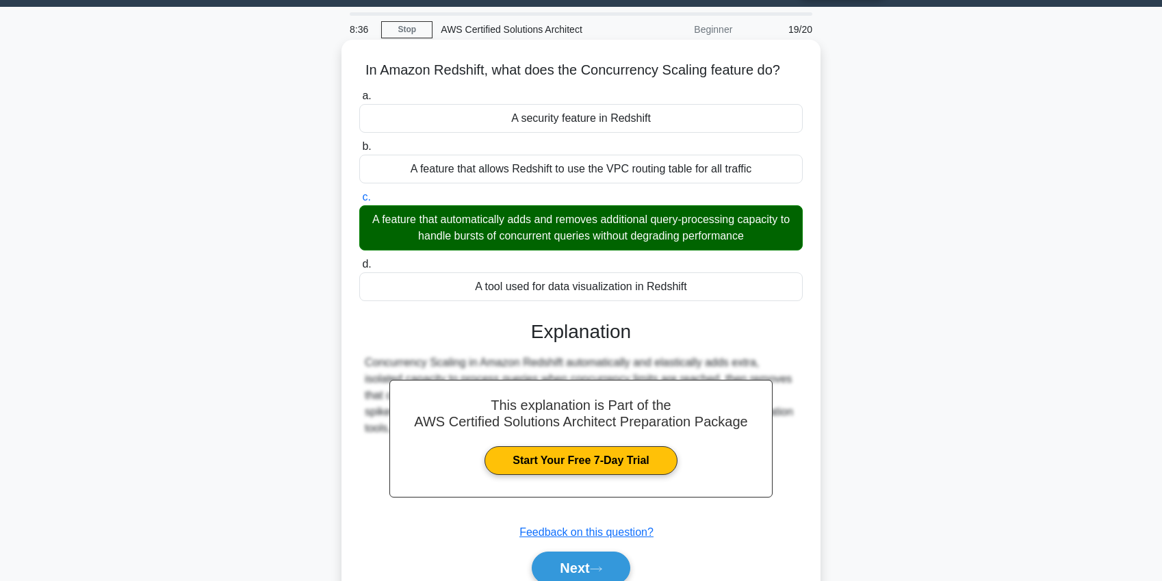
scroll to position [44, 0]
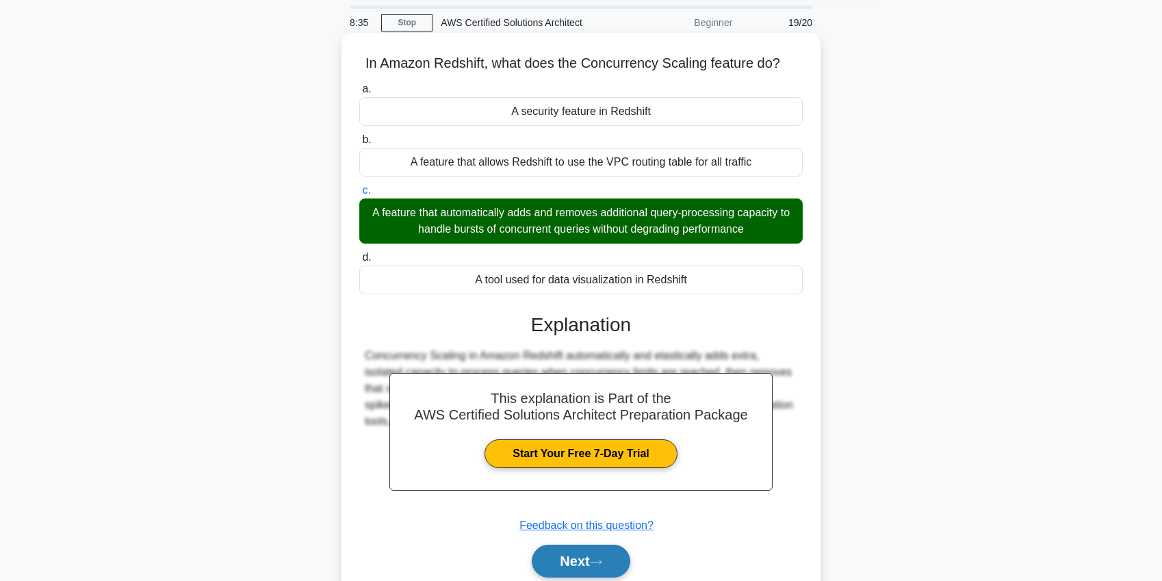
click at [563, 556] on button "Next" at bounding box center [581, 561] width 98 height 33
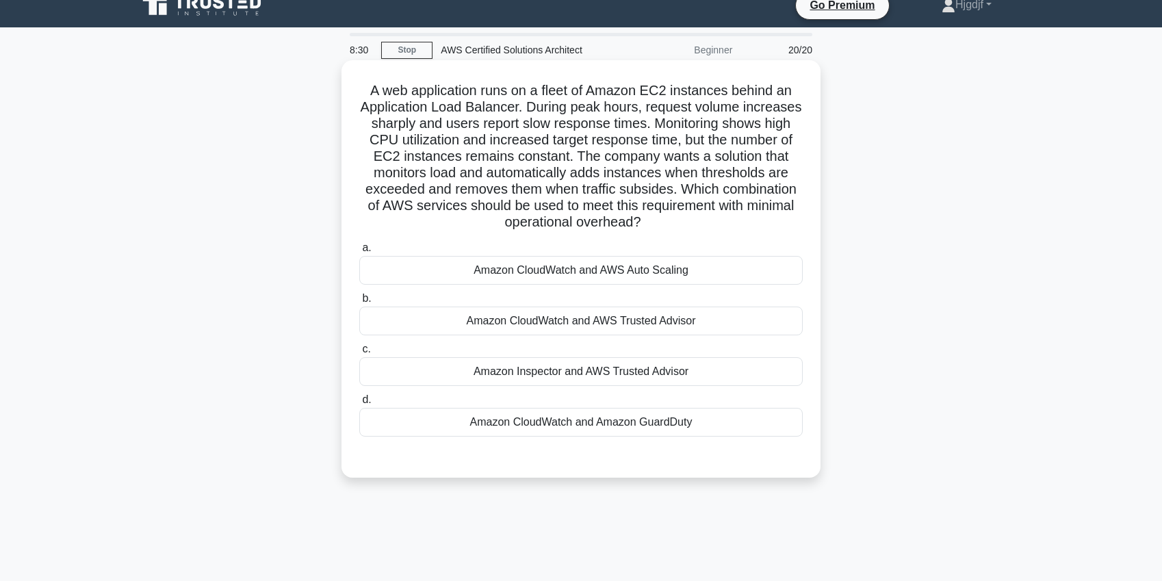
scroll to position [12, 0]
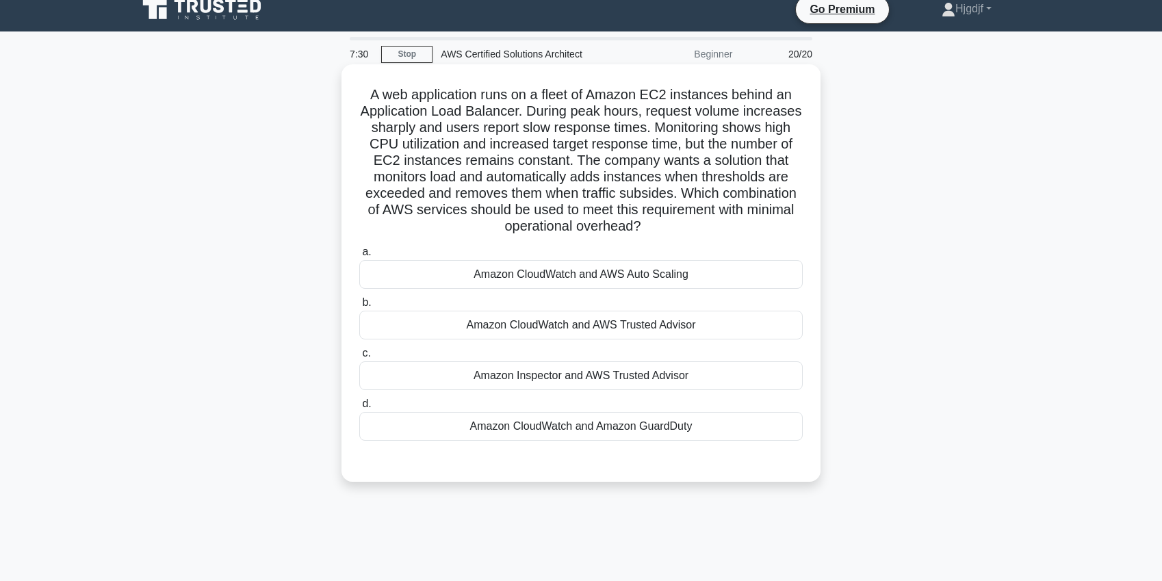
click at [604, 283] on div "Amazon CloudWatch and AWS Auto Scaling" at bounding box center [581, 274] width 444 height 29
click at [359, 257] on input "a. Amazon CloudWatch and AWS Auto Scaling" at bounding box center [359, 252] width 0 height 9
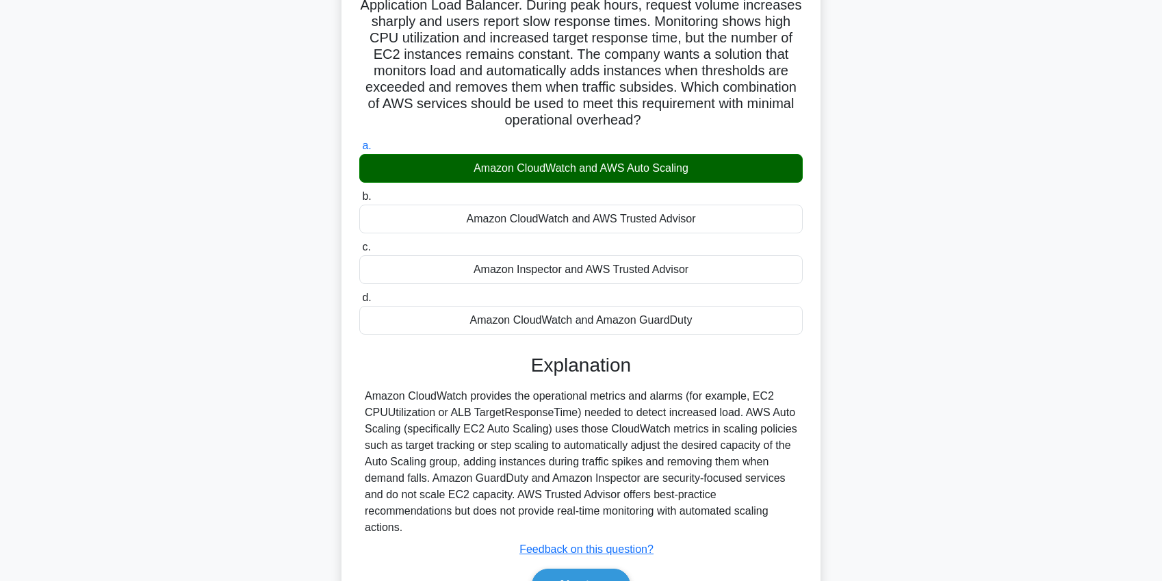
scroll to position [197, 0]
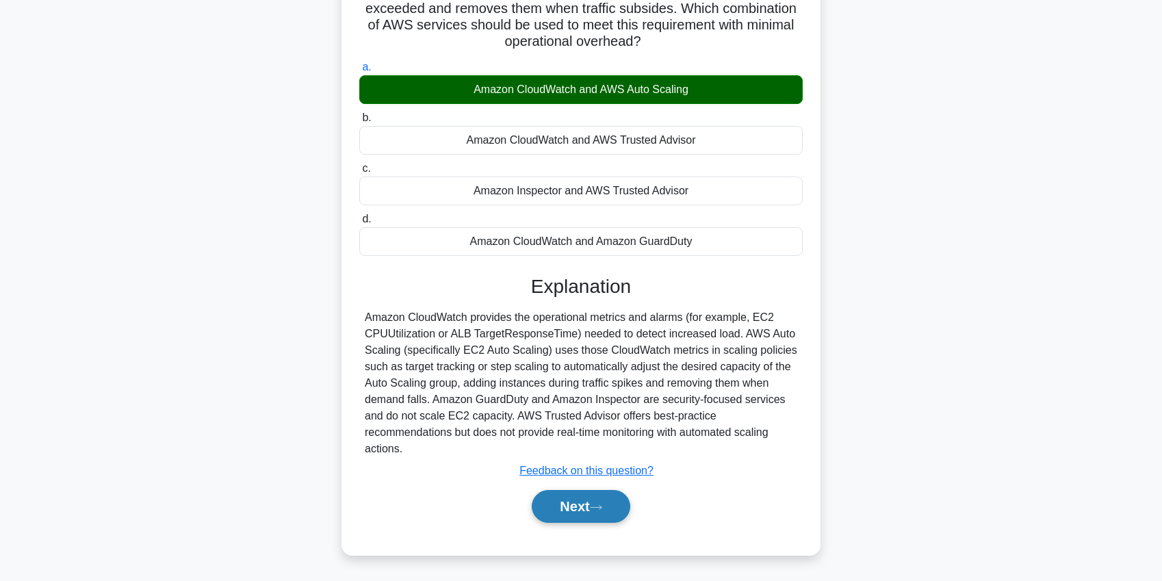
click at [592, 502] on button "Next" at bounding box center [581, 506] width 98 height 33
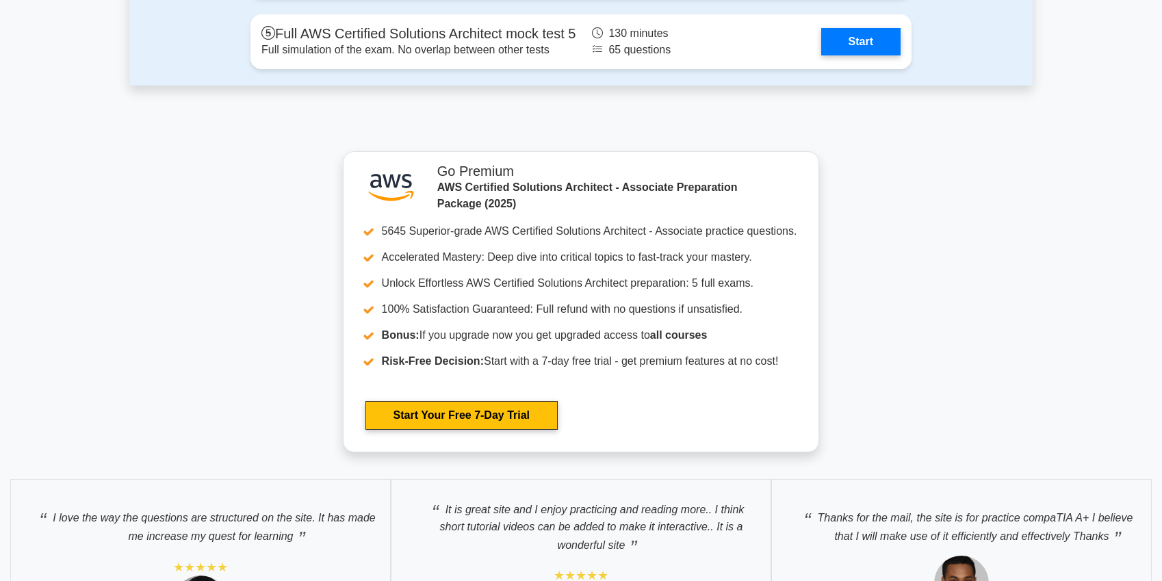
scroll to position [4102, 0]
